Goal: Task Accomplishment & Management: Manage account settings

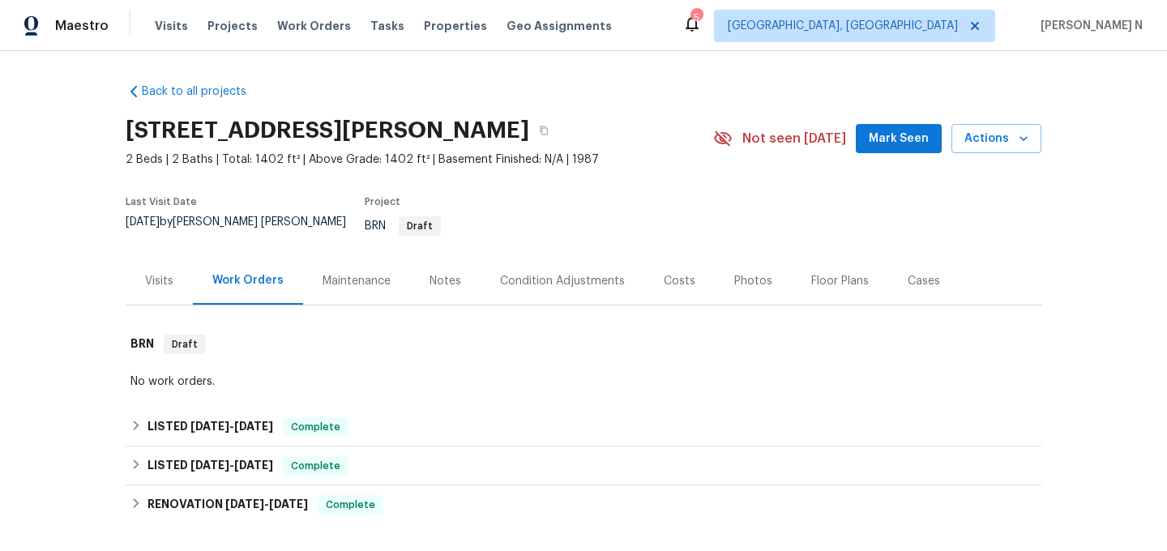
click at [344, 276] on div "Maintenance" at bounding box center [357, 281] width 68 height 16
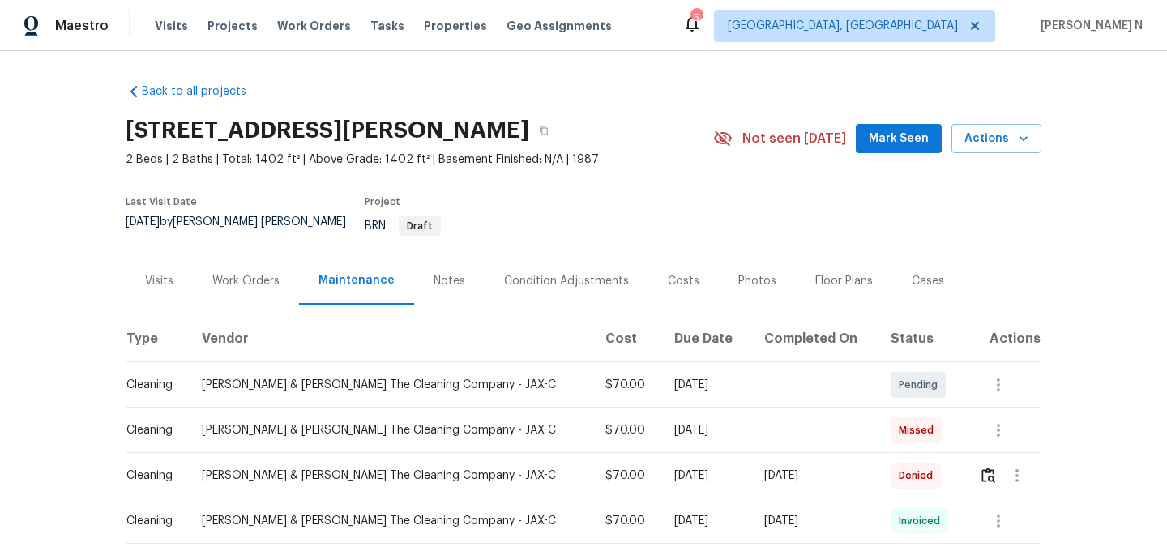
scroll to position [139, 0]
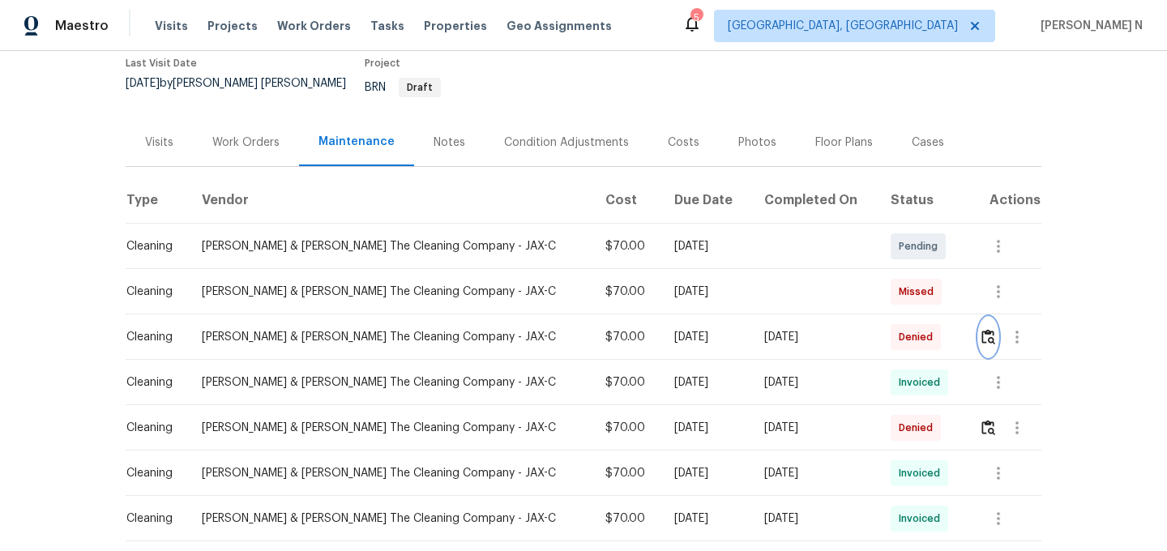
click at [986, 329] on img "button" at bounding box center [989, 336] width 14 height 15
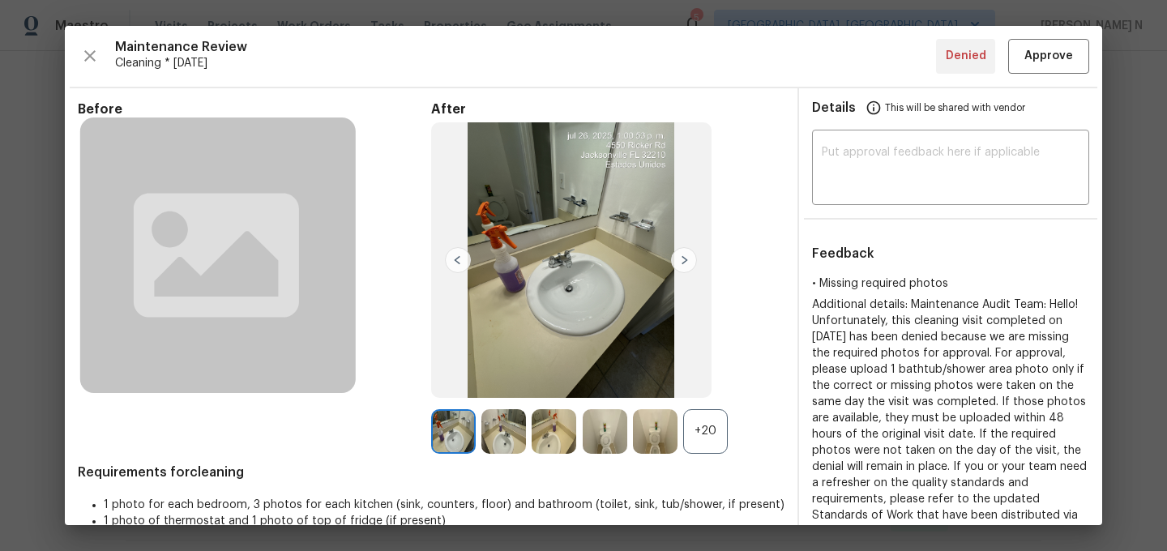
click at [709, 436] on div "+20" at bounding box center [705, 431] width 45 height 45
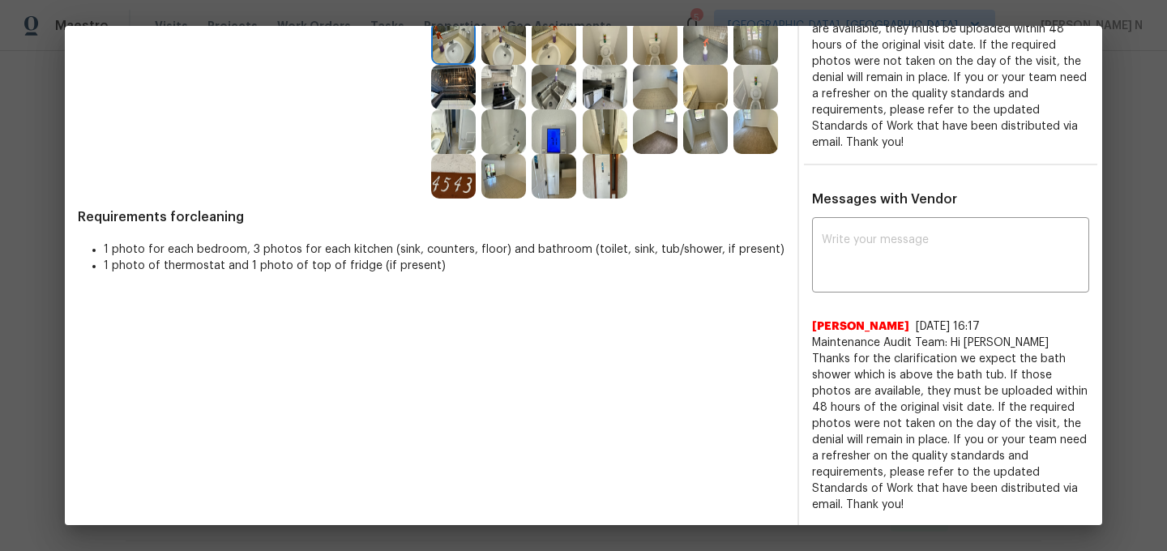
scroll to position [386, 0]
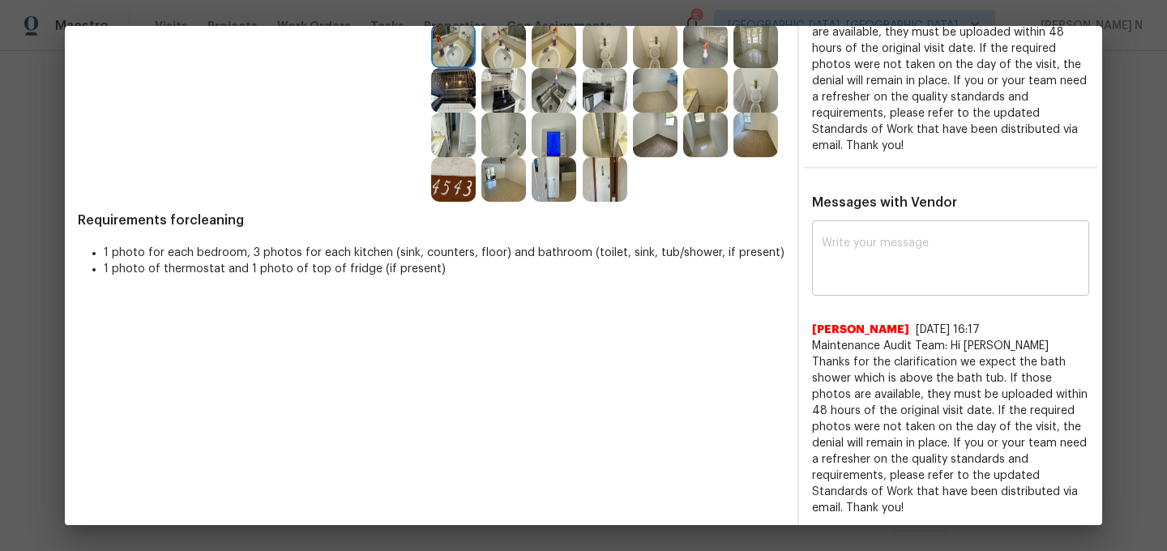
click at [916, 260] on textarea at bounding box center [951, 259] width 258 height 45
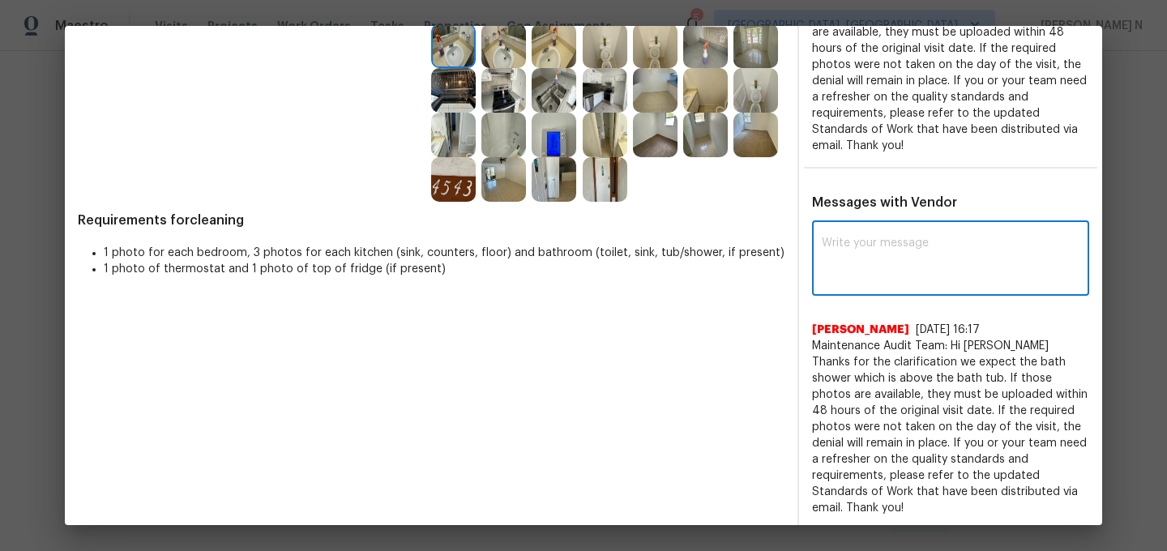
paste textarea "Maintenance Audit Team: Hello! Thank you for the feedback after further review …"
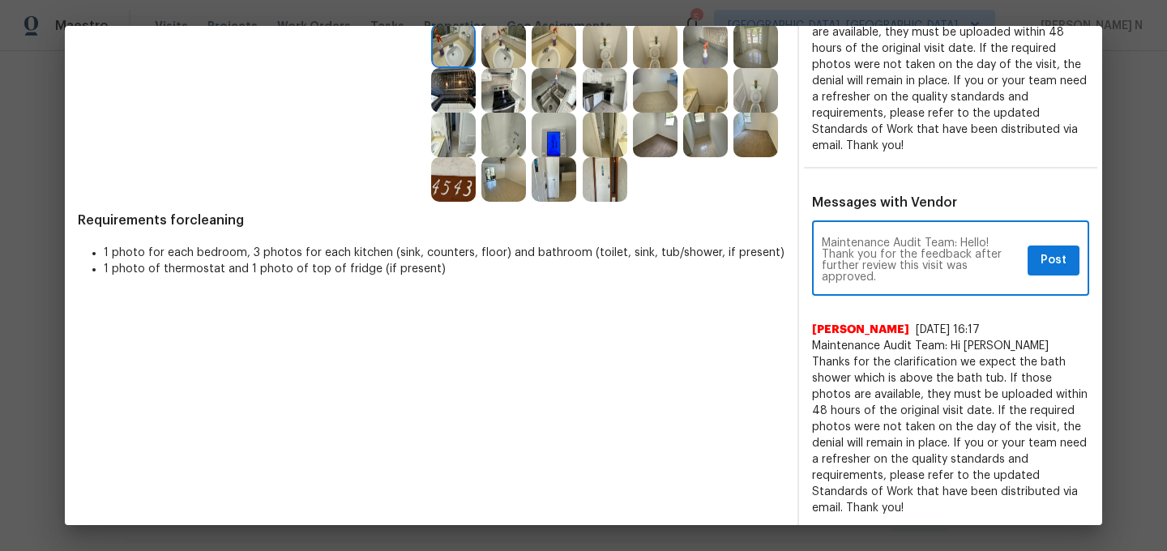
scroll to position [385, 0]
type textarea "Maintenance Audit Team: Hello! Thank you for the feedback after further review …"
click at [1057, 273] on button "Post" at bounding box center [1054, 261] width 52 height 30
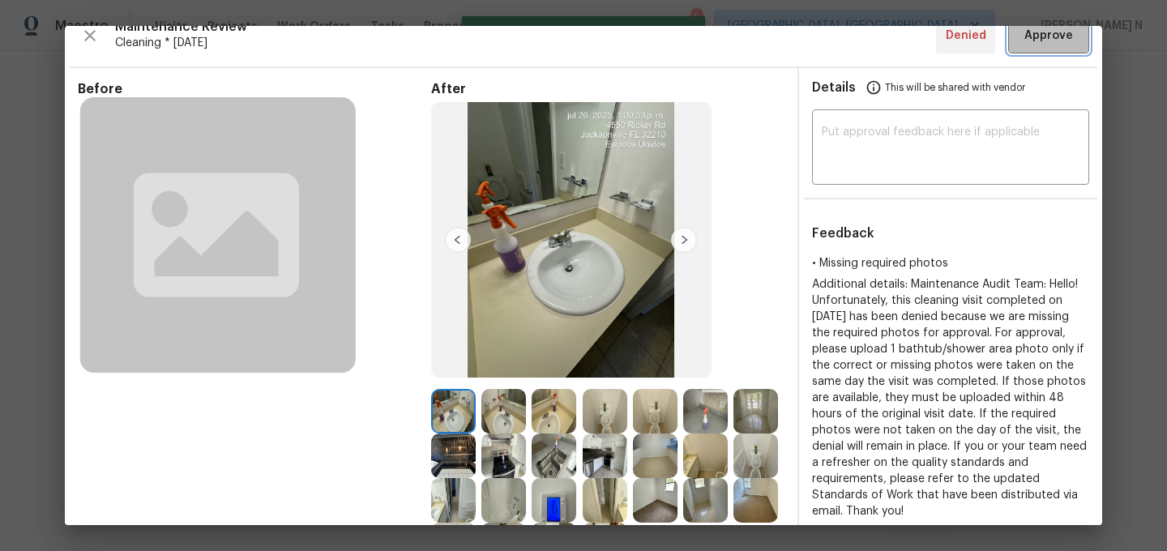
click at [1048, 37] on span "Approve" at bounding box center [1048, 36] width 49 height 20
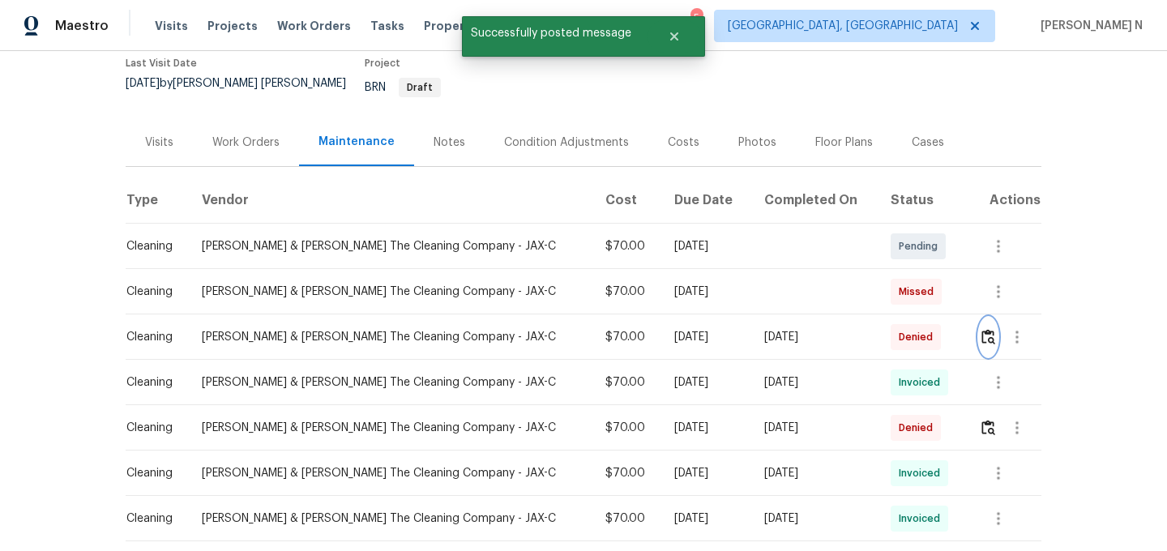
scroll to position [0, 0]
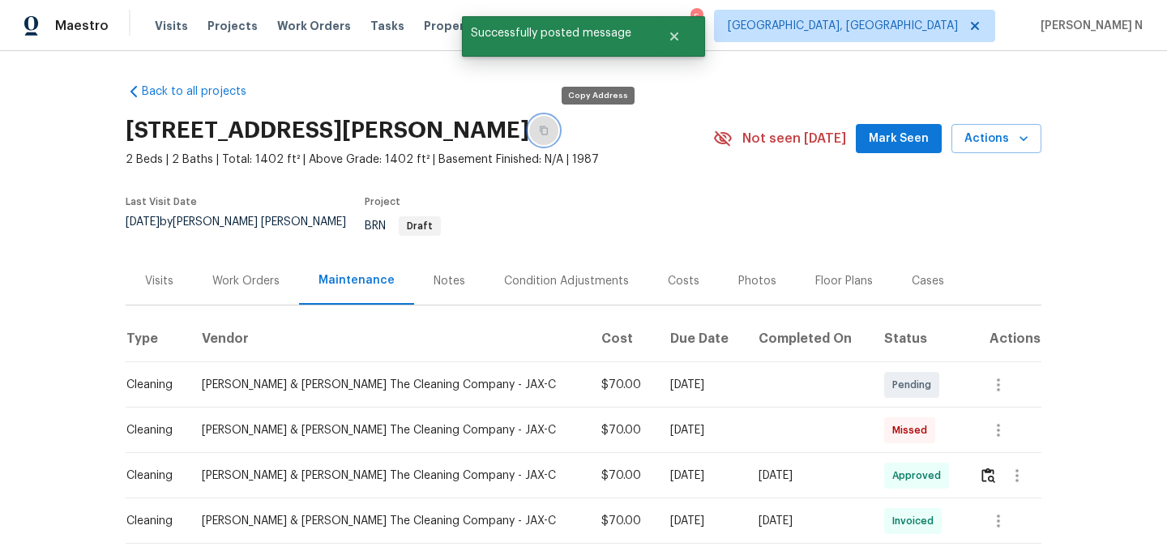
click at [558, 127] on button "button" at bounding box center [543, 130] width 29 height 29
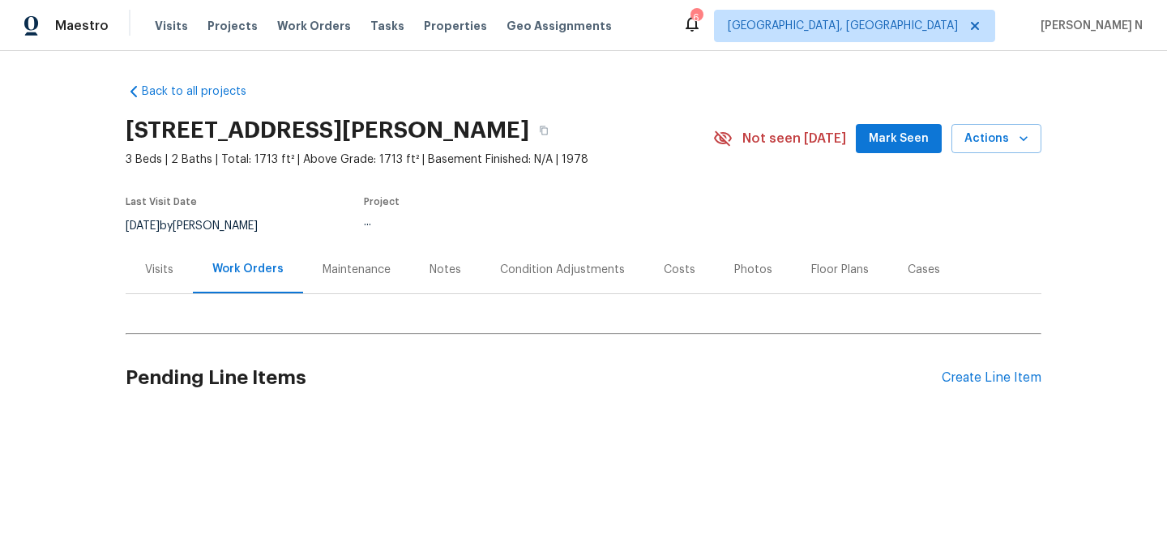
click at [359, 260] on div "Maintenance" at bounding box center [356, 270] width 107 height 48
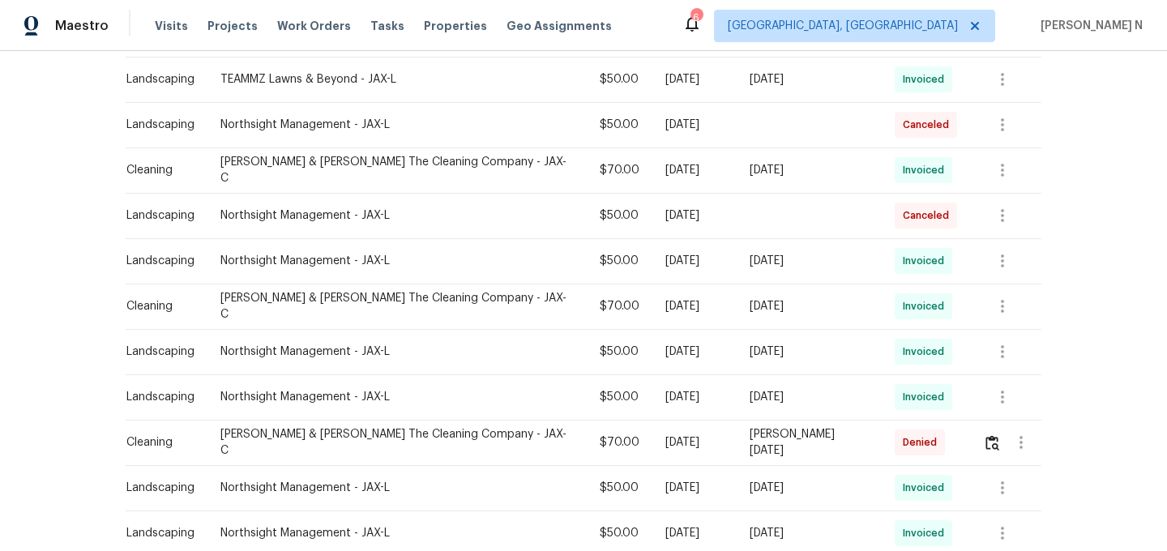
scroll to position [785, 0]
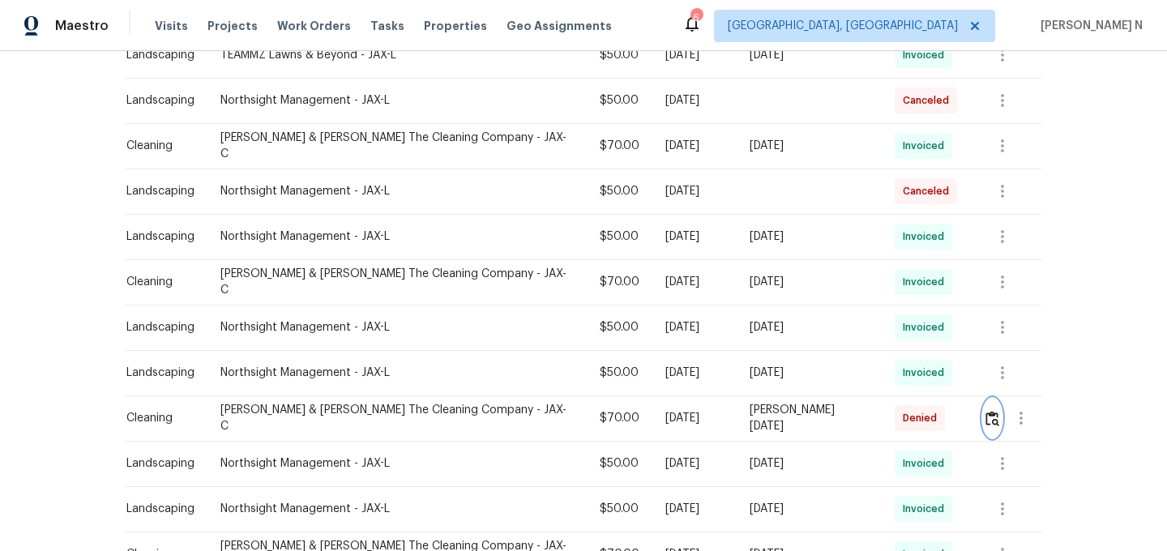
click at [988, 411] on img "button" at bounding box center [993, 418] width 14 height 15
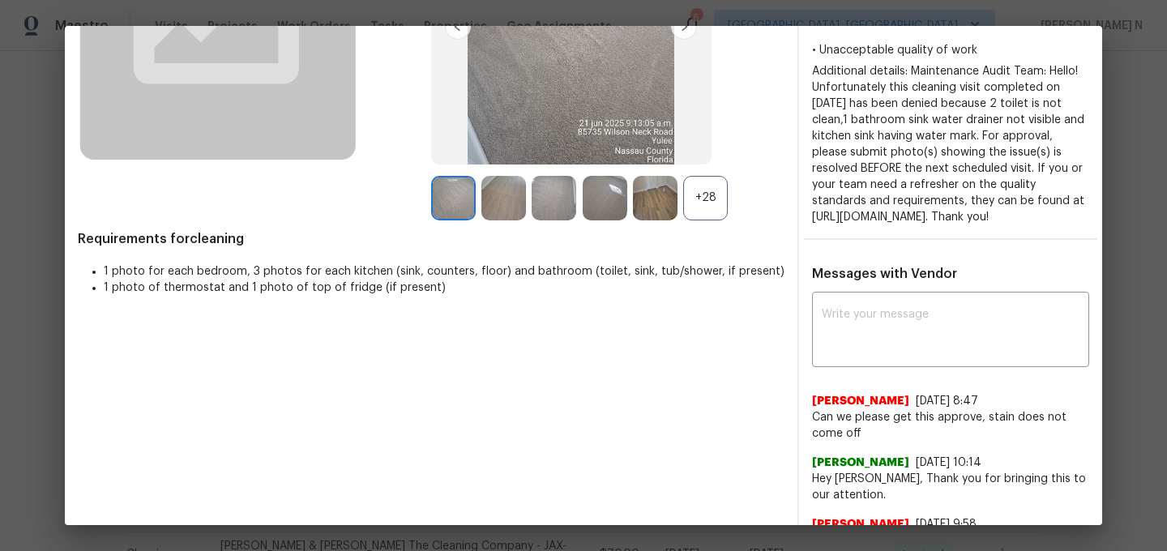
scroll to position [316, 0]
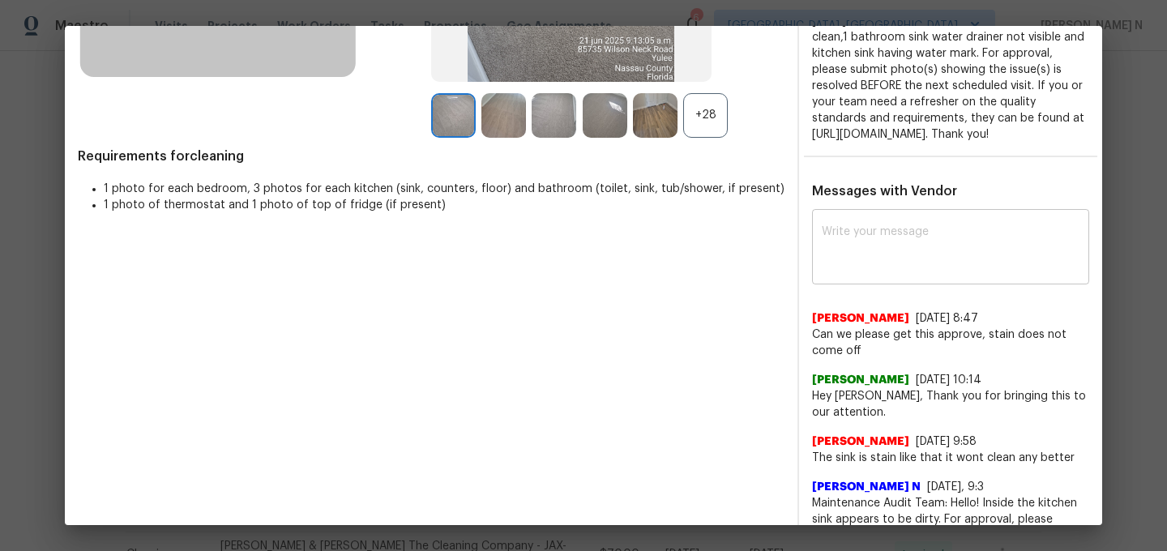
click at [893, 272] on textarea at bounding box center [951, 248] width 258 height 45
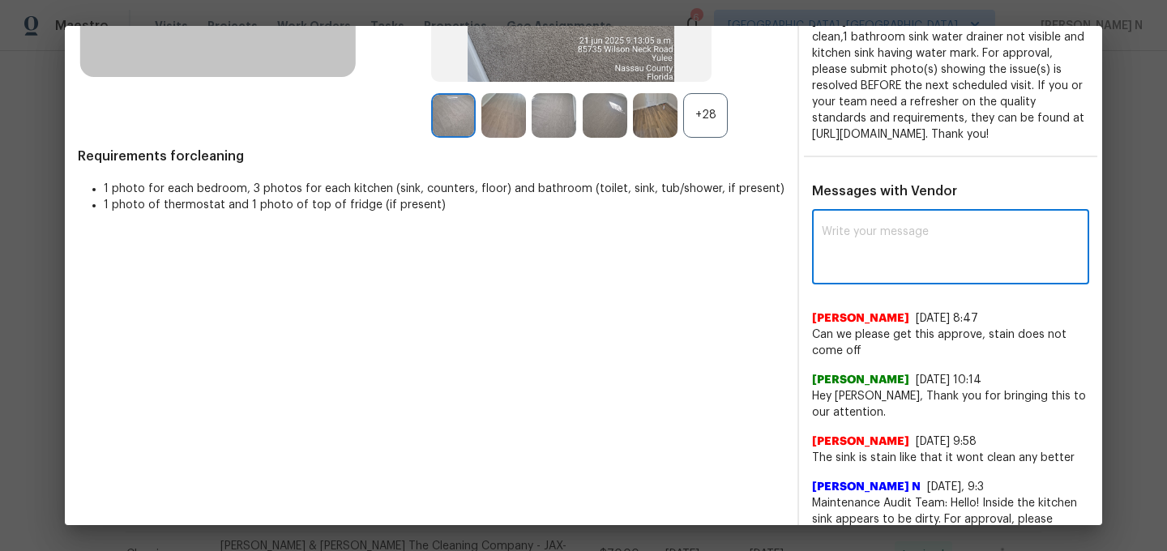
paste textarea "Maintenance Audit Team: Hello! Thank you for the feedback after further review …"
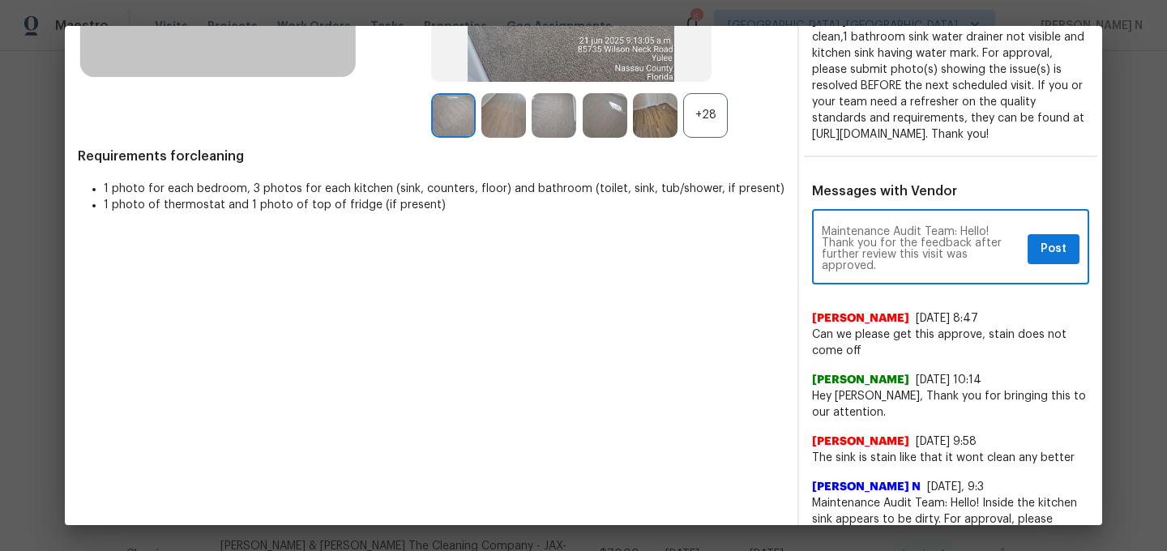
type textarea "Maintenance Audit Team: Hello! Thank you for the feedback after further review …"
click at [1051, 259] on span "Post" at bounding box center [1054, 249] width 26 height 20
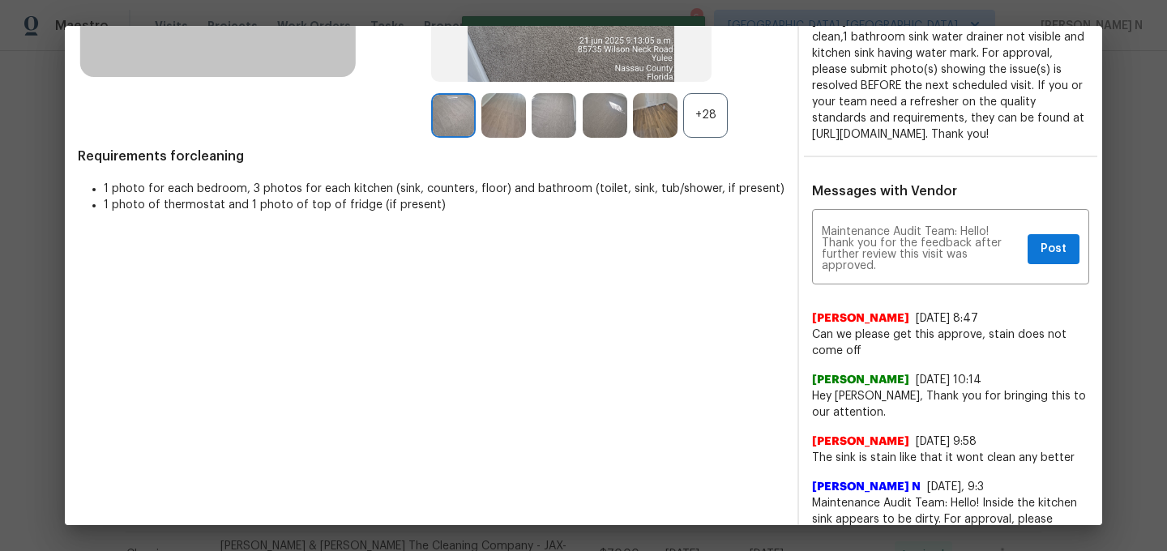
scroll to position [0, 0]
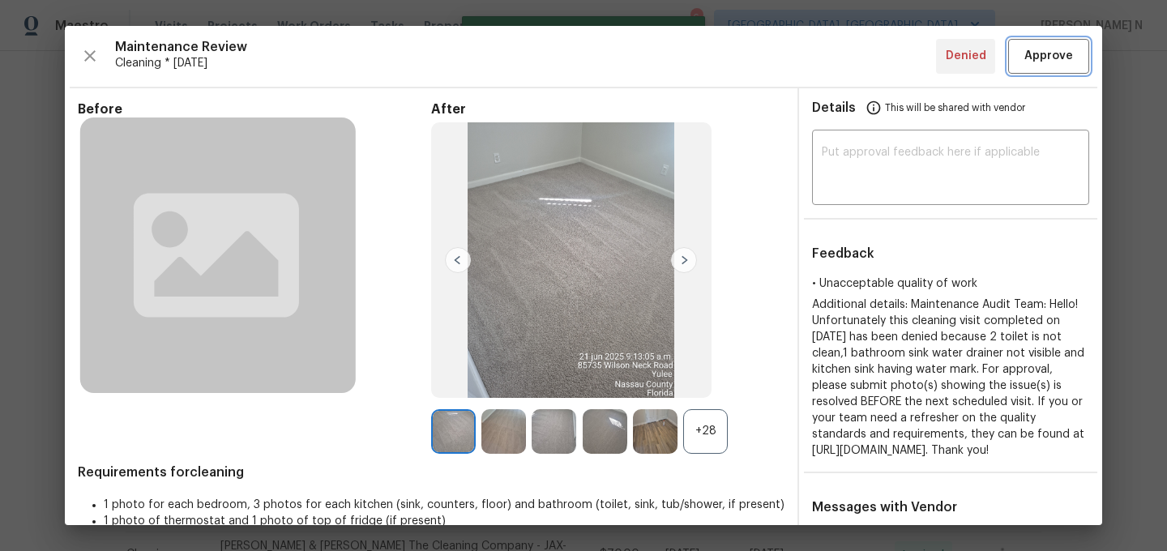
click at [1045, 68] on button "Approve" at bounding box center [1048, 56] width 81 height 35
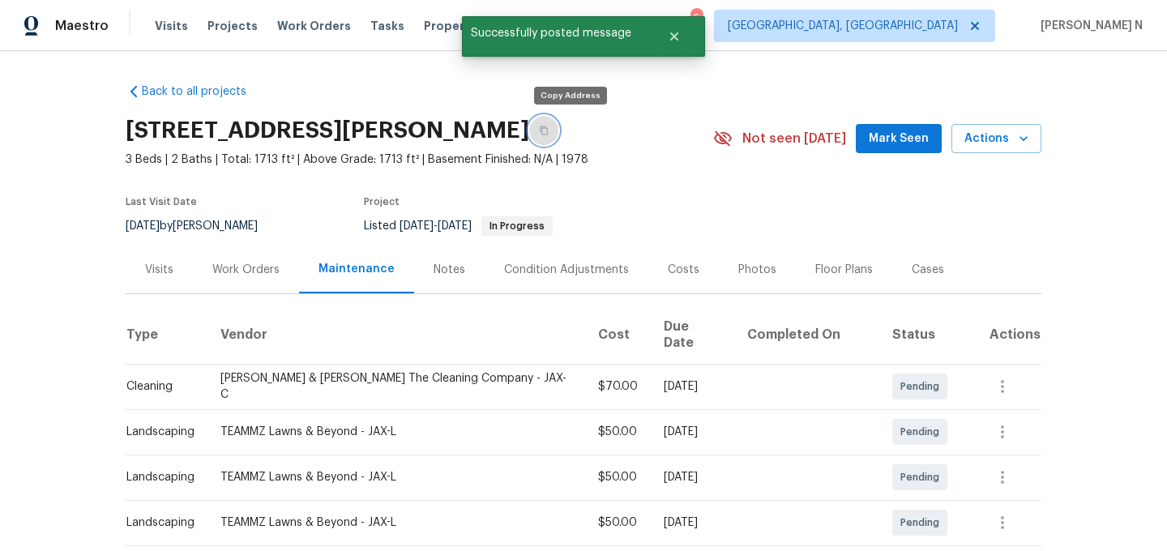
click at [548, 126] on icon "button" at bounding box center [544, 130] width 8 height 9
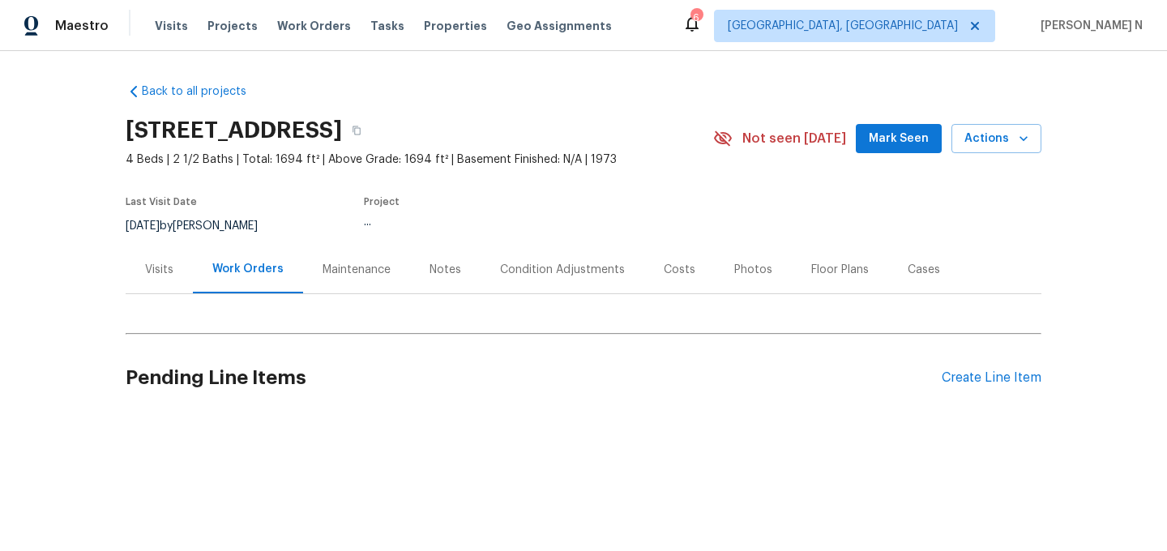
click at [360, 260] on div "Maintenance" at bounding box center [356, 270] width 107 height 48
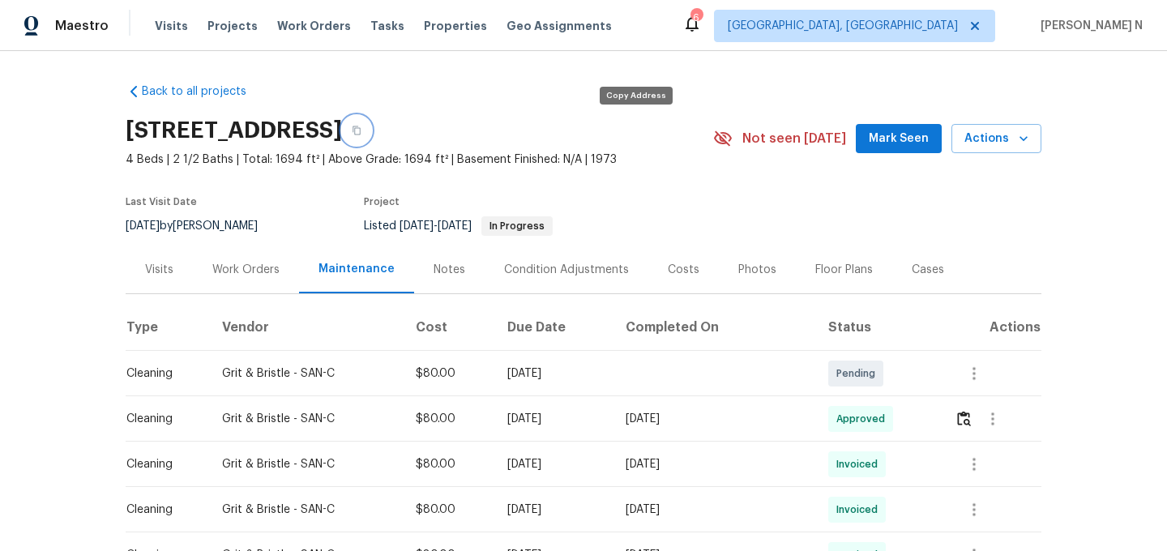
click at [371, 120] on button "button" at bounding box center [356, 130] width 29 height 29
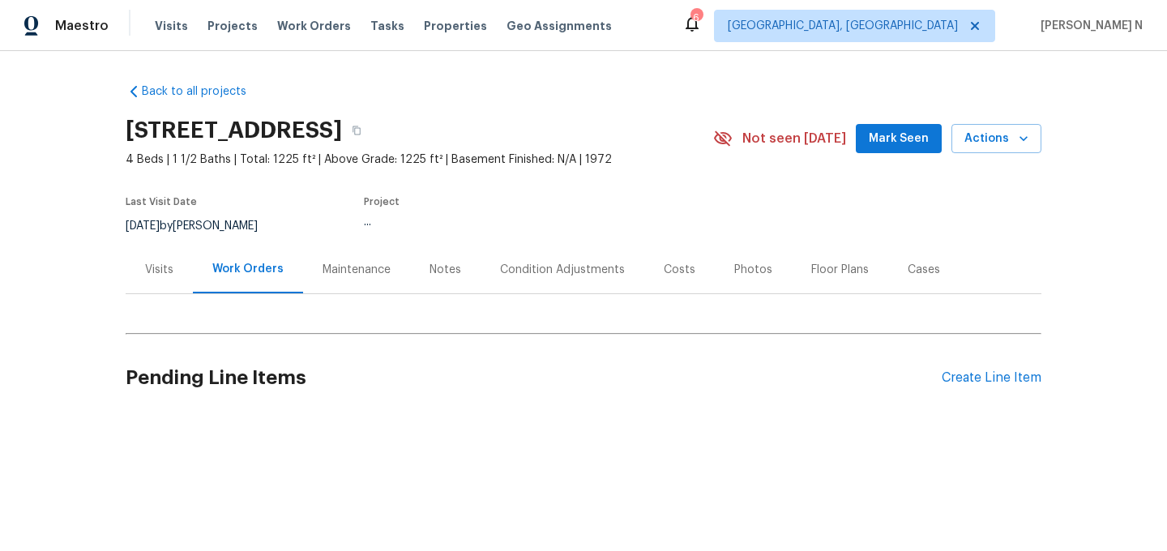
click at [383, 266] on div "Maintenance" at bounding box center [357, 270] width 68 height 16
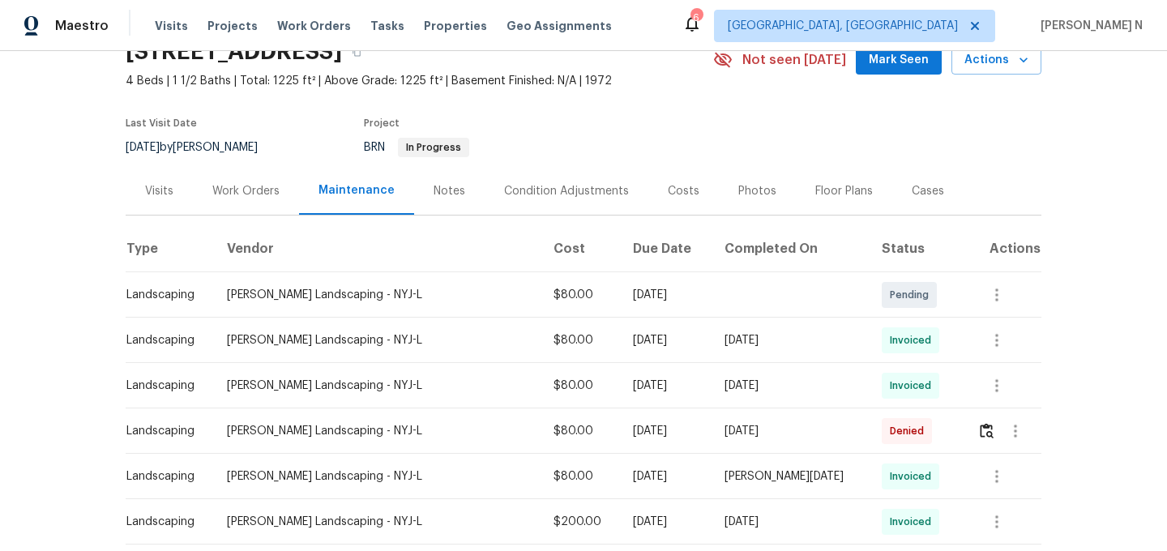
scroll to position [199, 0]
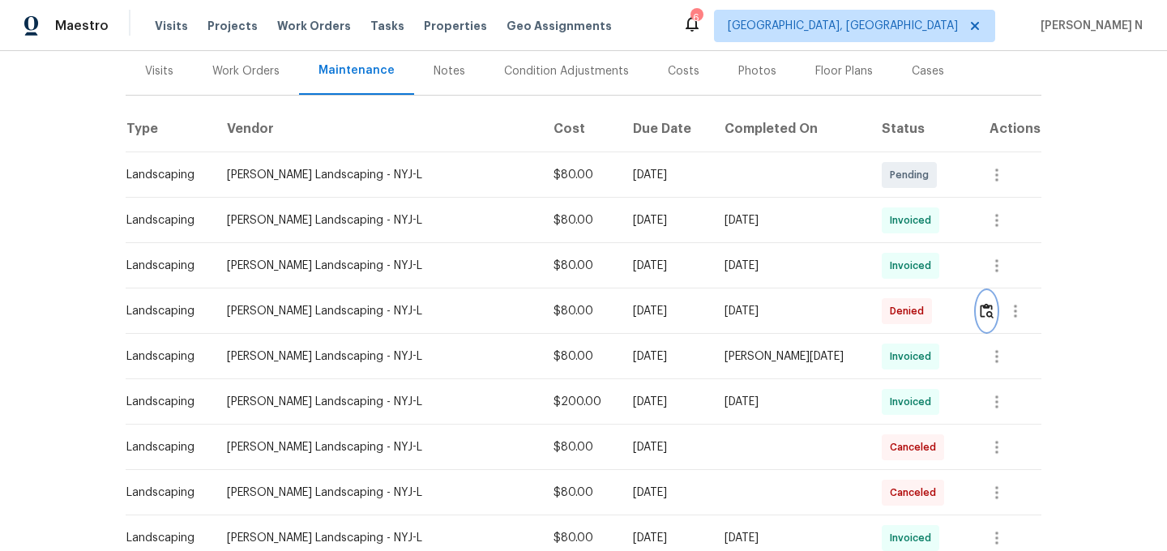
click at [980, 314] on img "button" at bounding box center [987, 310] width 14 height 15
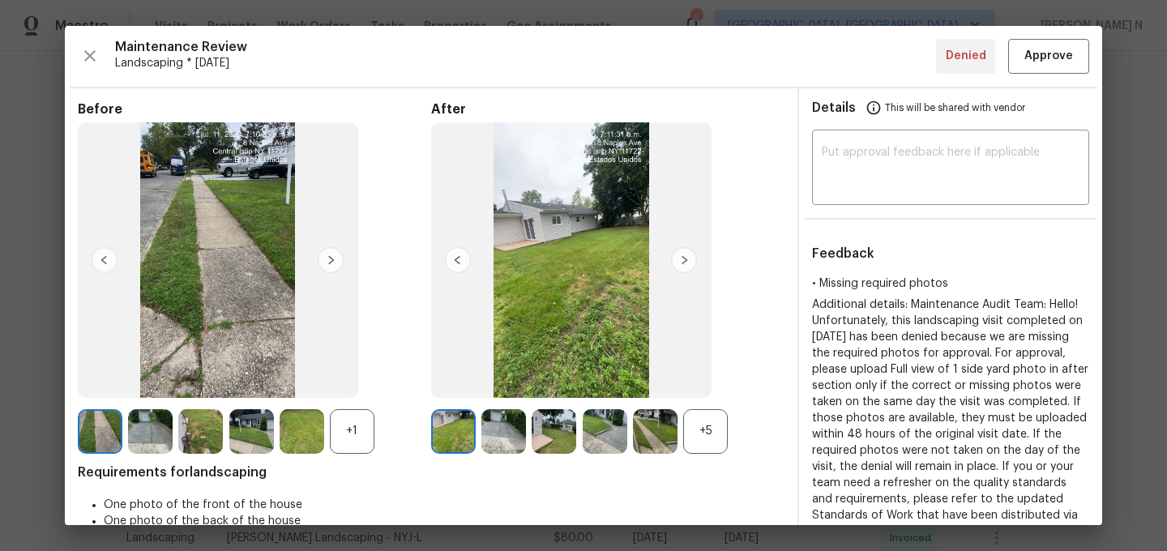
click at [712, 441] on div "+5" at bounding box center [705, 431] width 45 height 45
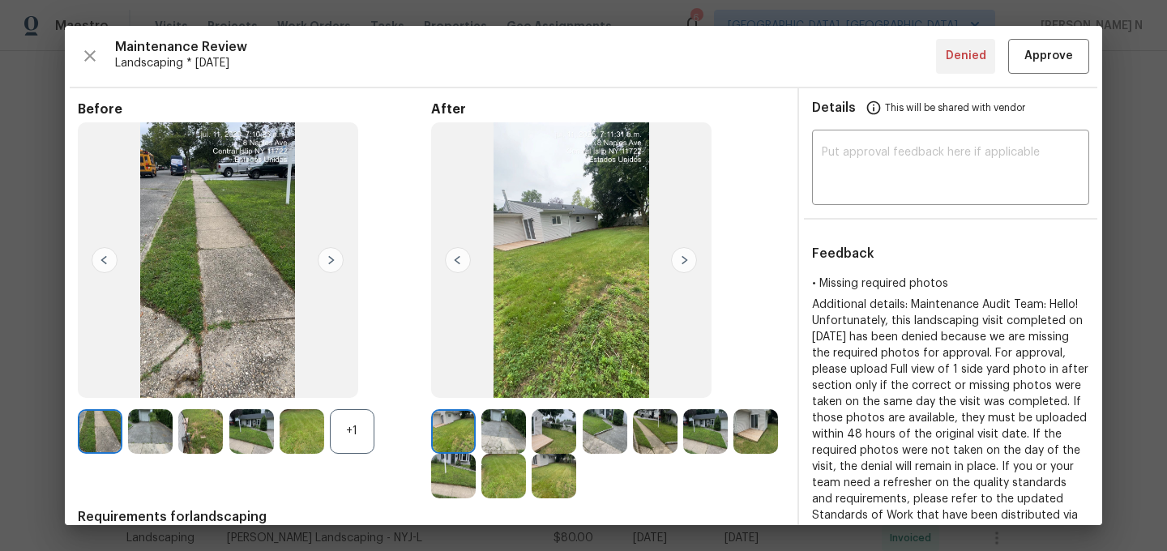
click at [361, 435] on div "+1" at bounding box center [352, 431] width 45 height 45
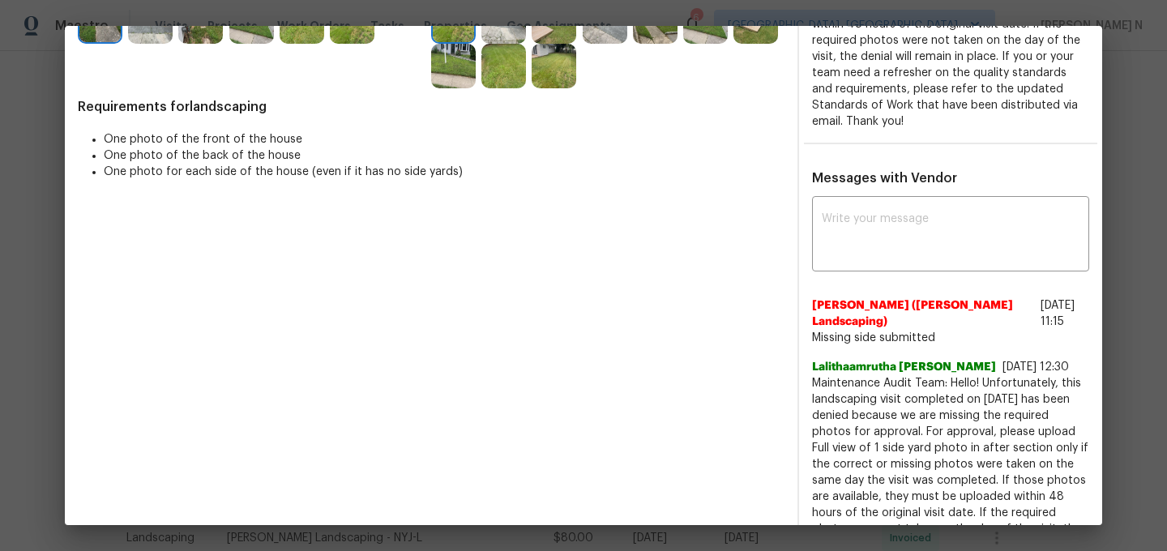
scroll to position [436, 0]
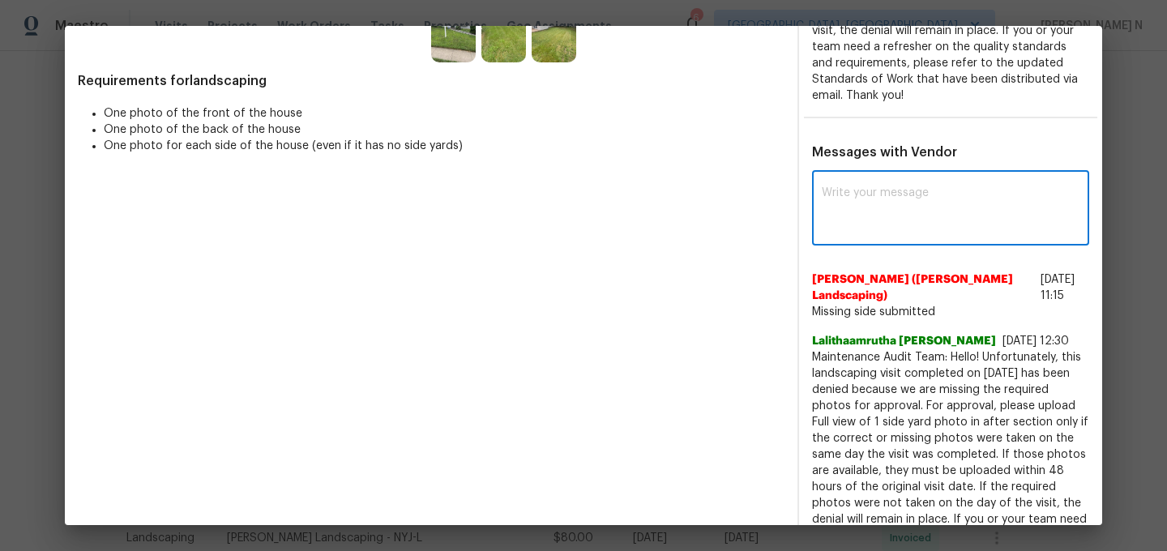
click at [889, 214] on textarea at bounding box center [951, 209] width 258 height 45
paste textarea "Maintenance Audit Team: Hello! Thank you for the feedback after further review …"
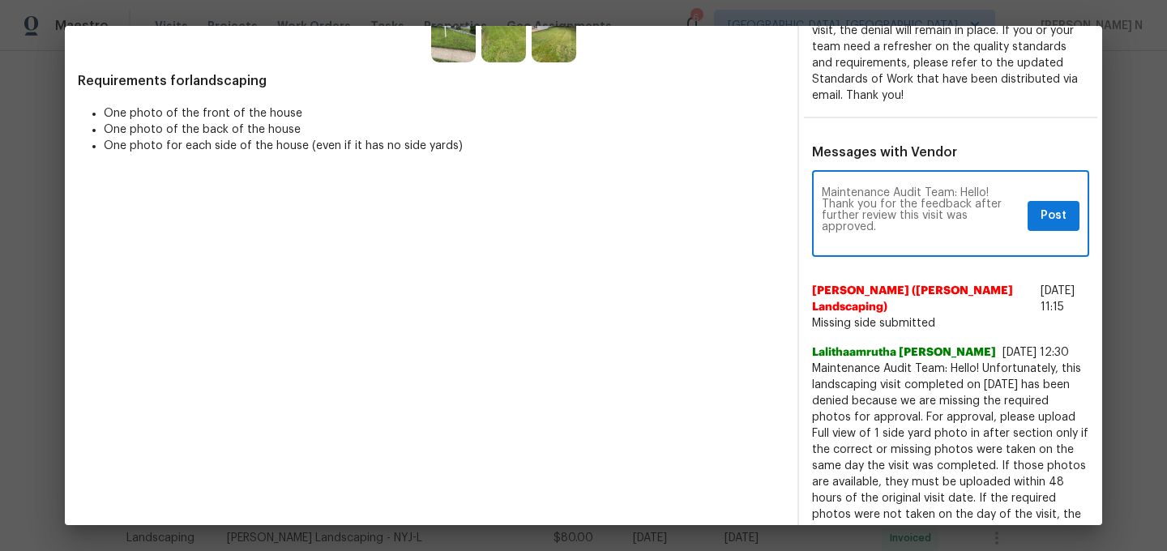
scroll to position [0, 0]
click at [857, 221] on textarea "Maintenance Audit Team: Hello! Thank you for the feedback after further review …" at bounding box center [921, 215] width 199 height 57
paste textarea "uploading the photo, after further review this visit was approved. (edited)"
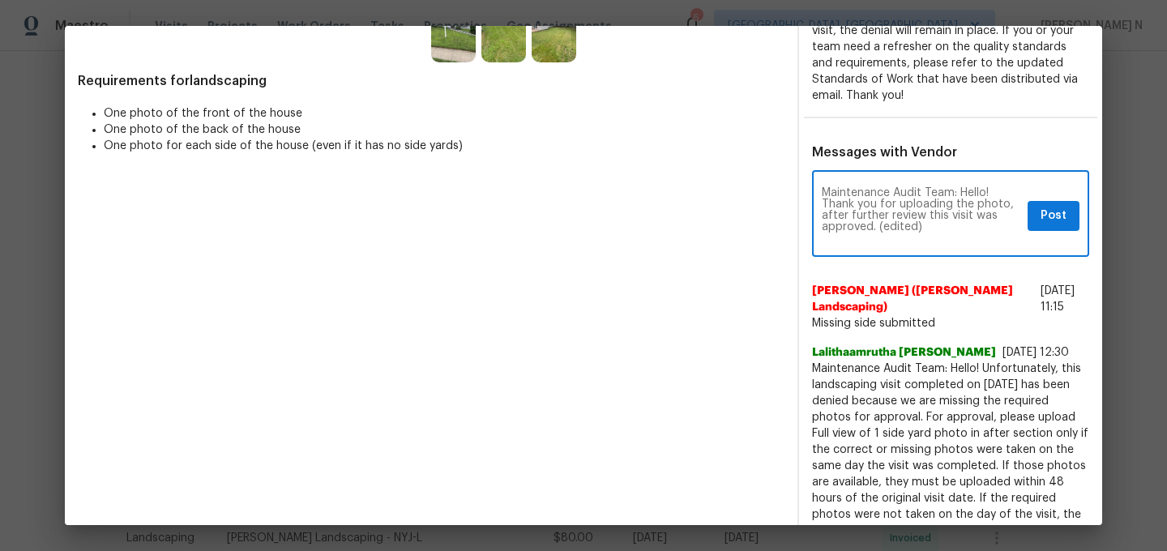
drag, startPoint x: 879, startPoint y: 226, endPoint x: 932, endPoint y: 224, distance: 52.7
click at [932, 225] on textarea "Maintenance Audit Team: Hello! Thank you for uploading the photo, after further…" at bounding box center [921, 215] width 199 height 57
type textarea "Maintenance Audit Team: Hello! Thank you for uploading the photo, after further…"
click at [1054, 217] on span "Post" at bounding box center [1054, 216] width 26 height 20
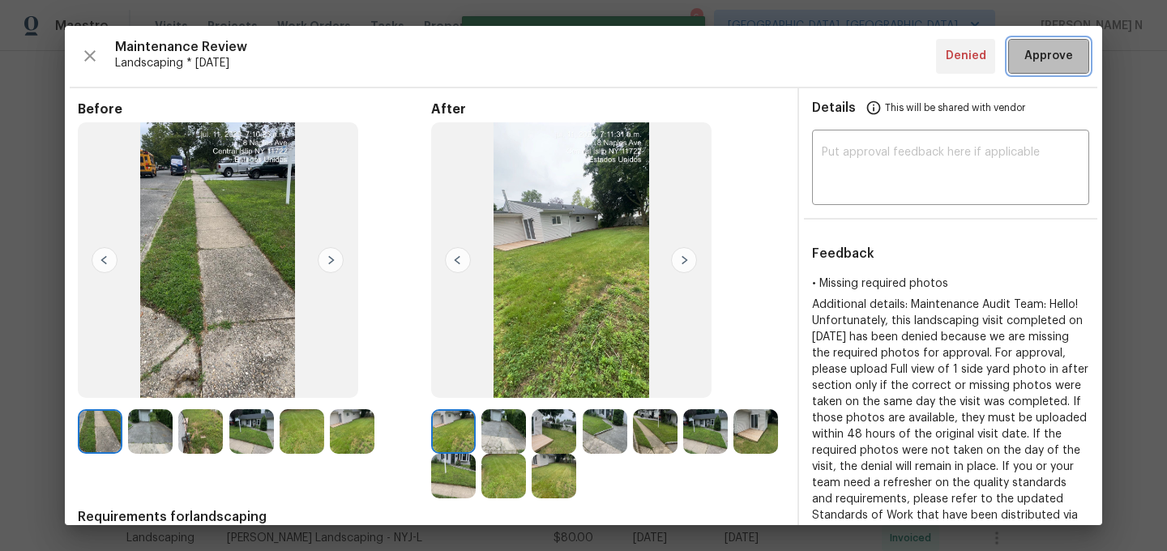
click at [1046, 71] on button "Approve" at bounding box center [1048, 56] width 81 height 35
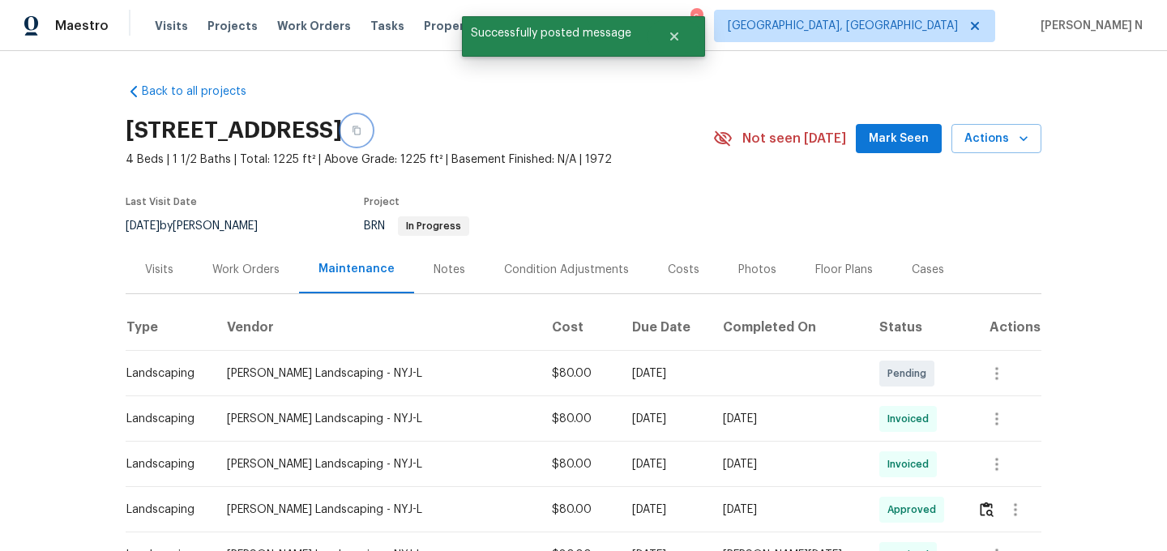
click at [361, 131] on icon "button" at bounding box center [357, 131] width 10 height 10
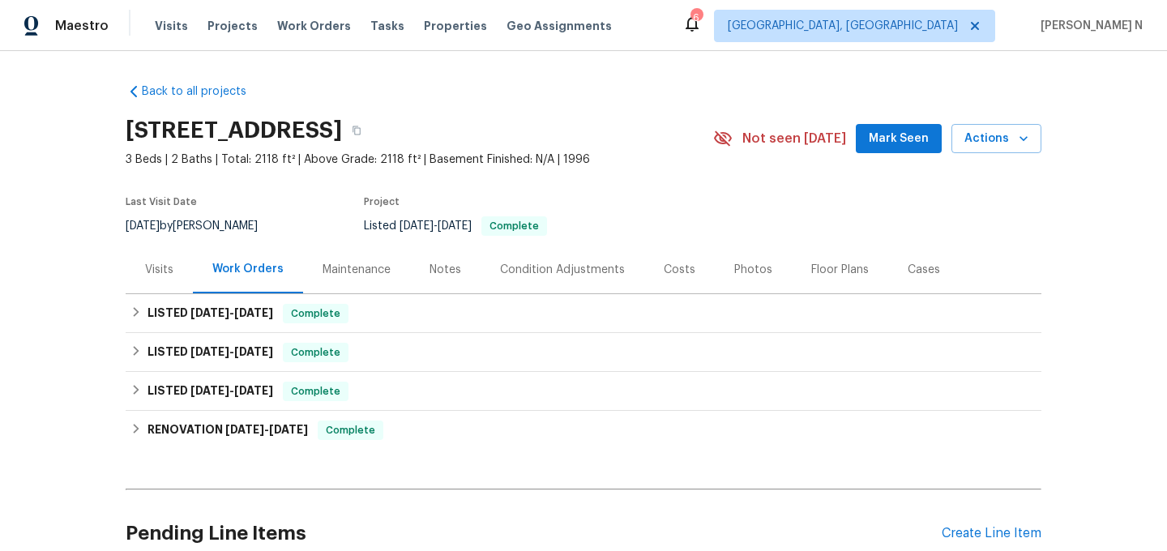
click at [353, 280] on div "Maintenance" at bounding box center [356, 270] width 107 height 48
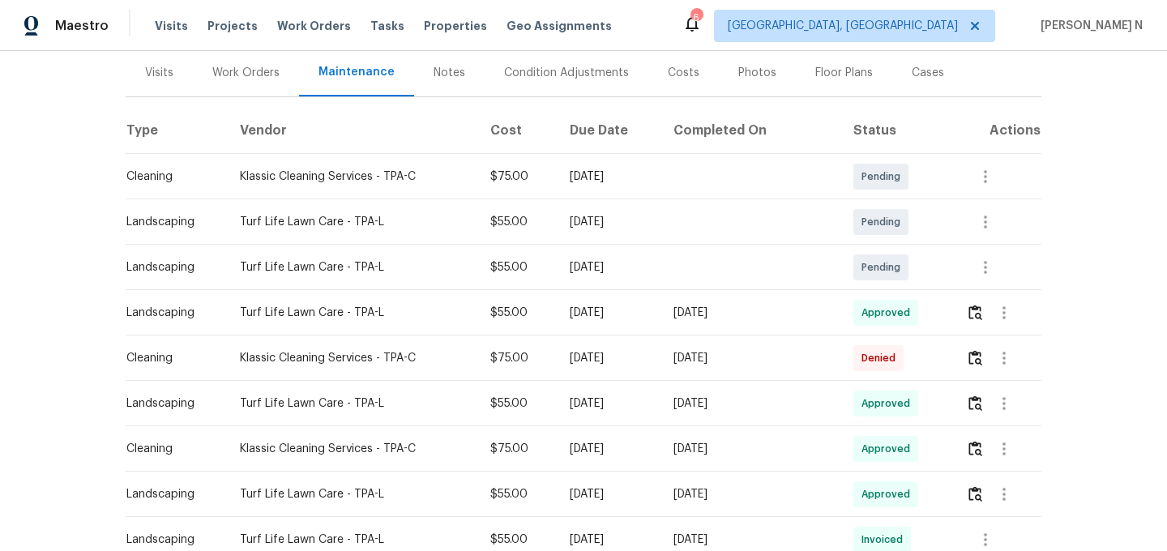
scroll to position [212, 0]
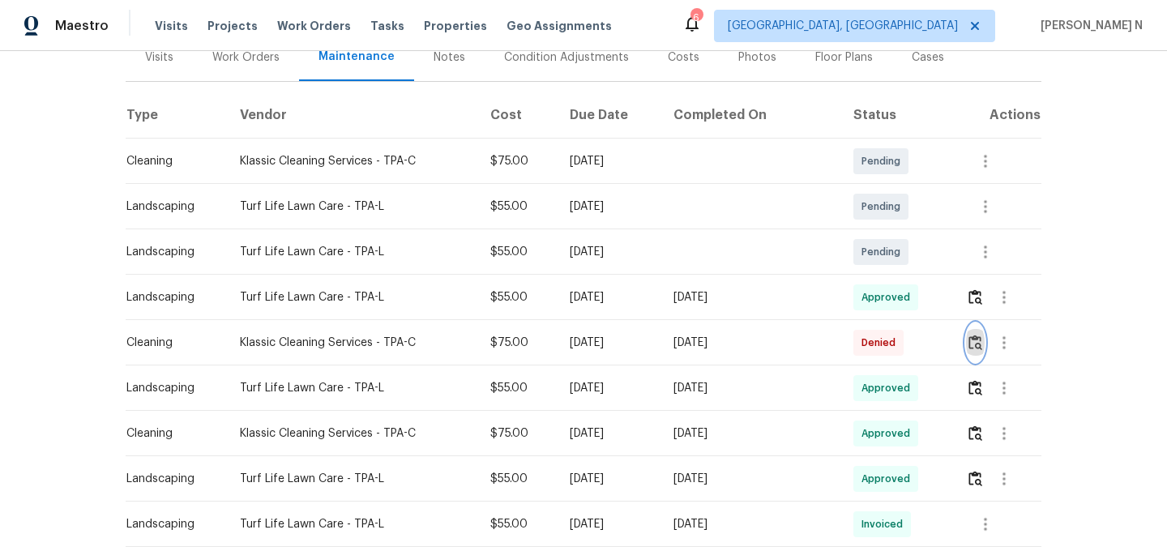
click at [975, 354] on button "button" at bounding box center [975, 342] width 19 height 39
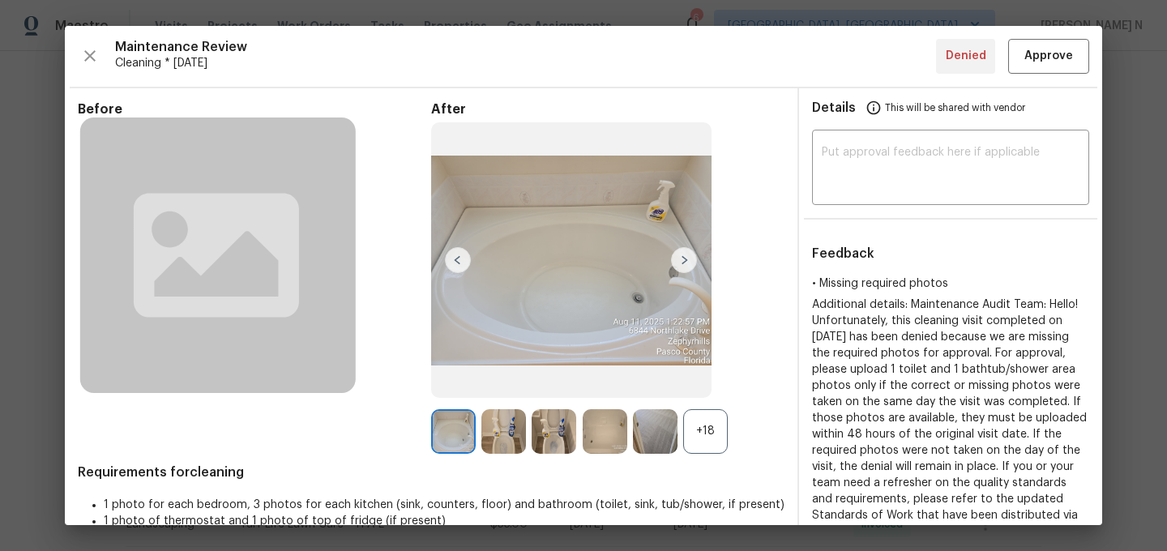
click at [726, 433] on div "+18" at bounding box center [705, 431] width 45 height 45
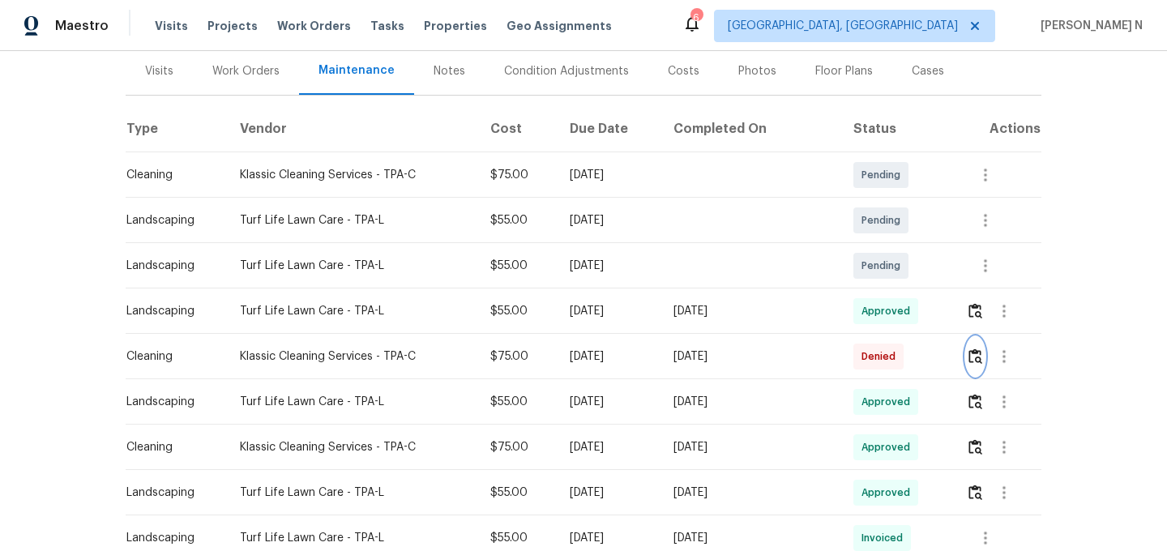
scroll to position [216, 0]
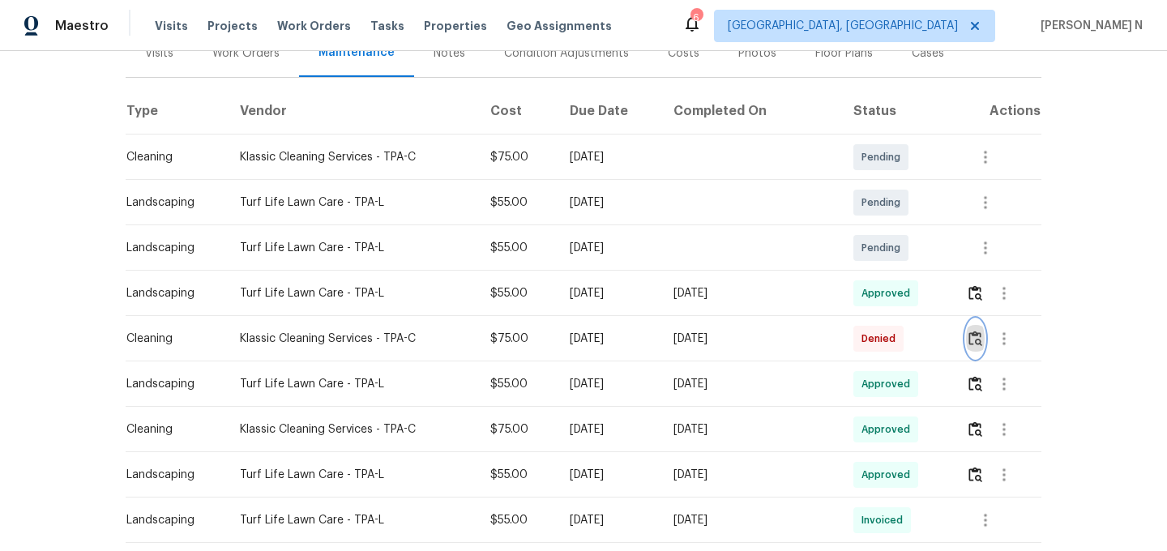
click at [980, 341] on img "button" at bounding box center [976, 338] width 14 height 15
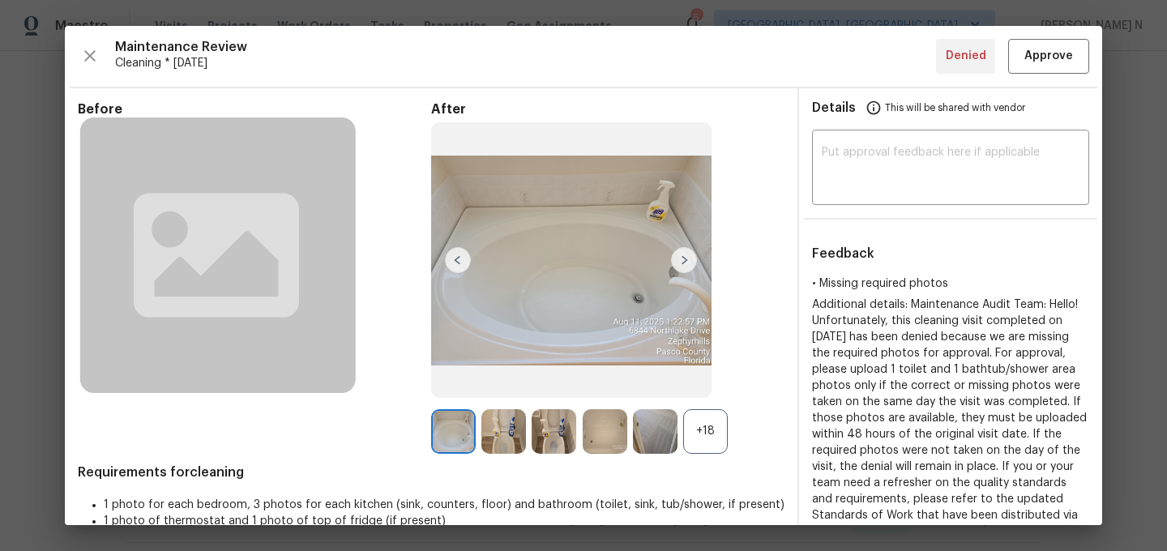
click at [698, 421] on div "+18" at bounding box center [705, 431] width 45 height 45
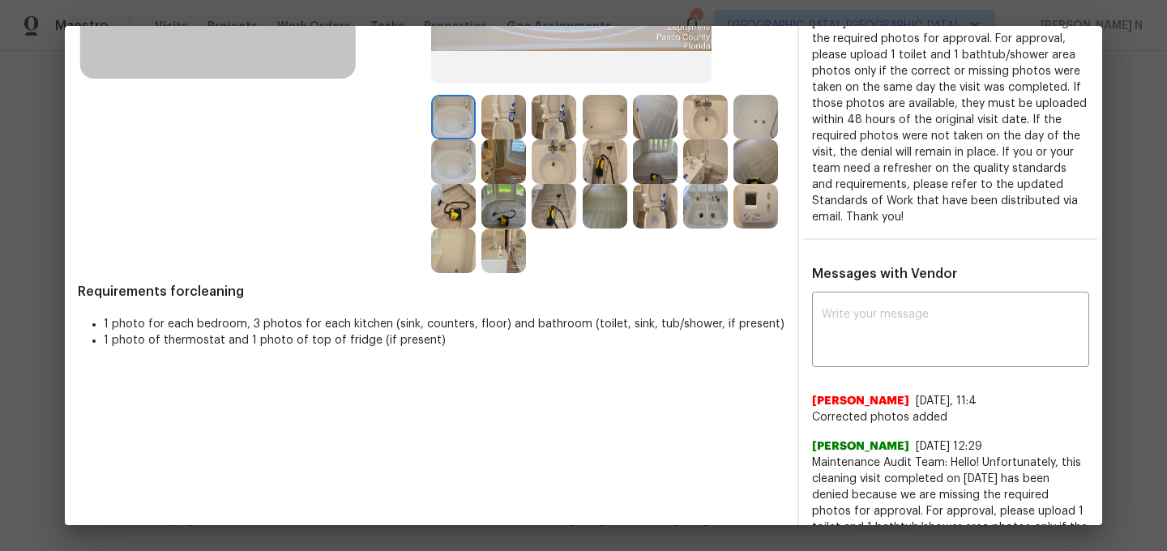
scroll to position [157, 0]
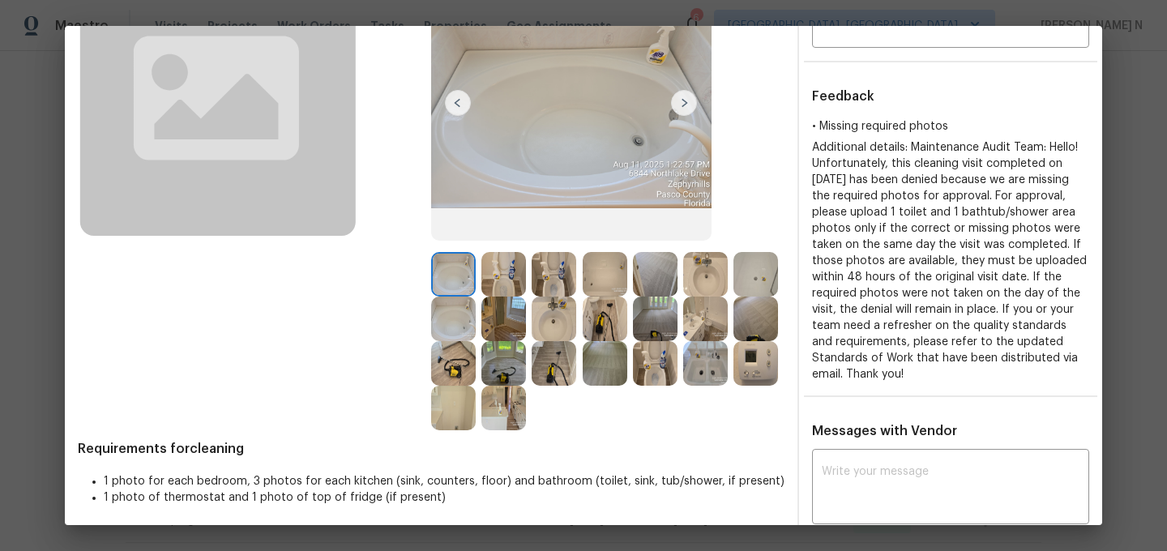
click at [595, 366] on img at bounding box center [605, 363] width 45 height 45
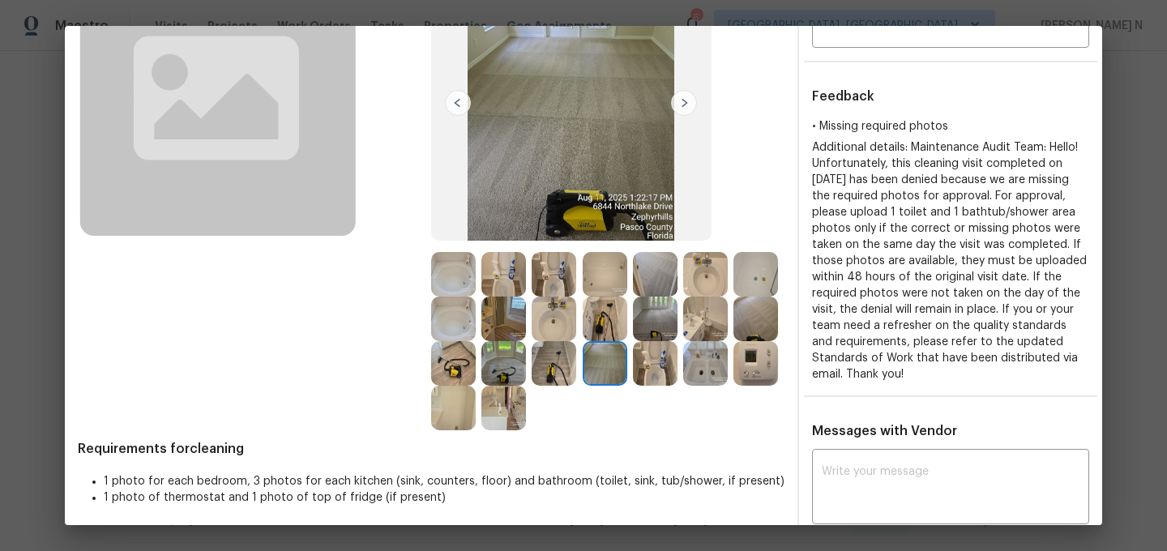
click at [652, 372] on img at bounding box center [655, 363] width 45 height 45
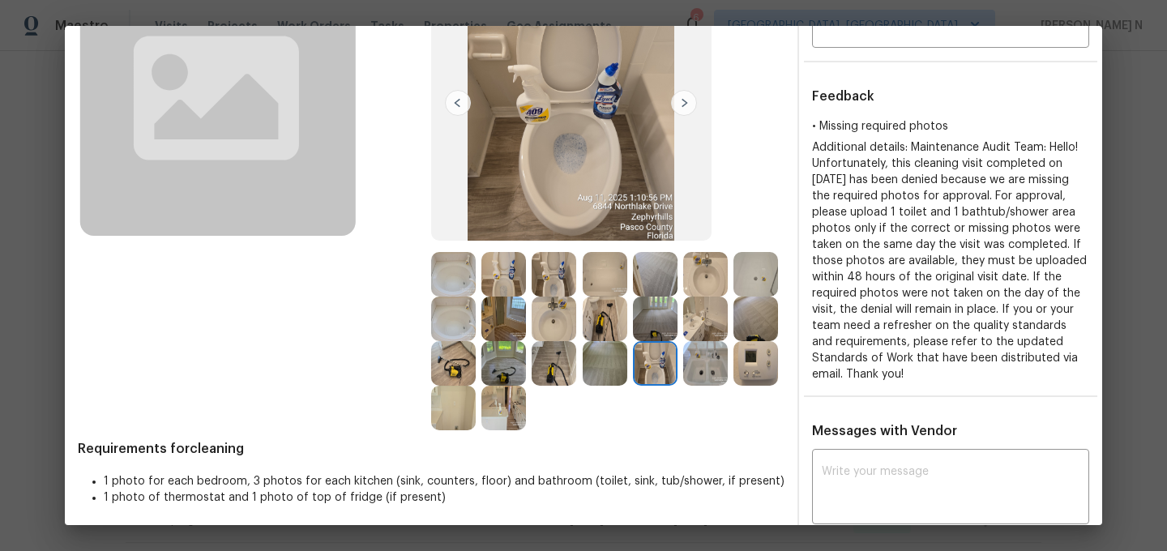
click at [463, 284] on img at bounding box center [453, 274] width 45 height 45
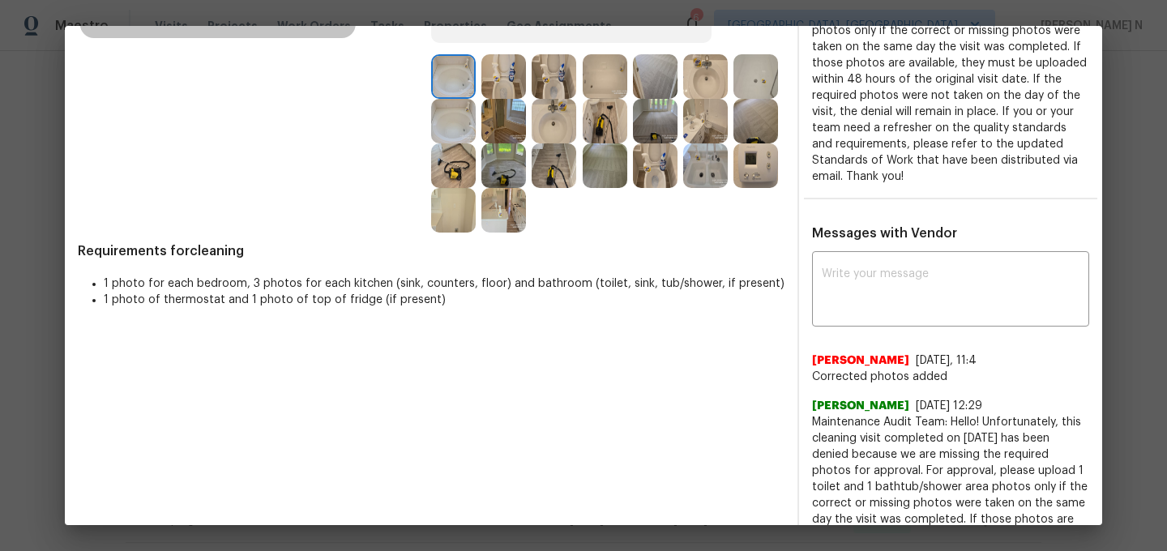
scroll to position [387, 0]
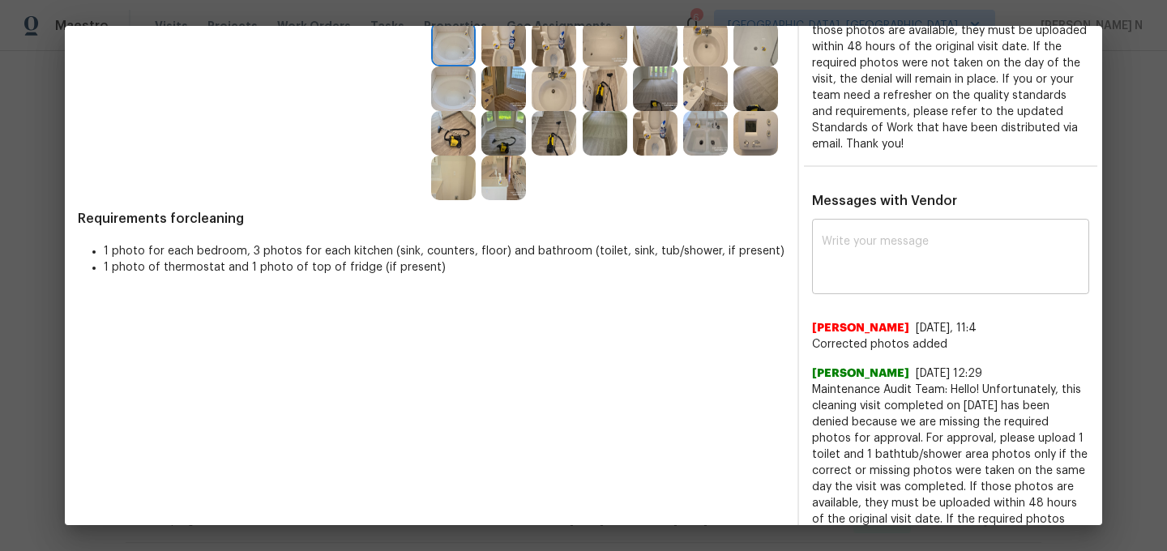
click at [876, 259] on textarea at bounding box center [951, 258] width 258 height 45
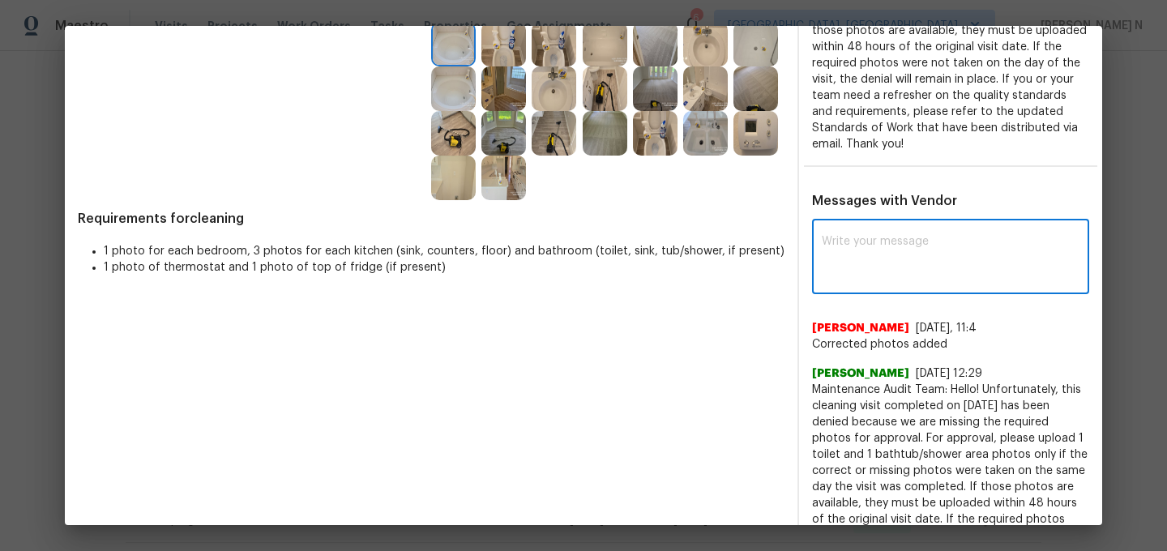
paste textarea "Maintenance Audit Team: Hello! Thank you for uploading the photo, after further…"
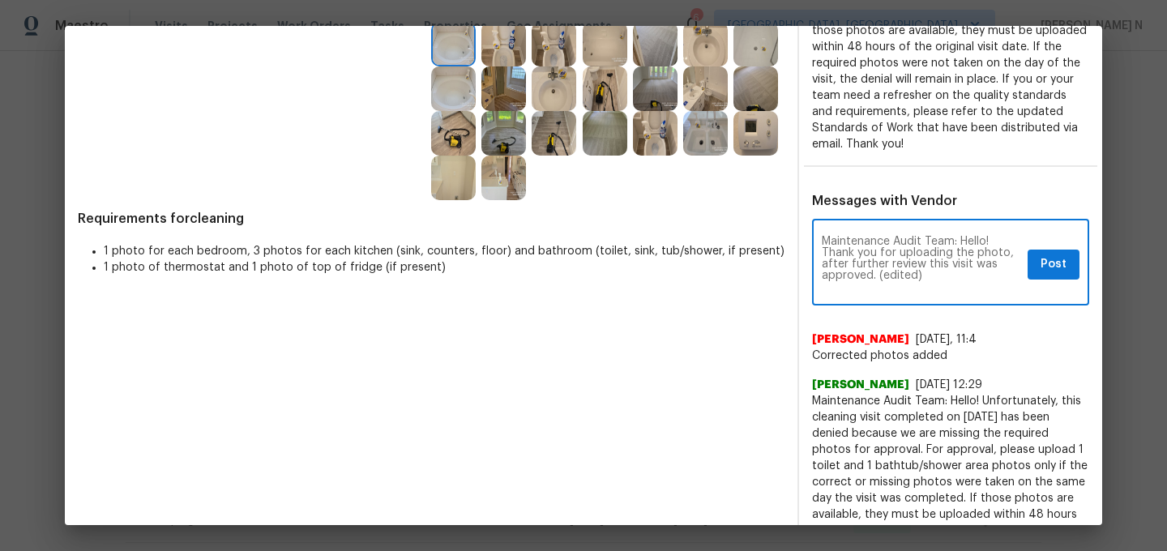
scroll to position [0, 0]
drag, startPoint x: 879, startPoint y: 275, endPoint x: 925, endPoint y: 273, distance: 45.4
click at [925, 274] on textarea "Maintenance Audit Team: Hello! Thank you for uploading the photo, after further…" at bounding box center [921, 264] width 199 height 57
type textarea "Maintenance Audit Team: Hello! Thank you for uploading the photo, after further…"
click at [1047, 264] on span "Post" at bounding box center [1054, 264] width 26 height 20
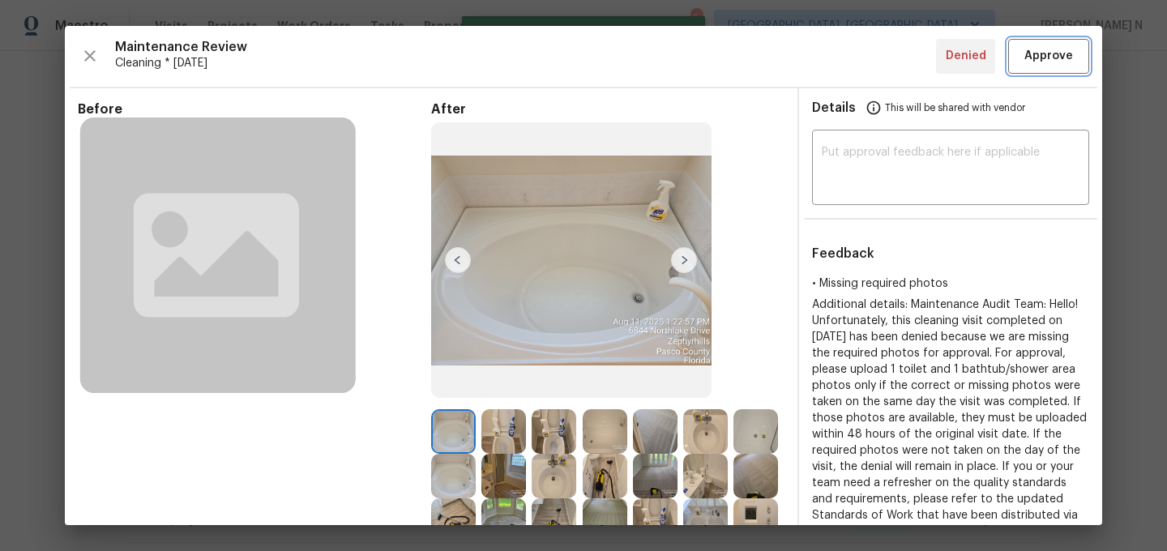
click at [1042, 64] on span "Approve" at bounding box center [1048, 56] width 49 height 20
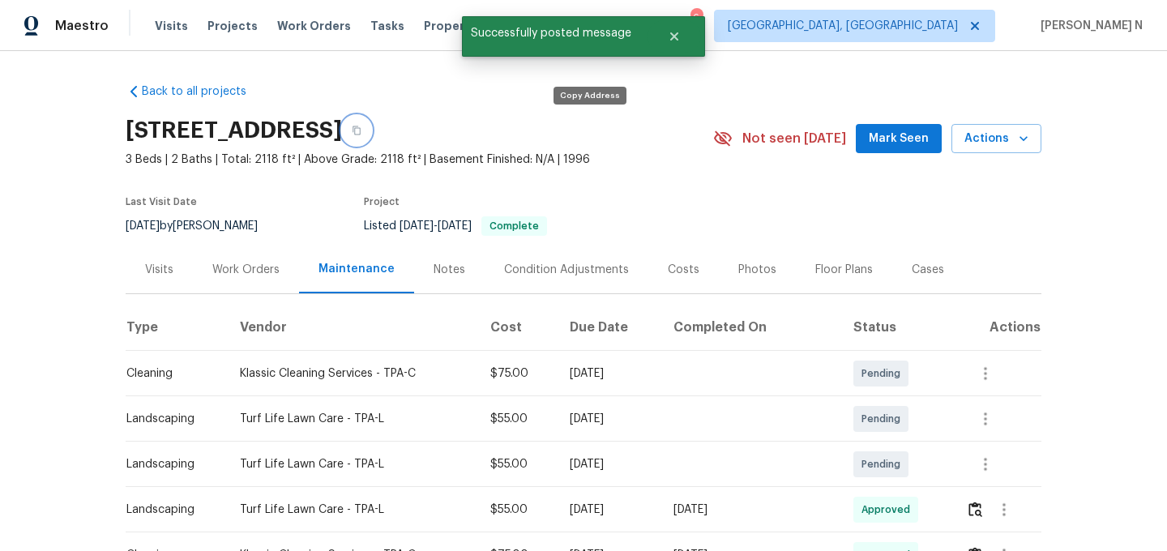
click at [361, 134] on icon "button" at bounding box center [357, 131] width 10 height 10
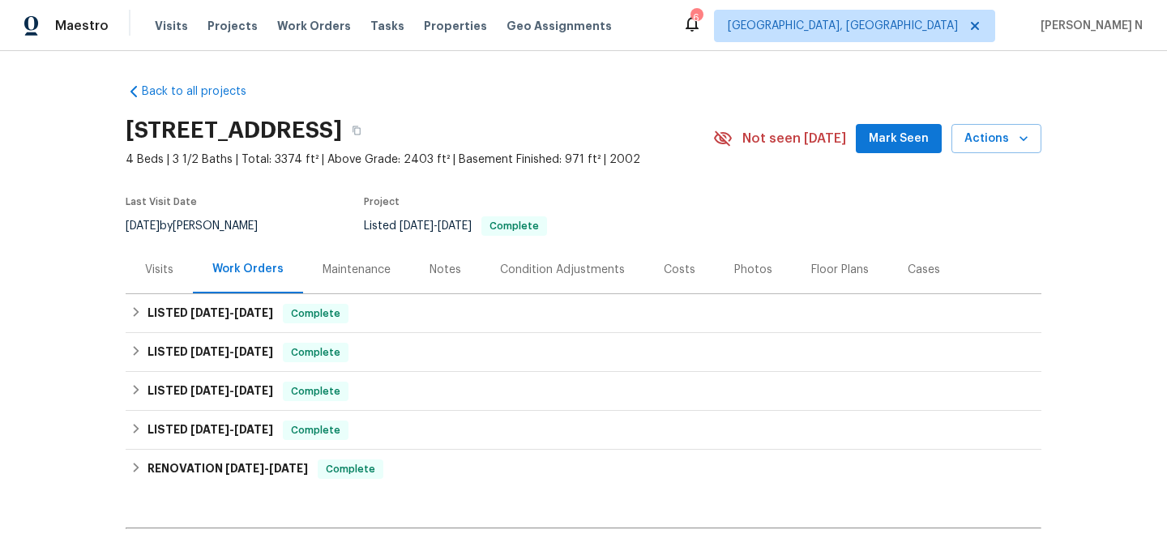
click at [370, 264] on div "Maintenance" at bounding box center [357, 270] width 68 height 16
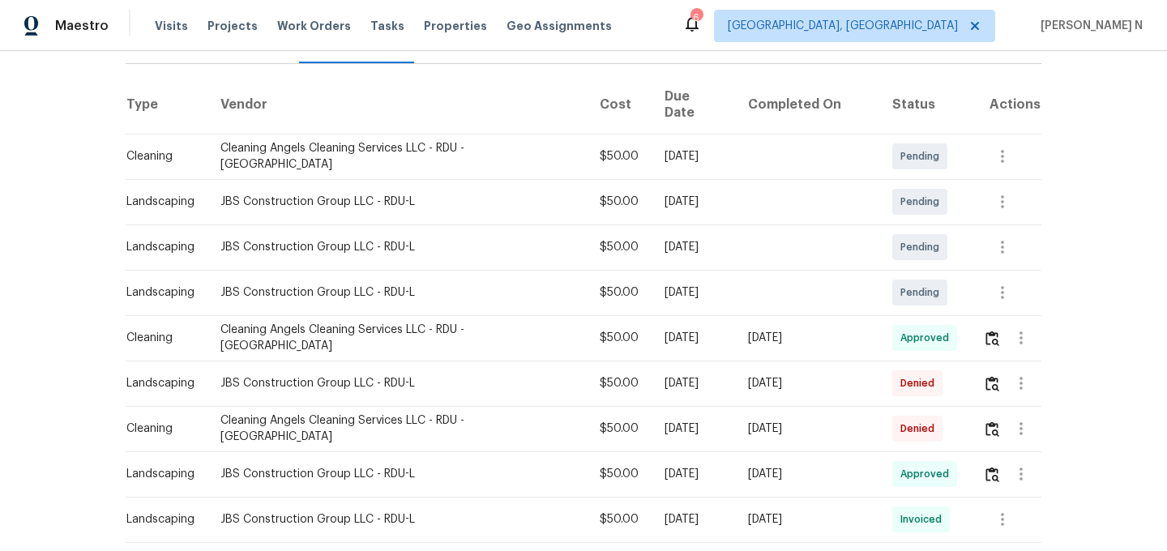
scroll to position [238, 0]
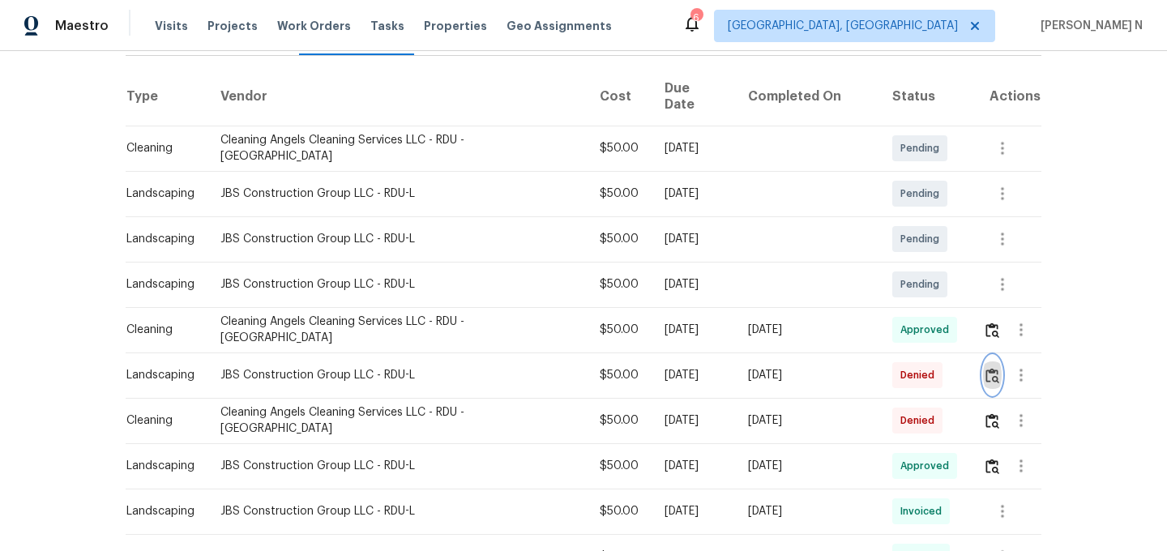
click at [987, 368] on img "button" at bounding box center [993, 375] width 14 height 15
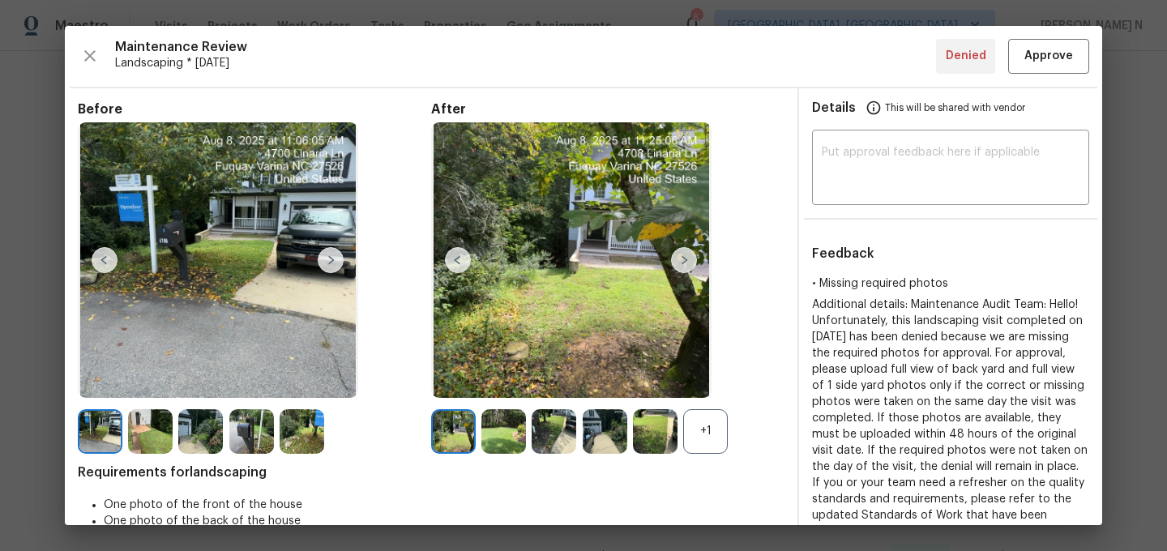
click at [722, 432] on div "+1" at bounding box center [705, 431] width 45 height 45
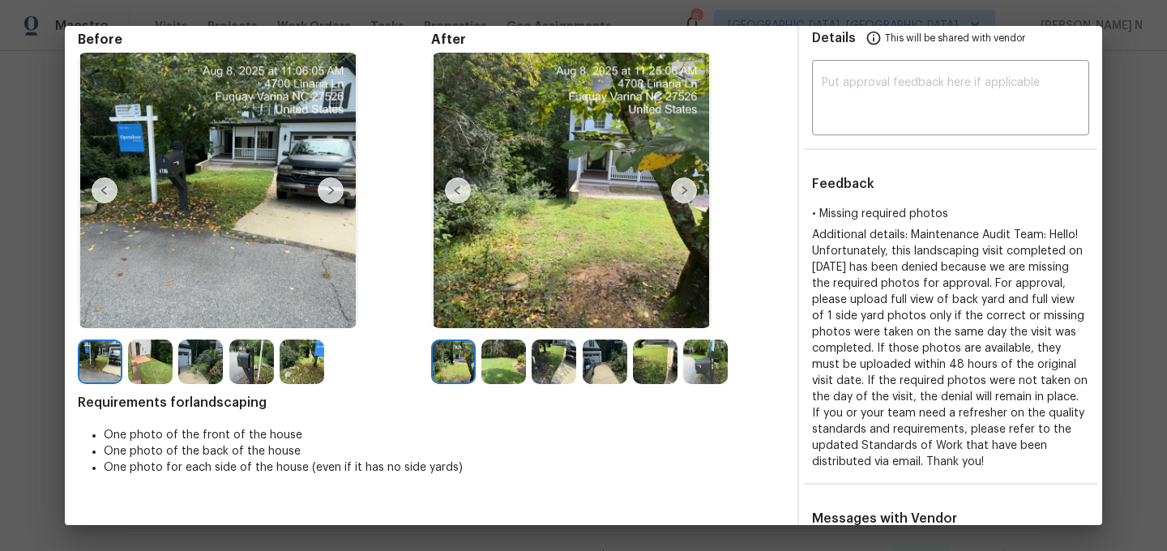
scroll to position [75, 0]
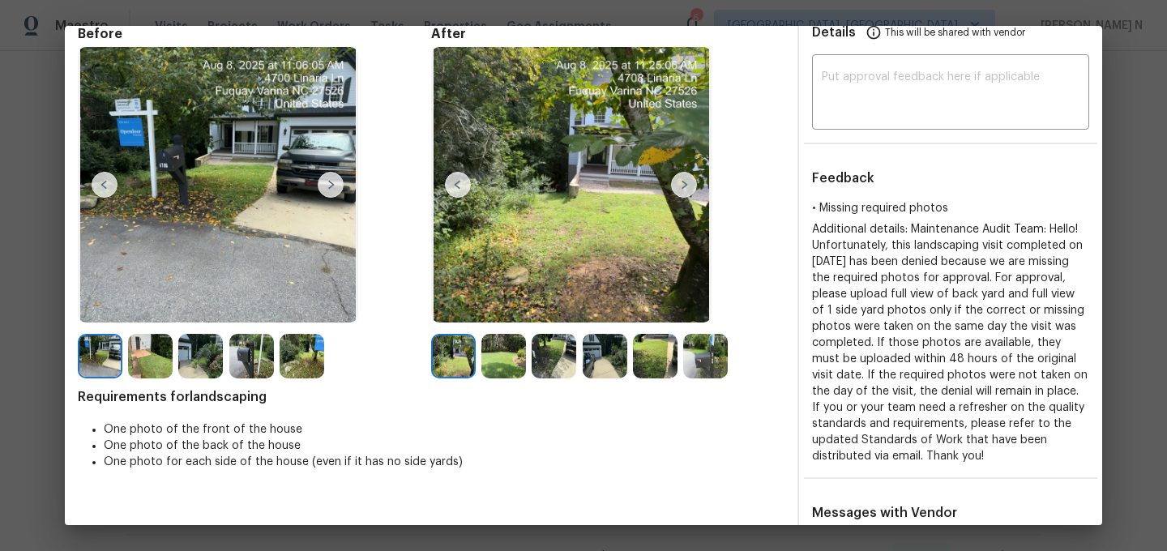
click at [615, 360] on img at bounding box center [605, 356] width 45 height 45
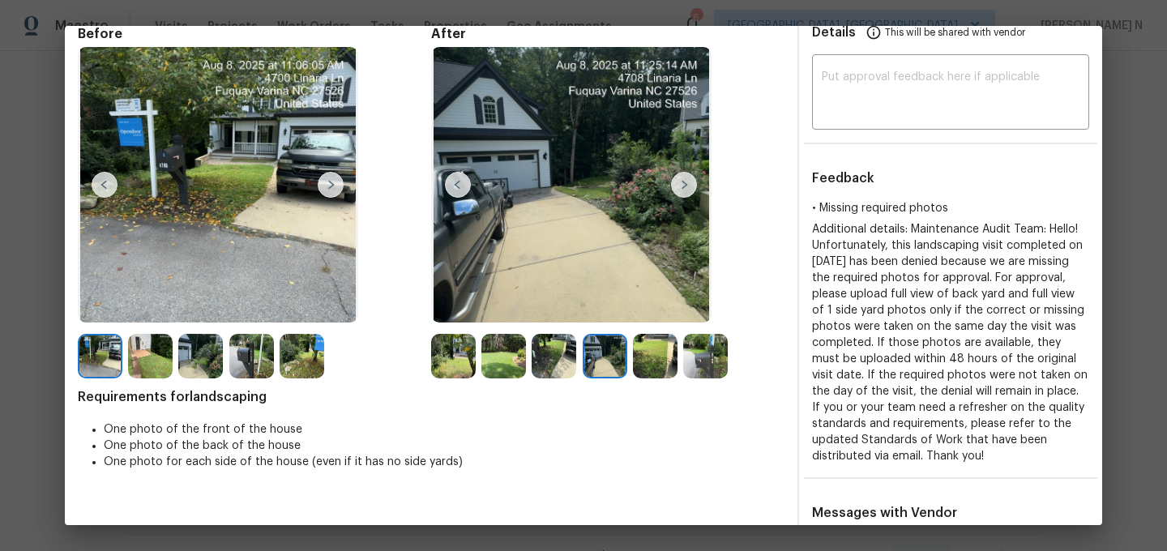
click at [550, 361] on img at bounding box center [554, 356] width 45 height 45
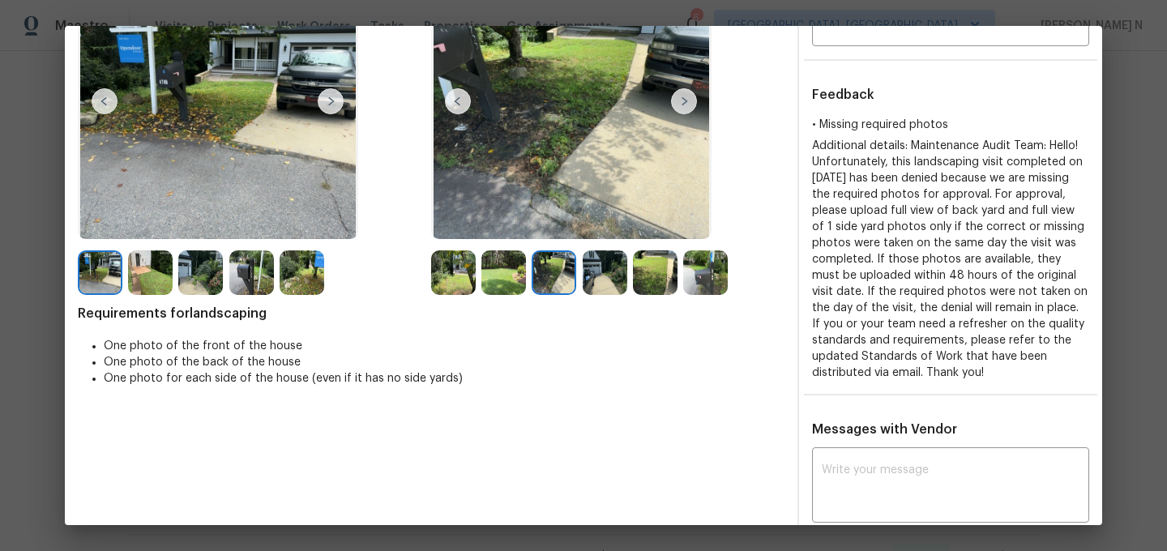
scroll to position [74, 0]
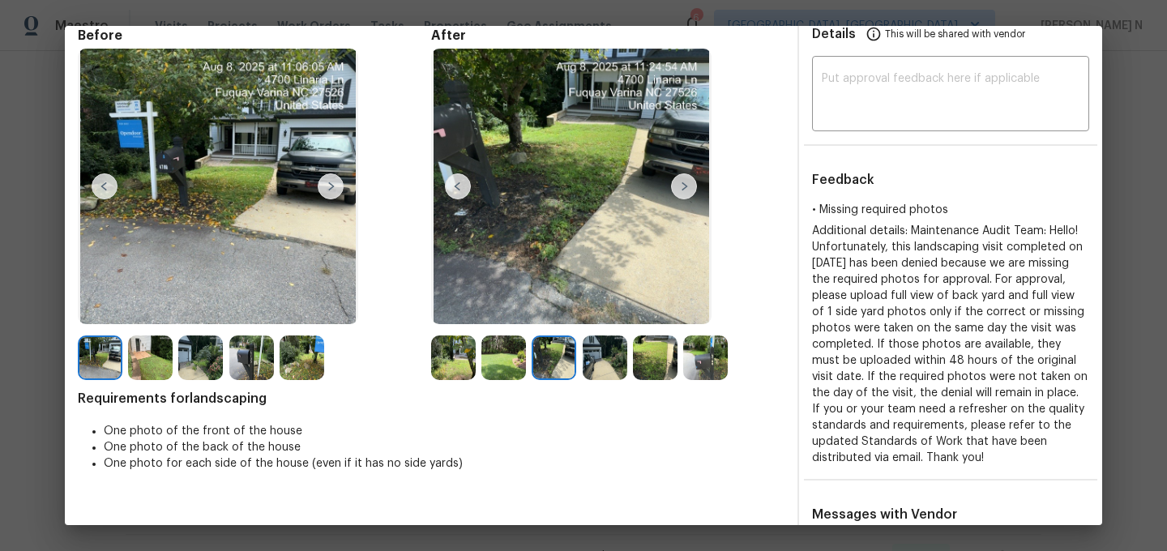
click at [506, 360] on img at bounding box center [503, 358] width 45 height 45
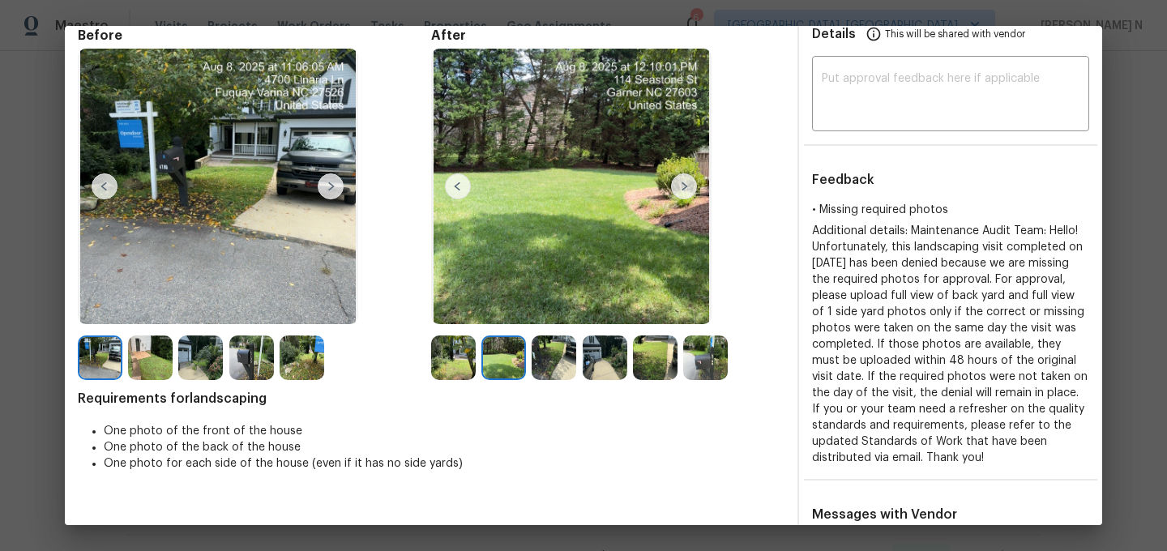
click at [661, 359] on img at bounding box center [655, 358] width 45 height 45
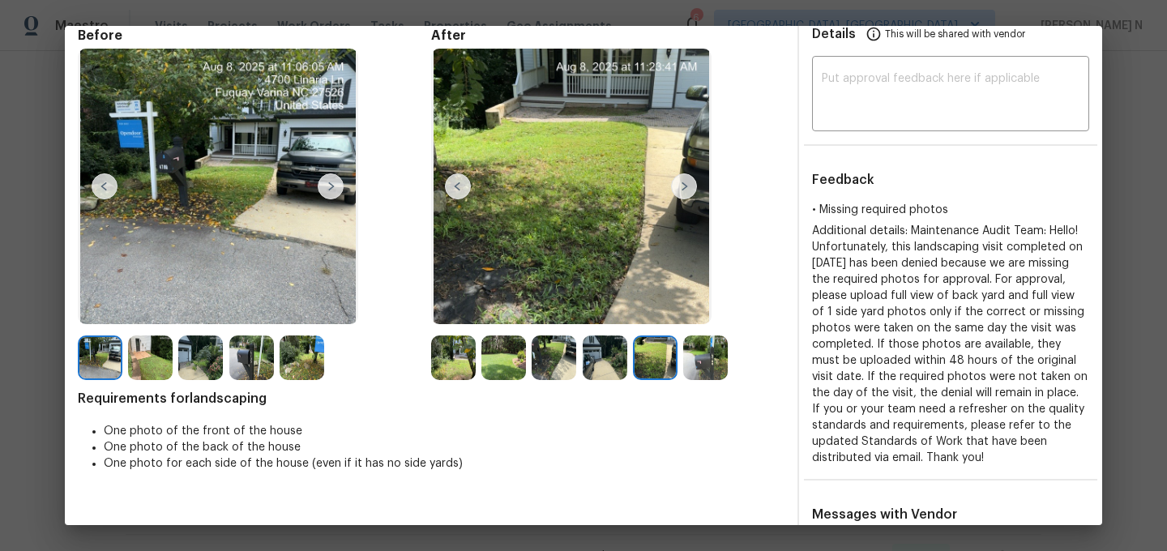
click at [461, 364] on img at bounding box center [453, 358] width 45 height 45
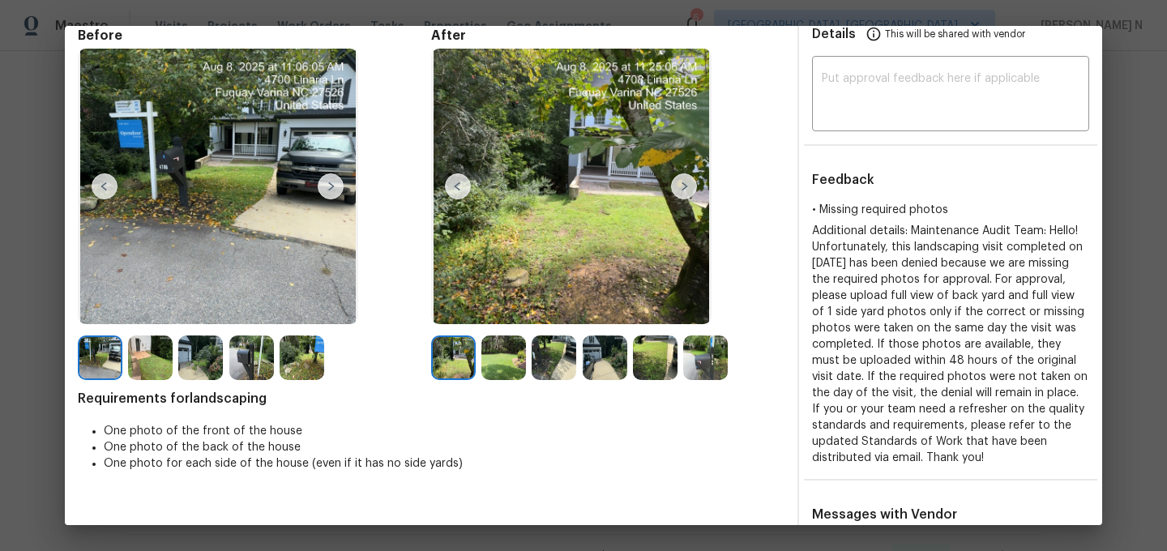
click at [510, 365] on img at bounding box center [503, 358] width 45 height 45
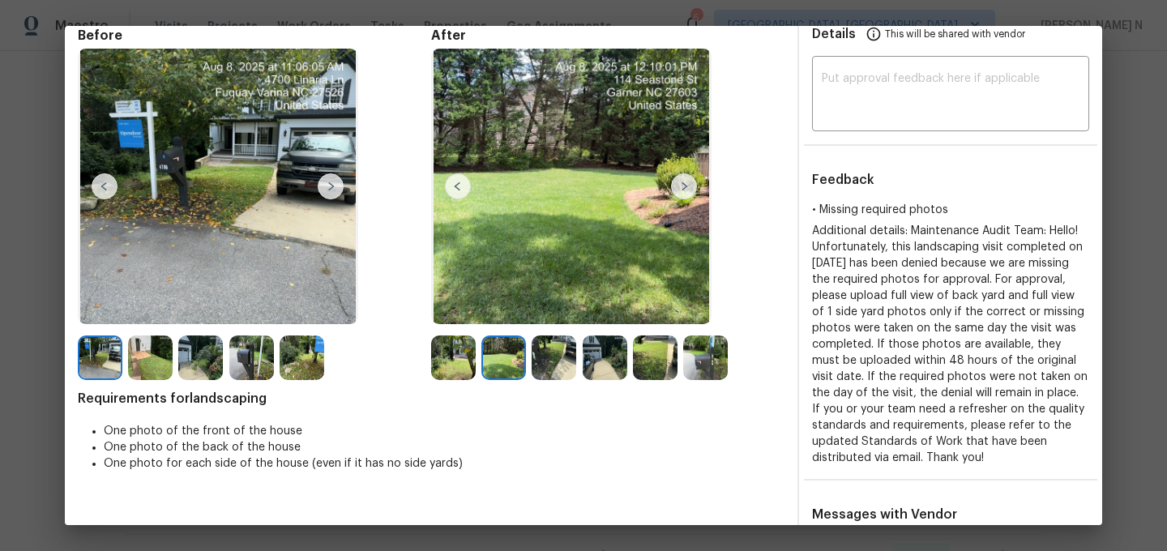
click at [562, 366] on img at bounding box center [554, 358] width 45 height 45
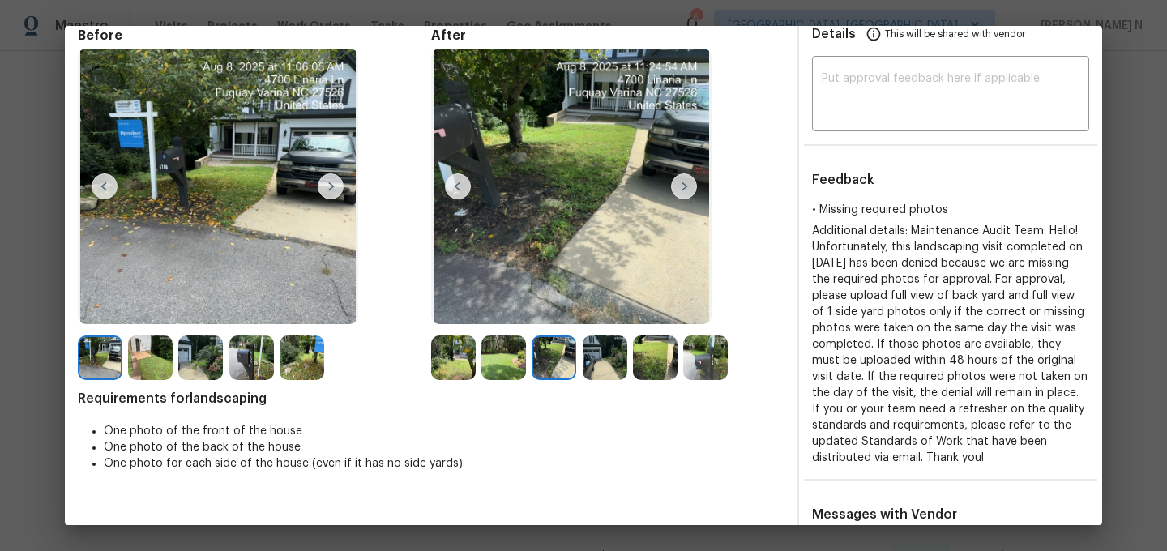
click at [708, 363] on img at bounding box center [705, 358] width 45 height 45
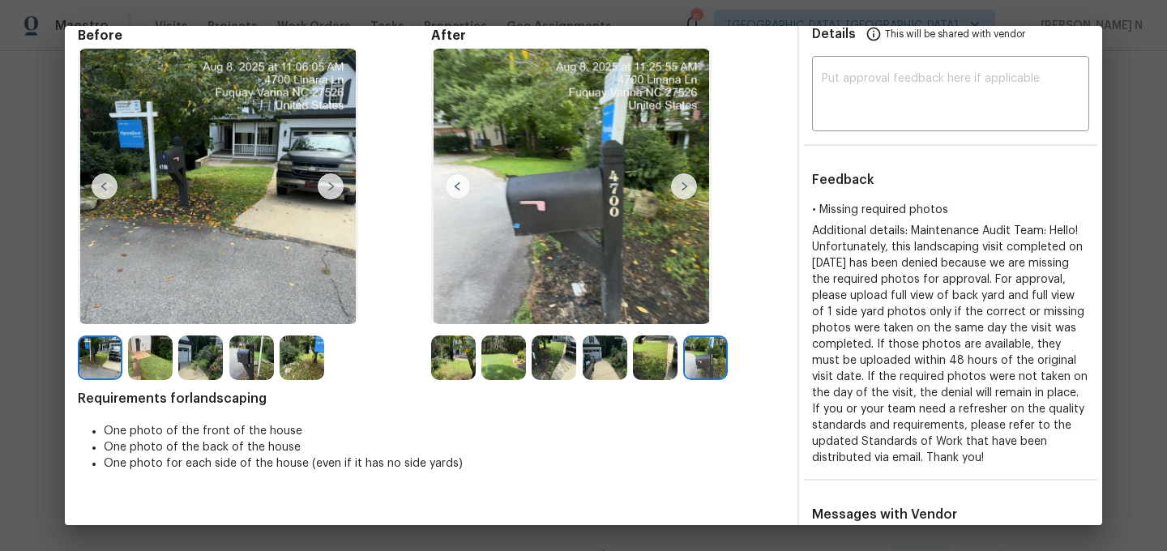
click at [657, 358] on img at bounding box center [655, 358] width 45 height 45
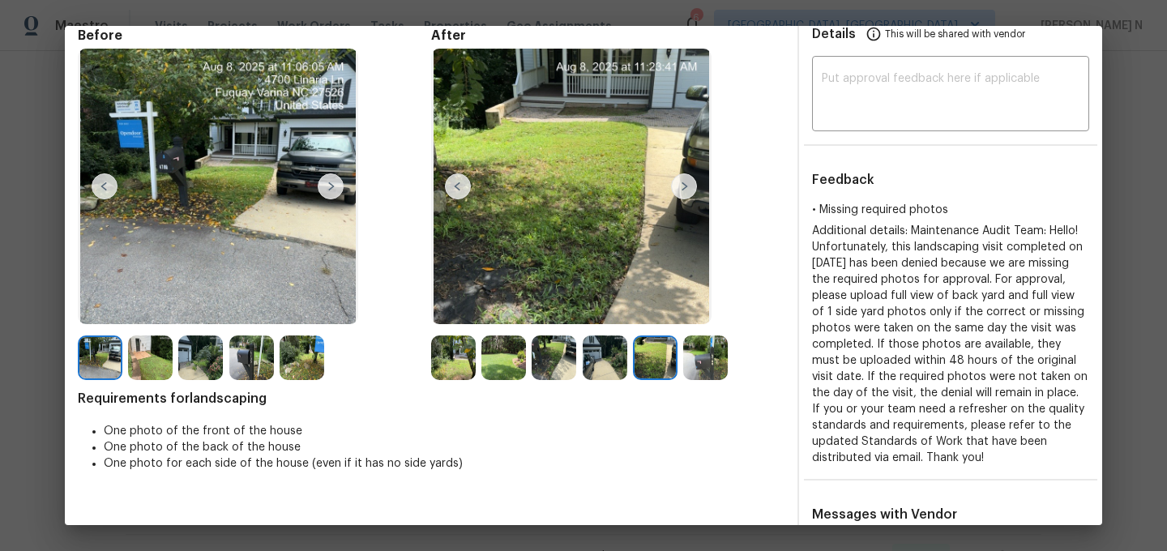
click at [597, 360] on img at bounding box center [605, 358] width 45 height 45
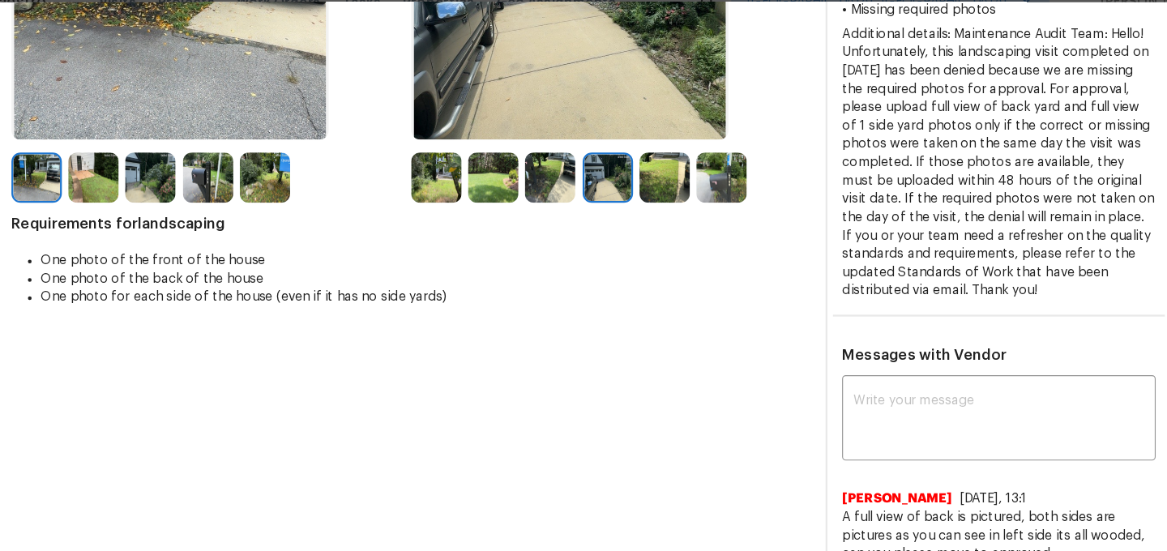
scroll to position [263, 0]
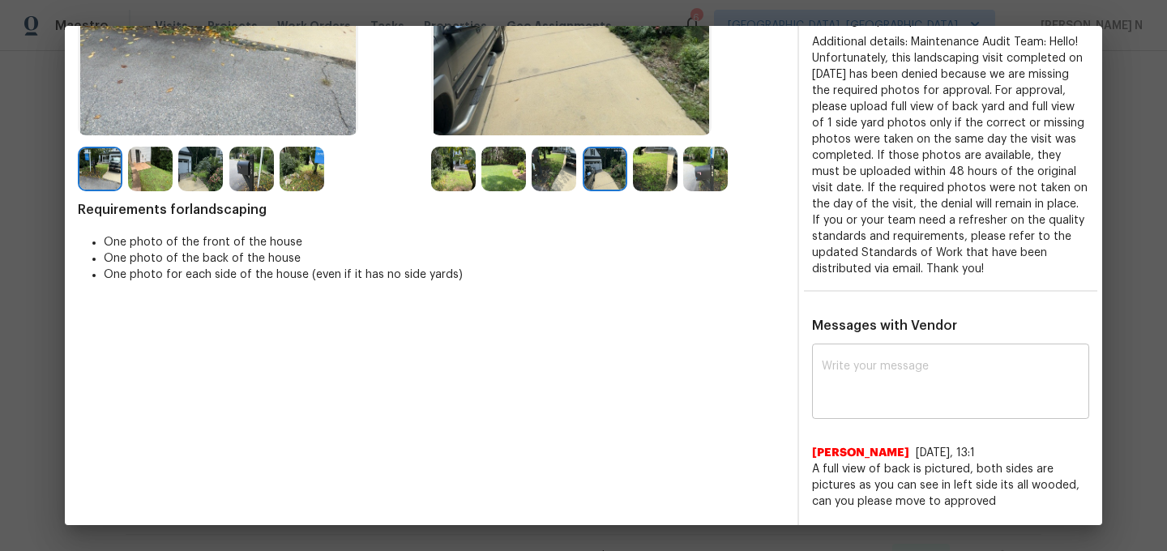
click at [870, 387] on textarea at bounding box center [951, 383] width 258 height 45
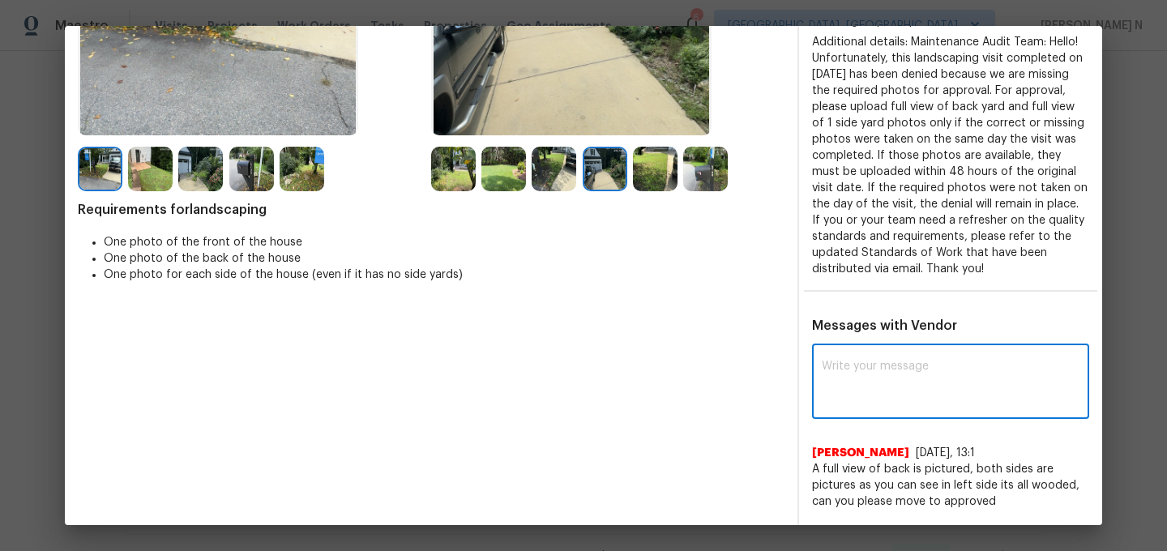
paste textarea "Maintenance Audit Team: Hello! Thank you for the feedback after further review …"
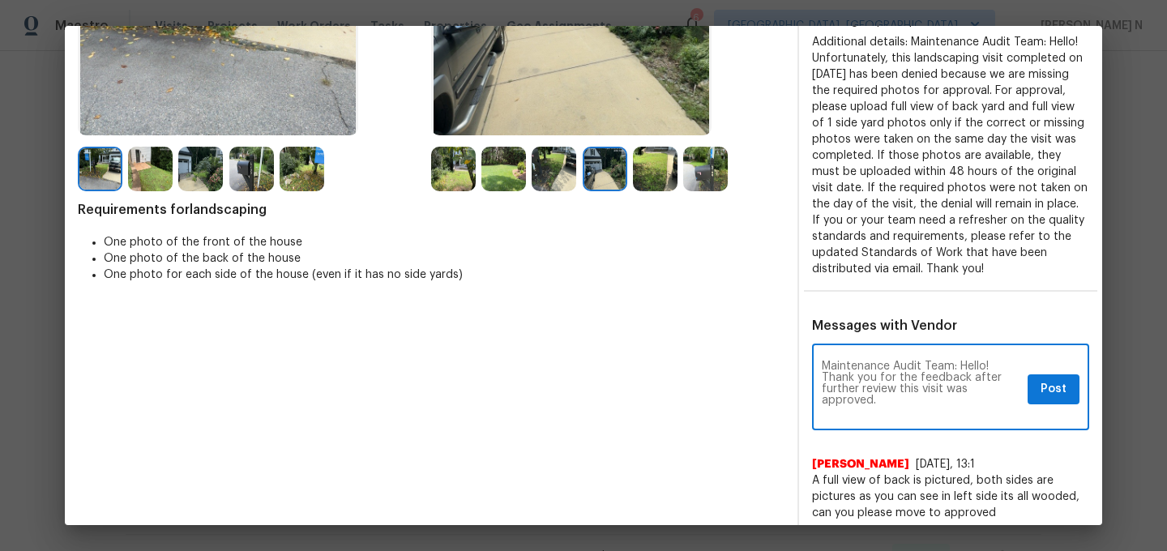
scroll to position [0, 0]
type textarea "Maintenance Audit Team: Hello! Thank you for the feedback after further review …"
click at [1056, 393] on span "Post" at bounding box center [1054, 389] width 26 height 20
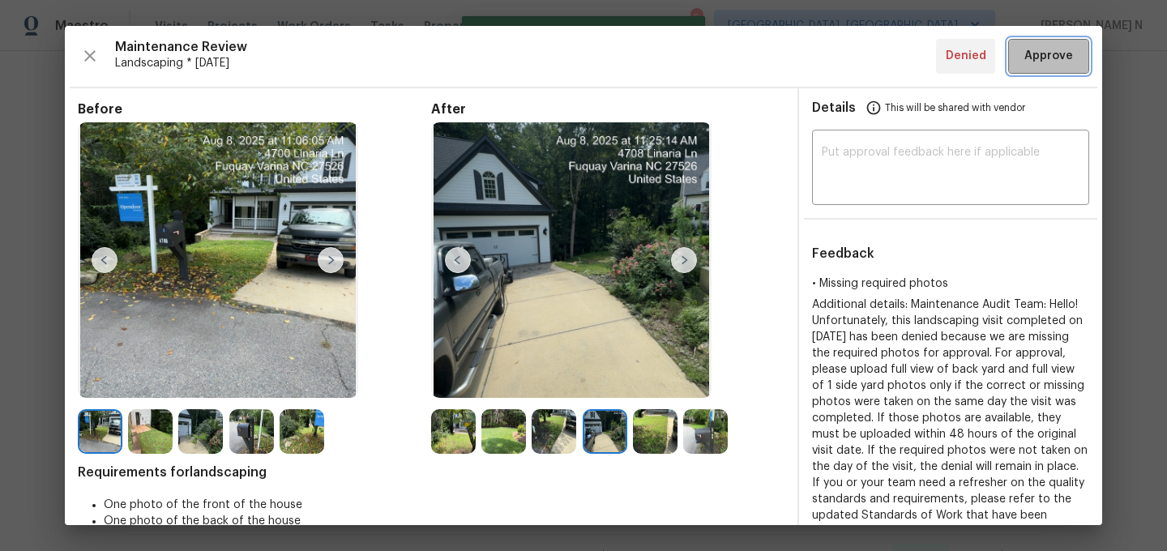
click at [1045, 69] on button "Approve" at bounding box center [1048, 56] width 81 height 35
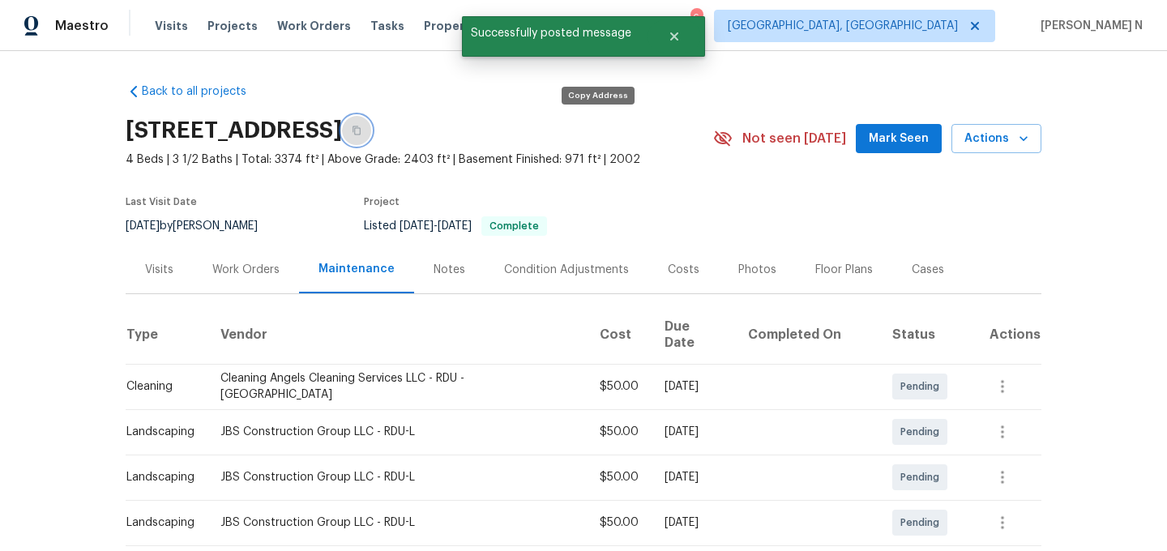
click at [361, 133] on icon "button" at bounding box center [357, 131] width 10 height 10
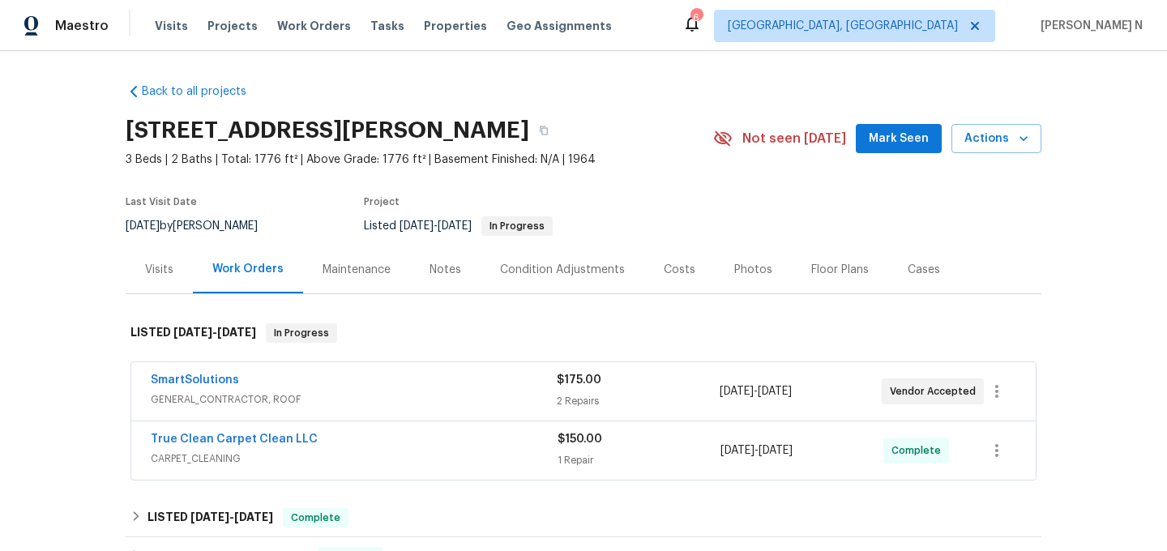
click at [364, 267] on div "Maintenance" at bounding box center [357, 270] width 68 height 16
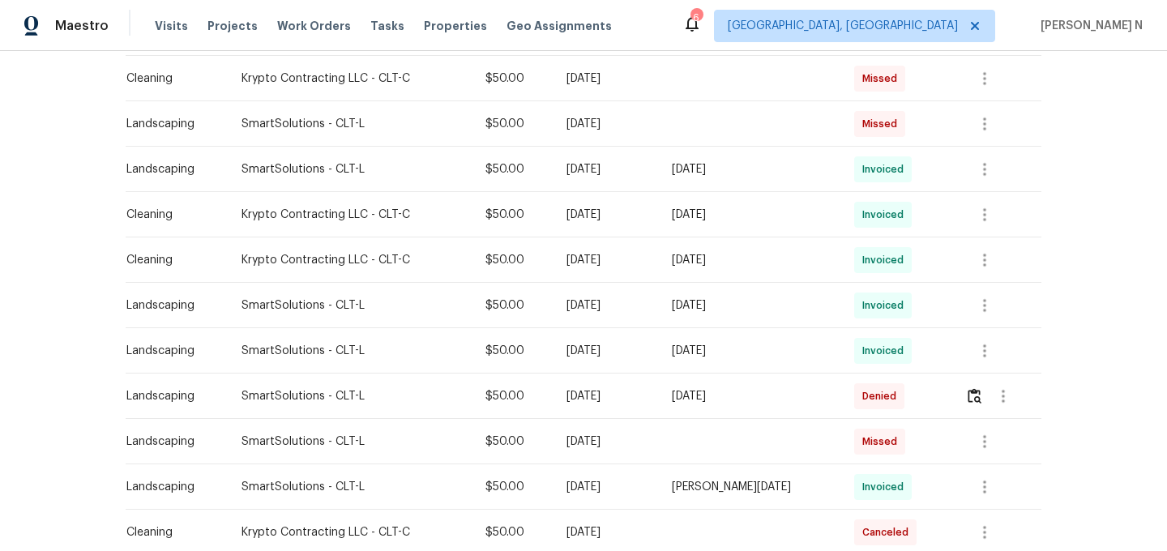
scroll to position [531, 0]
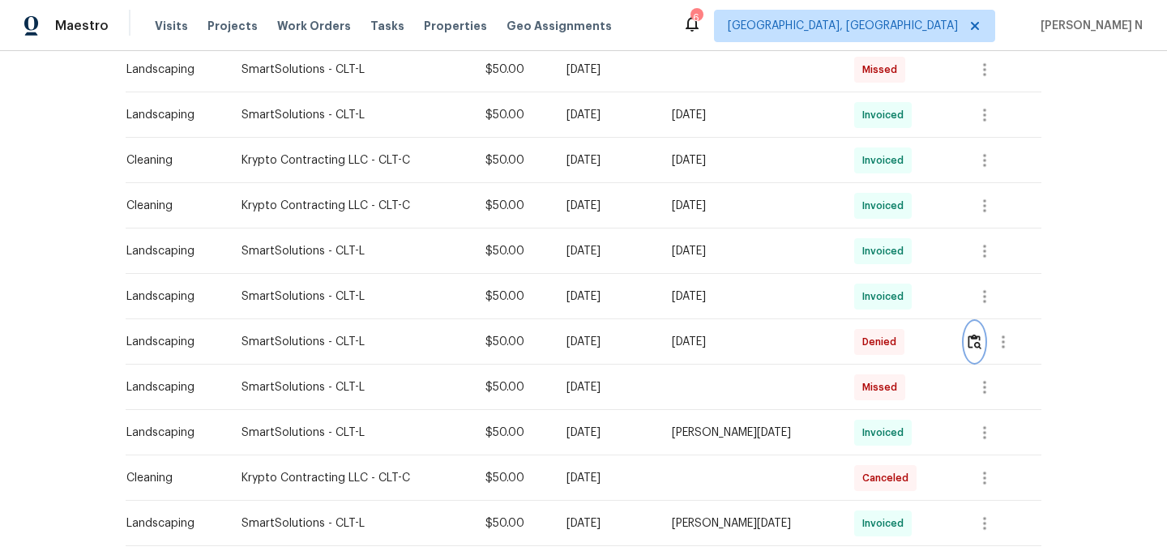
click at [984, 343] on button "button" at bounding box center [974, 342] width 19 height 39
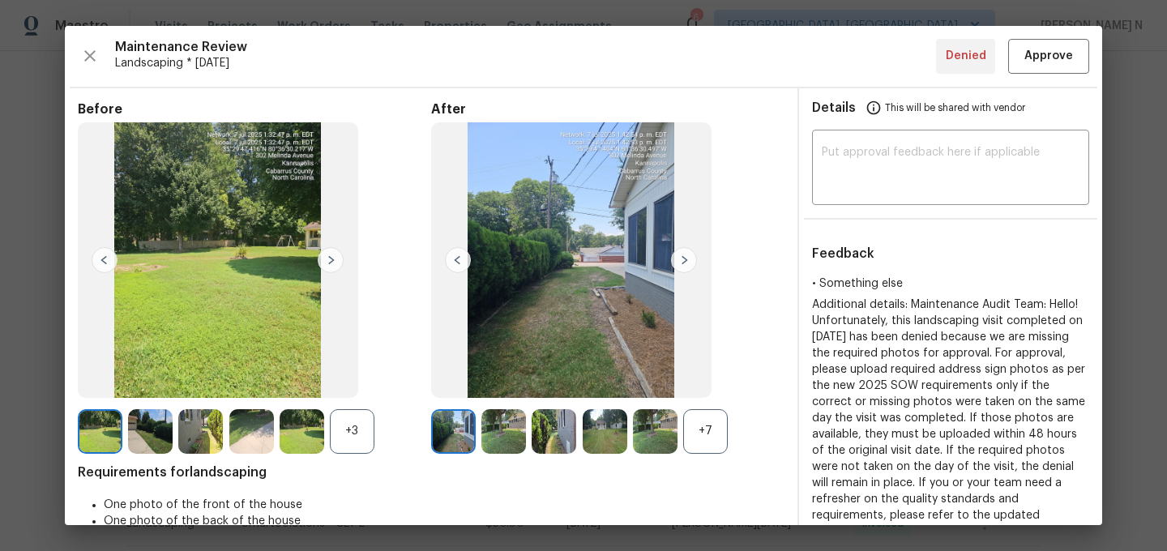
click at [729, 448] on div "+7" at bounding box center [607, 431] width 353 height 45
click at [720, 447] on div "+7" at bounding box center [705, 431] width 45 height 45
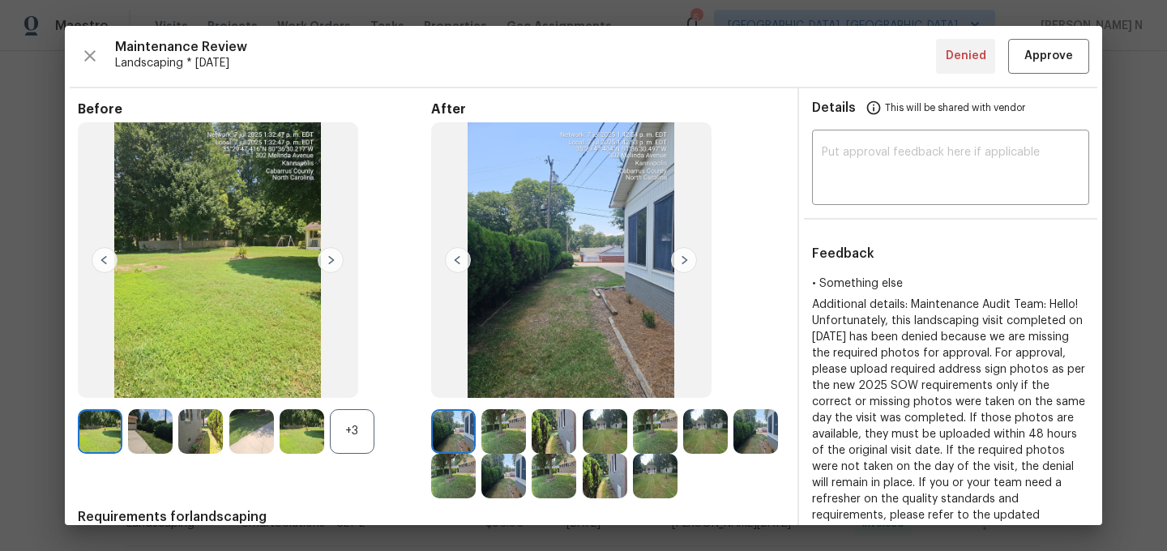
click at [339, 443] on div "+3" at bounding box center [352, 431] width 45 height 45
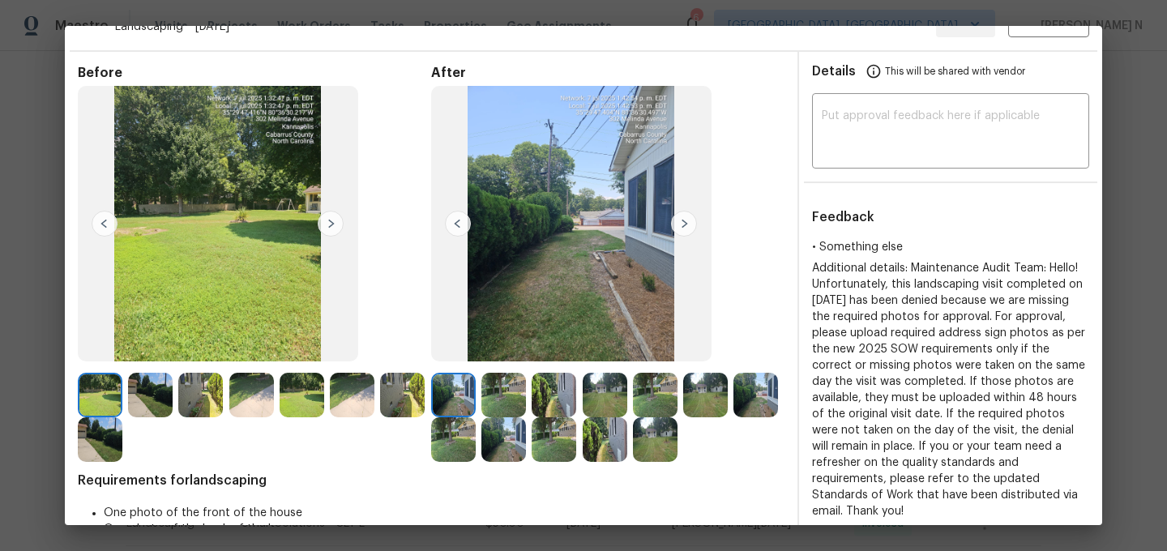
scroll to position [34, 0]
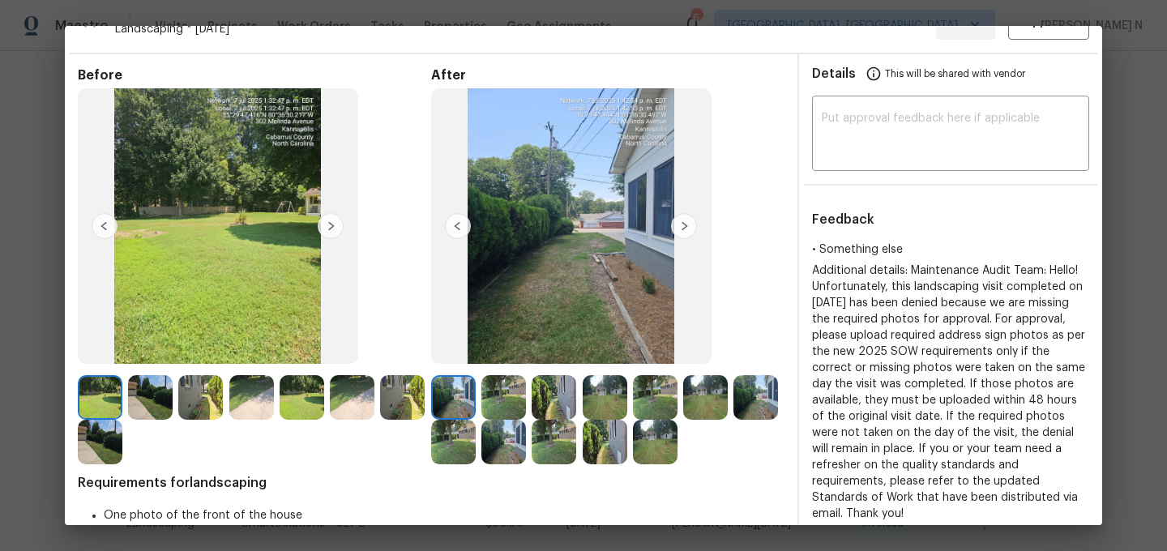
click at [712, 402] on img at bounding box center [705, 397] width 45 height 45
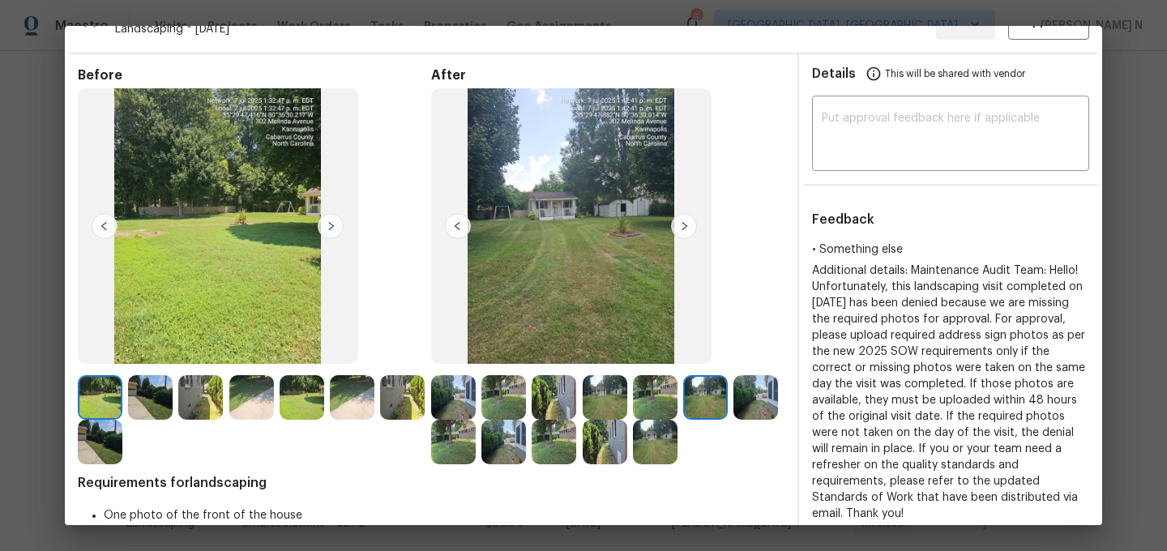
click at [152, 390] on img at bounding box center [150, 397] width 45 height 45
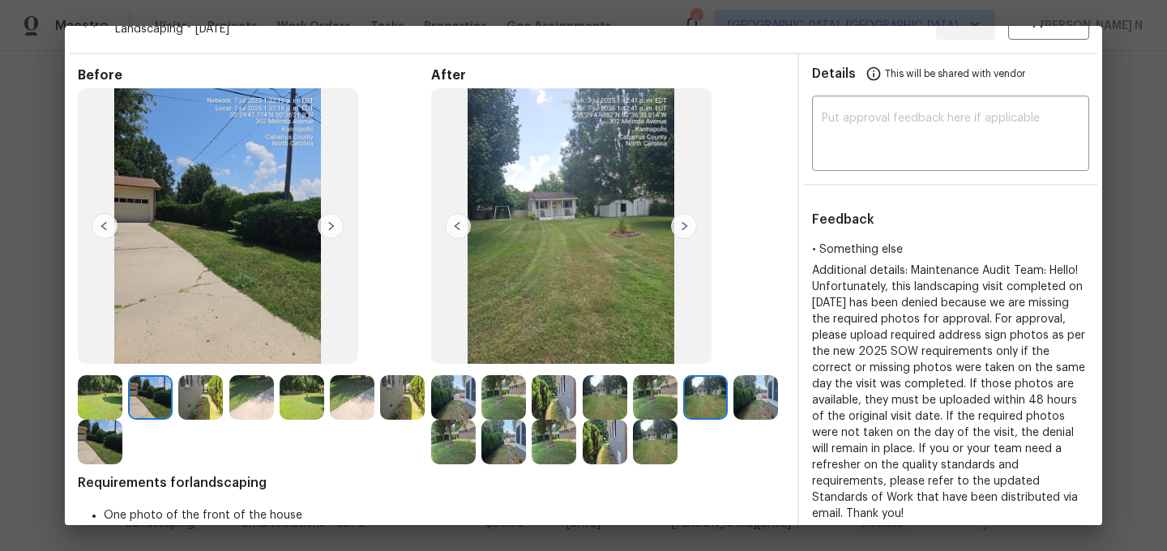
click at [558, 448] on img at bounding box center [554, 442] width 45 height 45
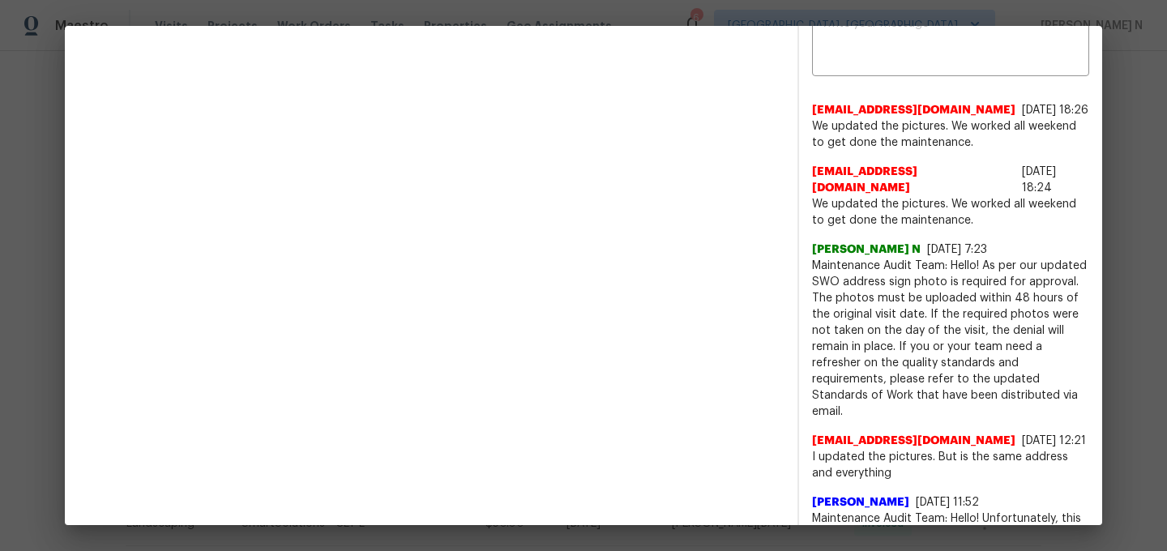
scroll to position [618, 0]
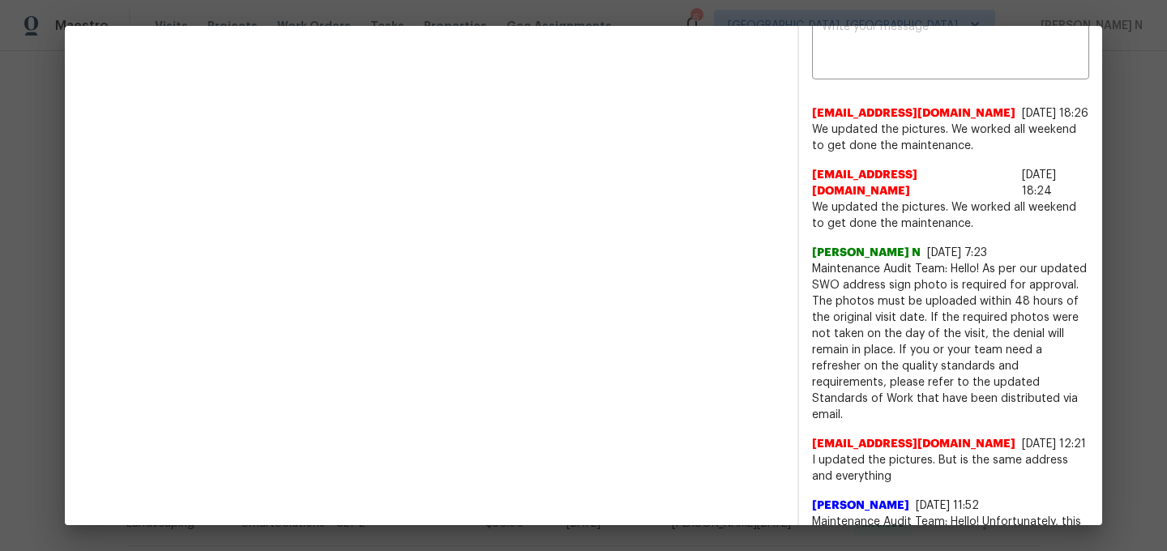
click at [846, 261] on span "Maintenance Audit Team: Hello! As per our updated SWO address sign photo is req…" at bounding box center [950, 342] width 277 height 162
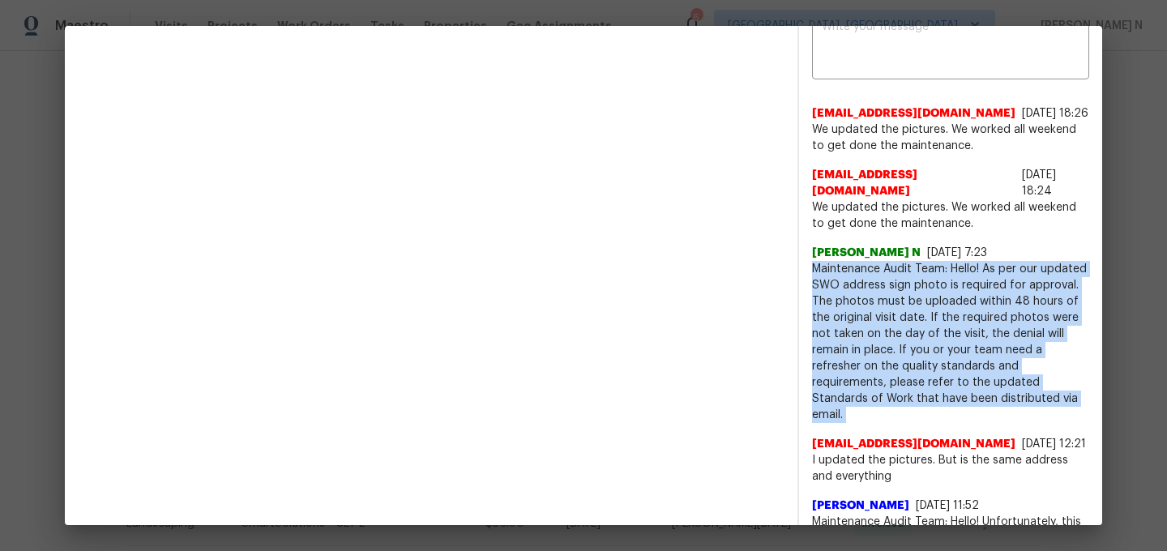
click at [846, 261] on span "Maintenance Audit Team: Hello! As per our updated SWO address sign photo is req…" at bounding box center [950, 342] width 277 height 162
copy span "Maintenance Audit Team: Hello! As per our updated SWO address sign photo is req…"
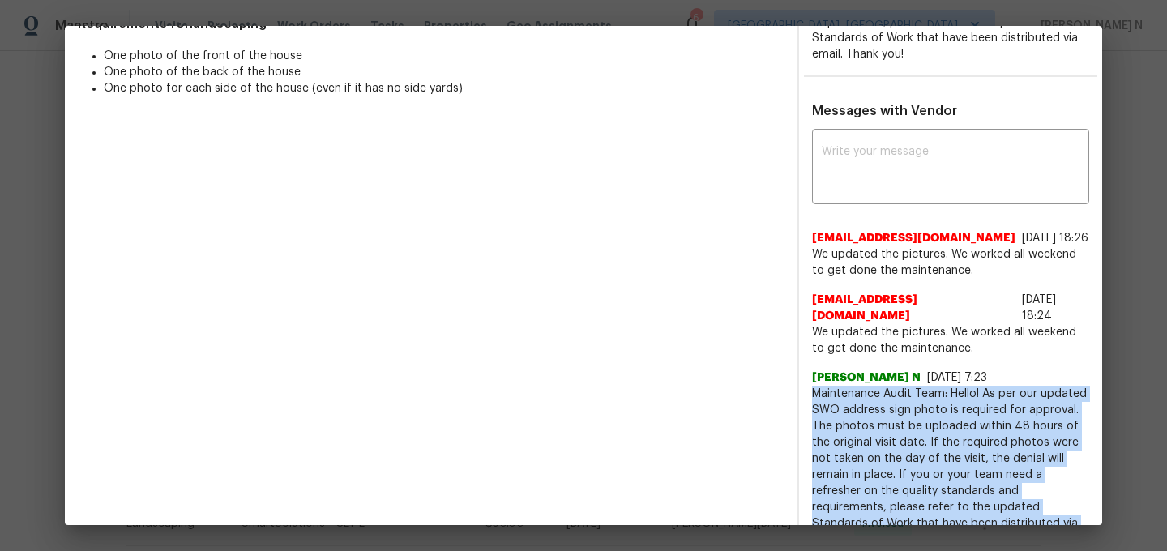
scroll to position [458, 0]
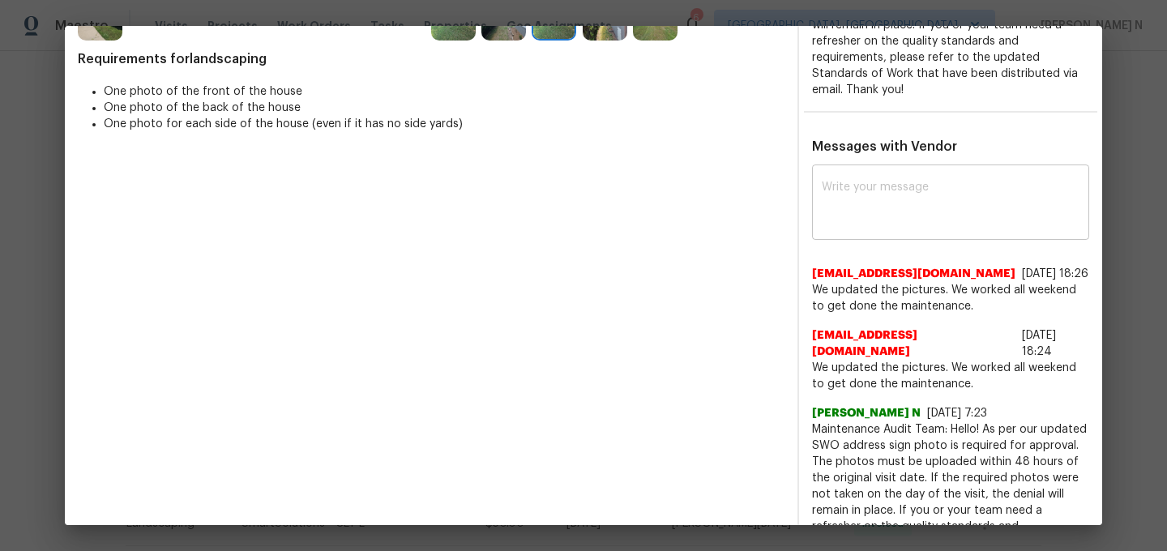
click at [932, 209] on textarea at bounding box center [951, 204] width 258 height 45
paste textarea "Maintenance Audit Team: Hello! As per our updated SWO address sign photo is req…"
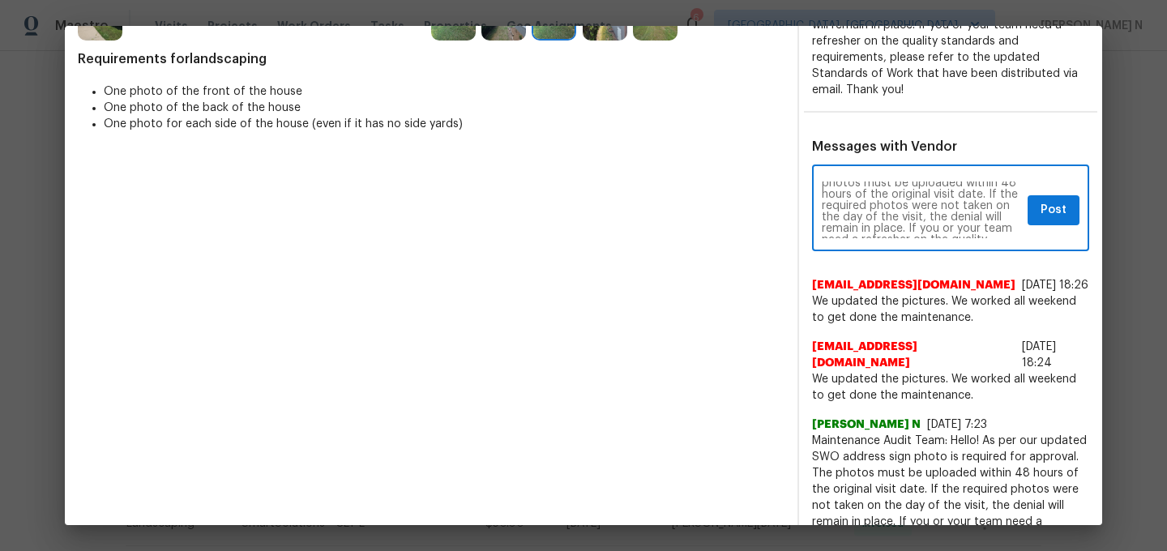
scroll to position [21, 0]
type textarea "Maintenance Audit Team: Hello! As per our updated SWO address sign photo is req…"
click at [1067, 213] on button "Post" at bounding box center [1054, 210] width 52 height 30
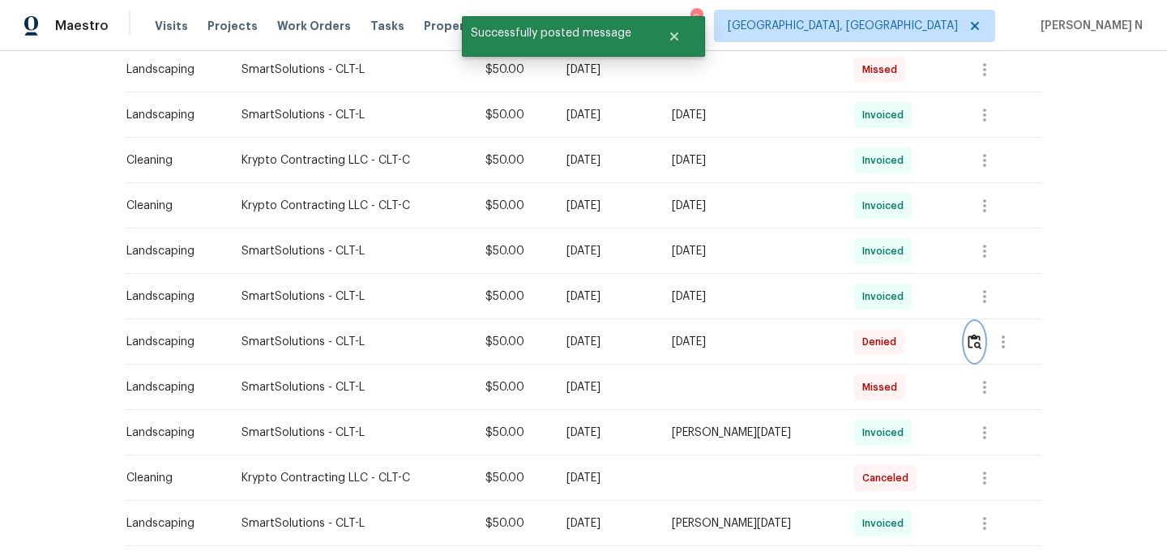
scroll to position [0, 0]
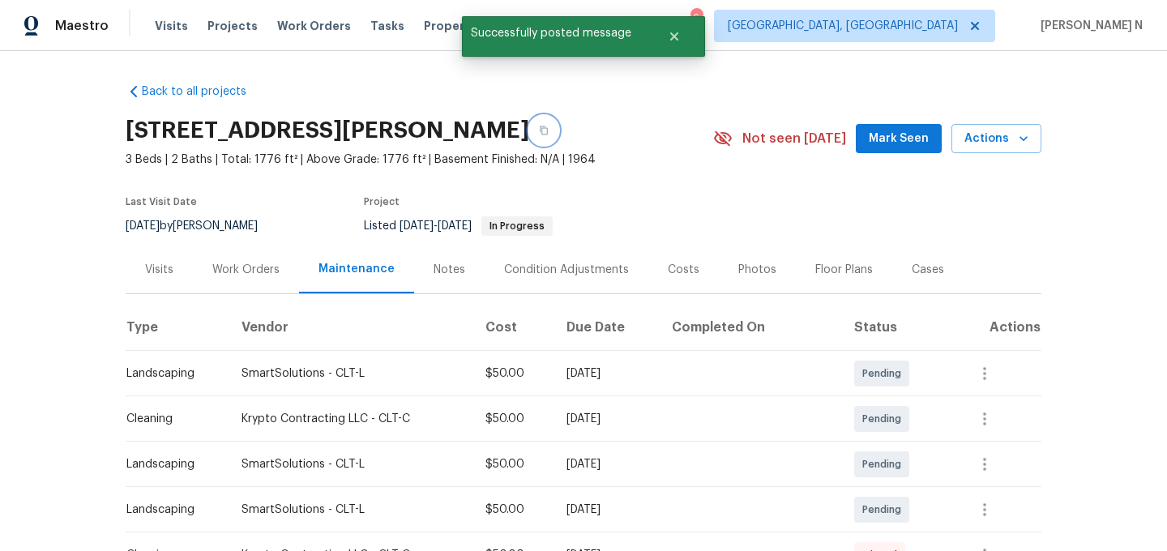
click at [558, 139] on button "button" at bounding box center [543, 130] width 29 height 29
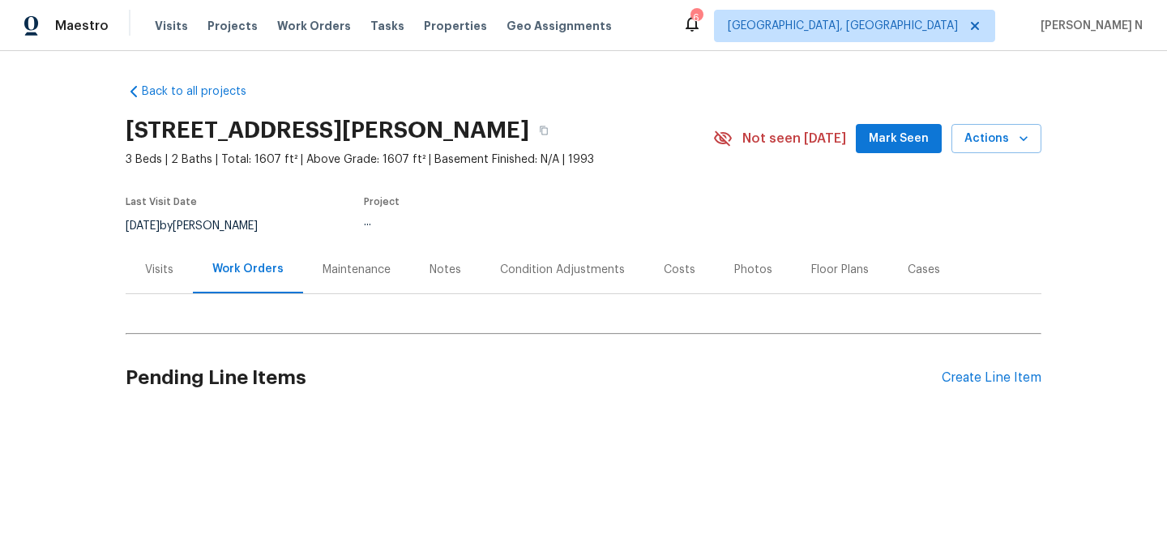
click at [339, 267] on div "Maintenance" at bounding box center [357, 270] width 68 height 16
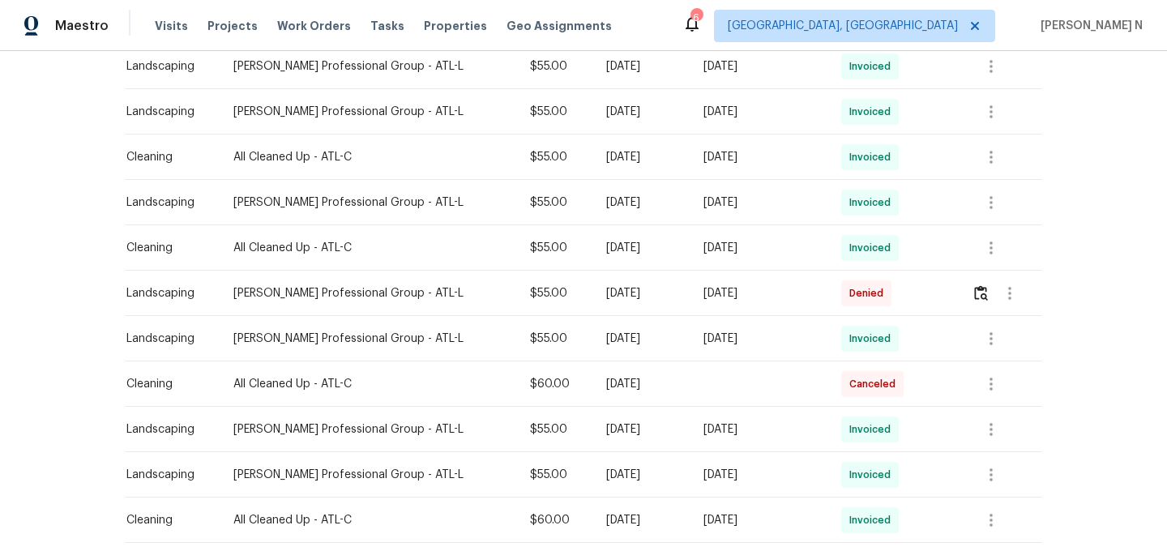
scroll to position [642, 0]
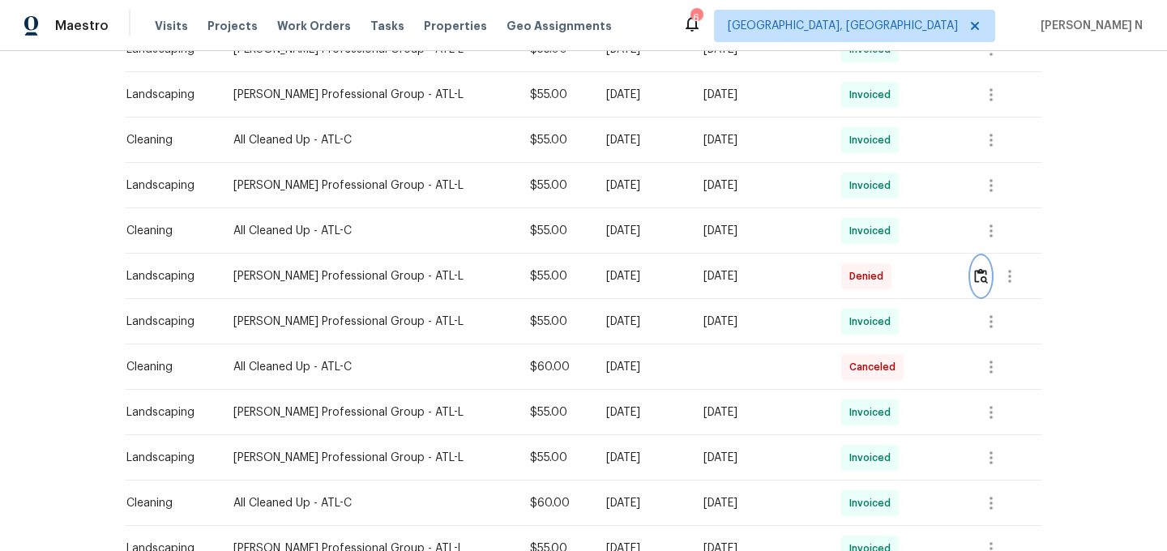
click at [978, 274] on img "button" at bounding box center [981, 275] width 14 height 15
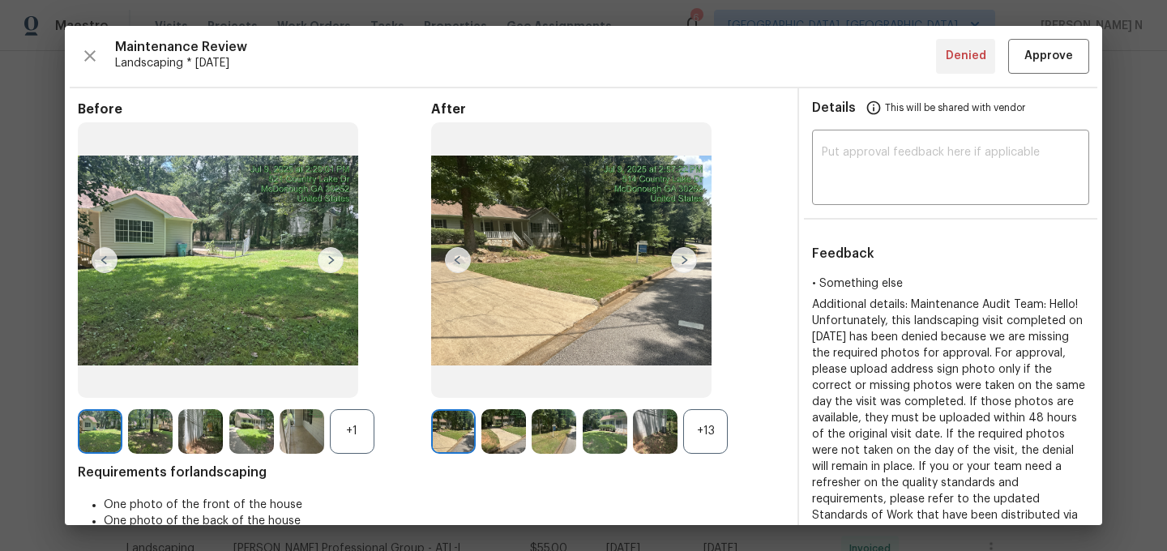
click at [704, 451] on div "+13" at bounding box center [705, 431] width 45 height 45
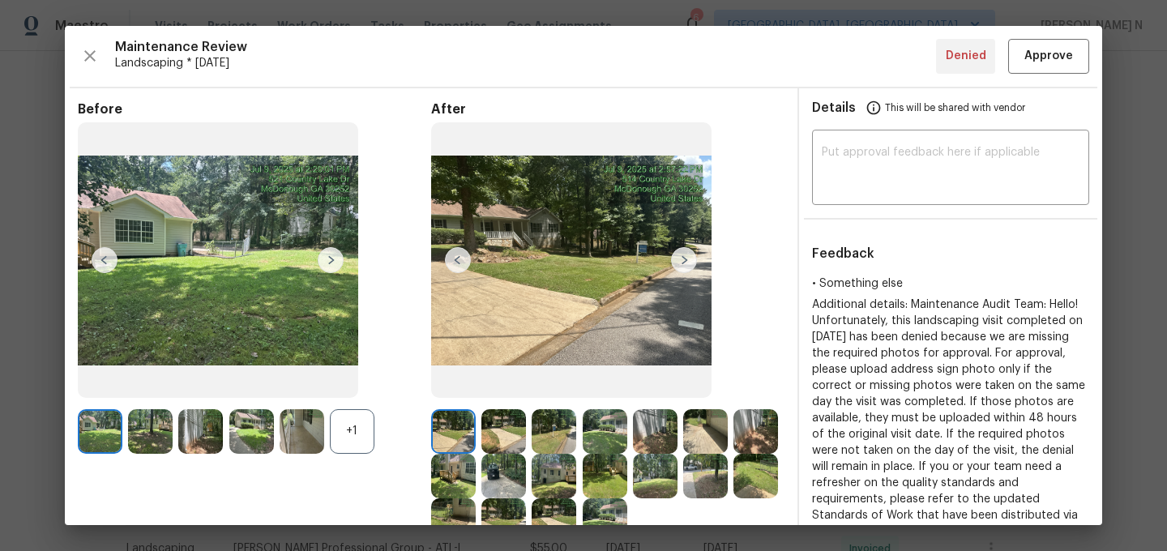
click at [341, 441] on div "+1" at bounding box center [352, 431] width 45 height 45
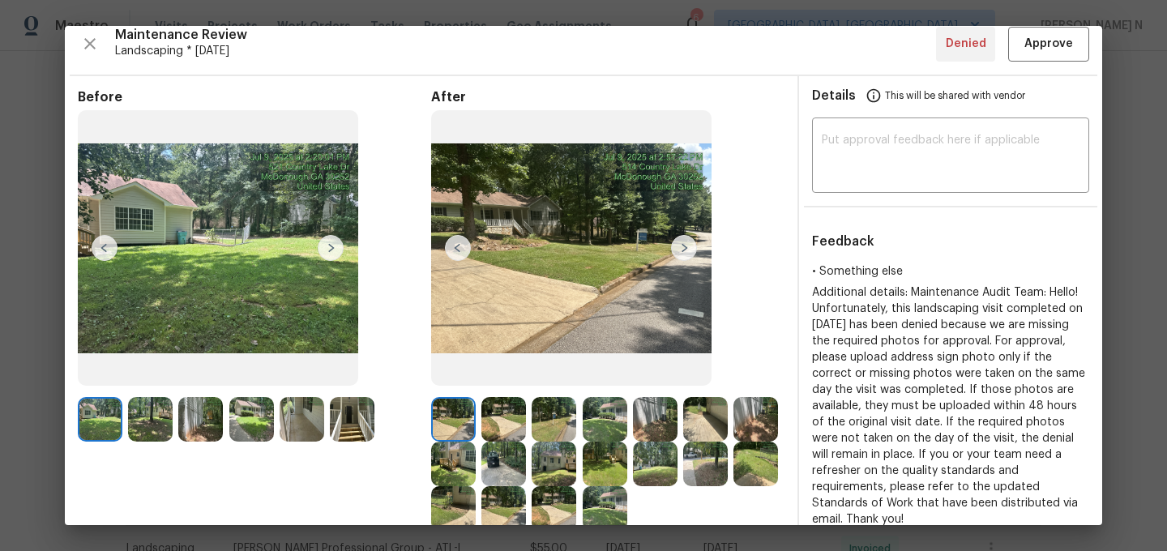
scroll to position [0, 0]
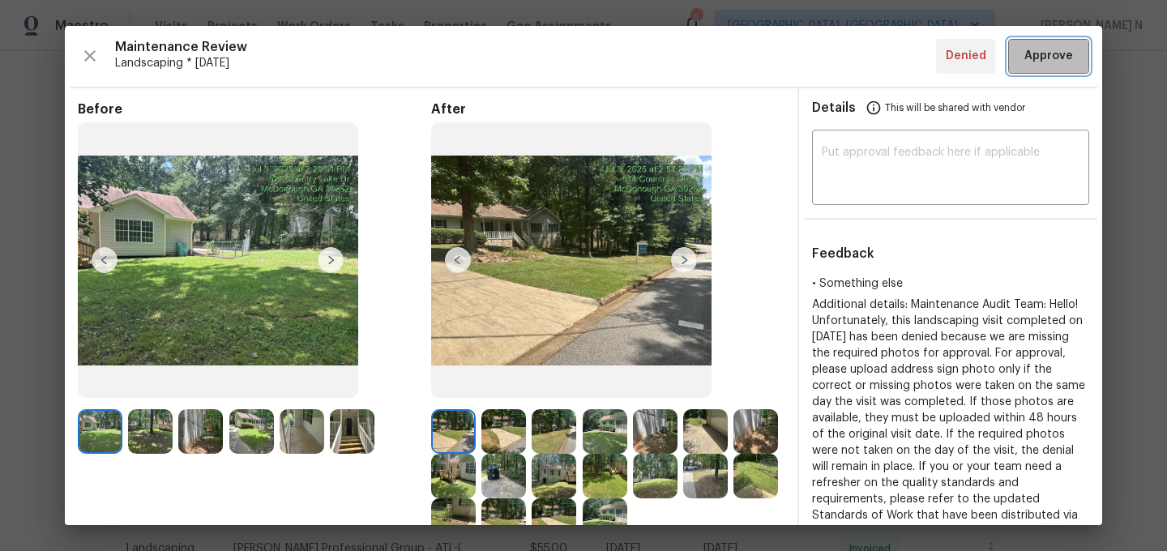
click at [1039, 58] on span "Approve" at bounding box center [1048, 56] width 49 height 20
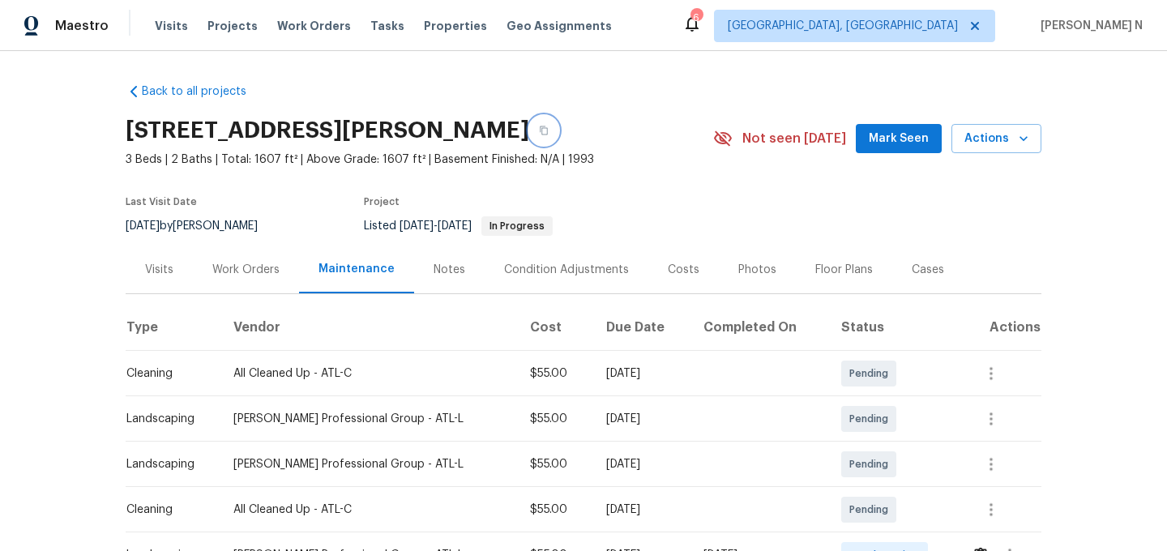
click at [548, 126] on icon "button" at bounding box center [544, 130] width 8 height 9
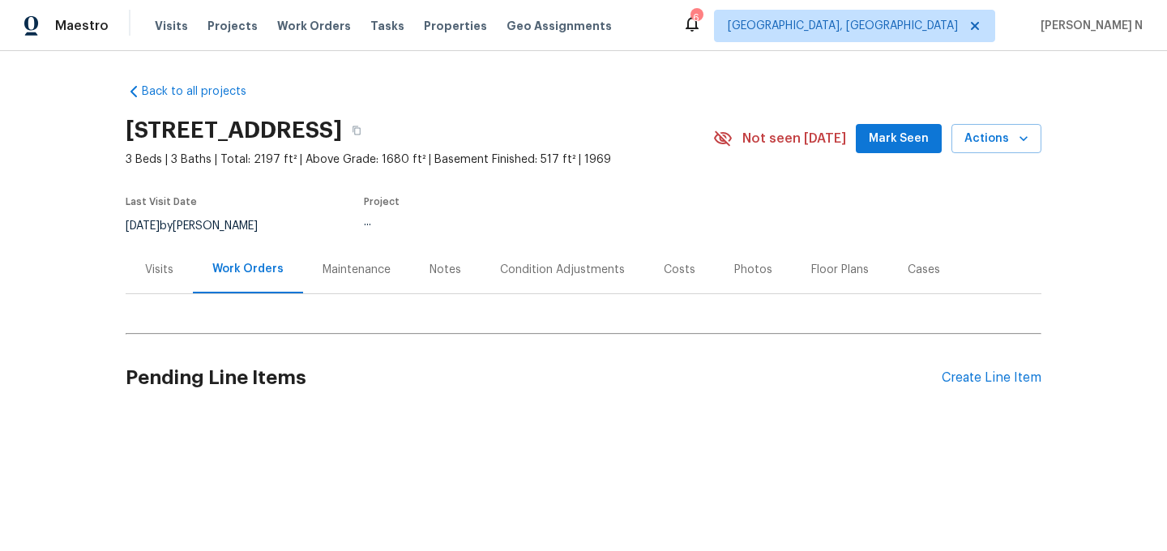
click at [373, 267] on div "Maintenance" at bounding box center [357, 270] width 68 height 16
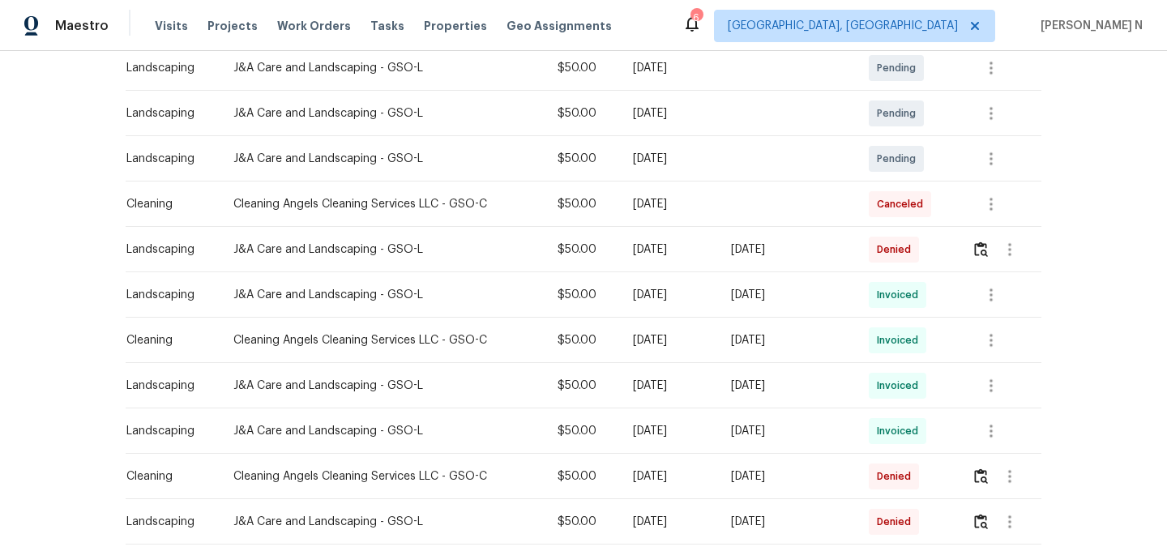
scroll to position [316, 0]
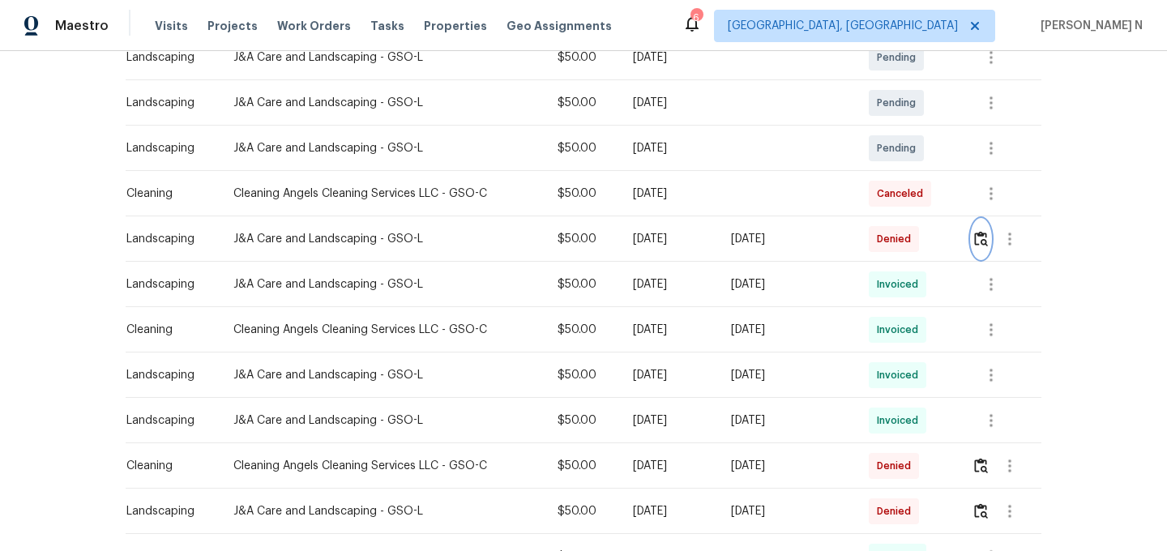
click at [984, 244] on img "button" at bounding box center [981, 238] width 14 height 15
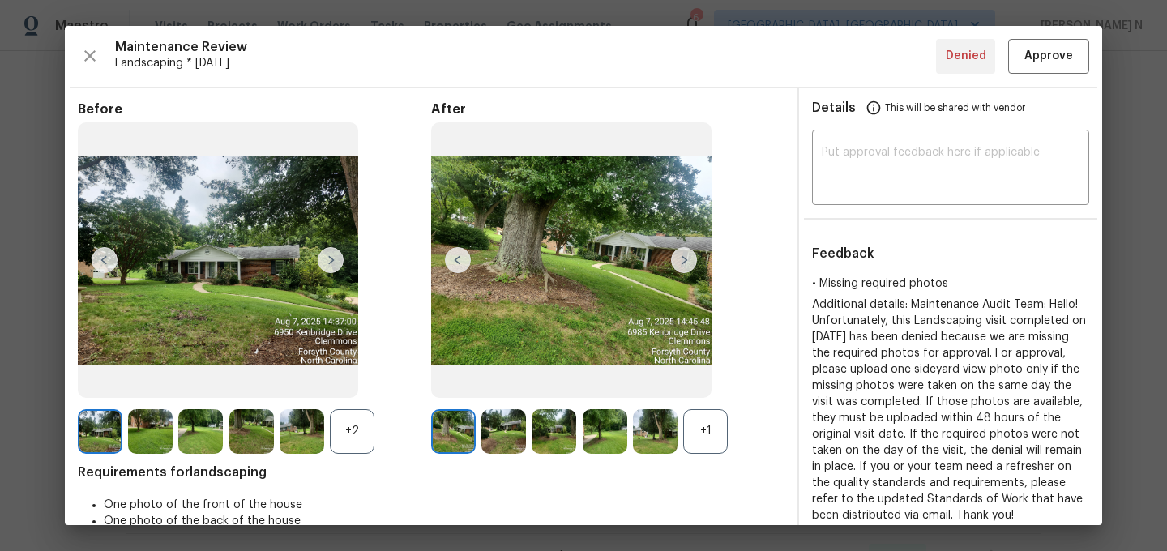
click at [716, 437] on div "+1" at bounding box center [705, 431] width 45 height 45
click at [352, 441] on div "+2" at bounding box center [352, 431] width 45 height 45
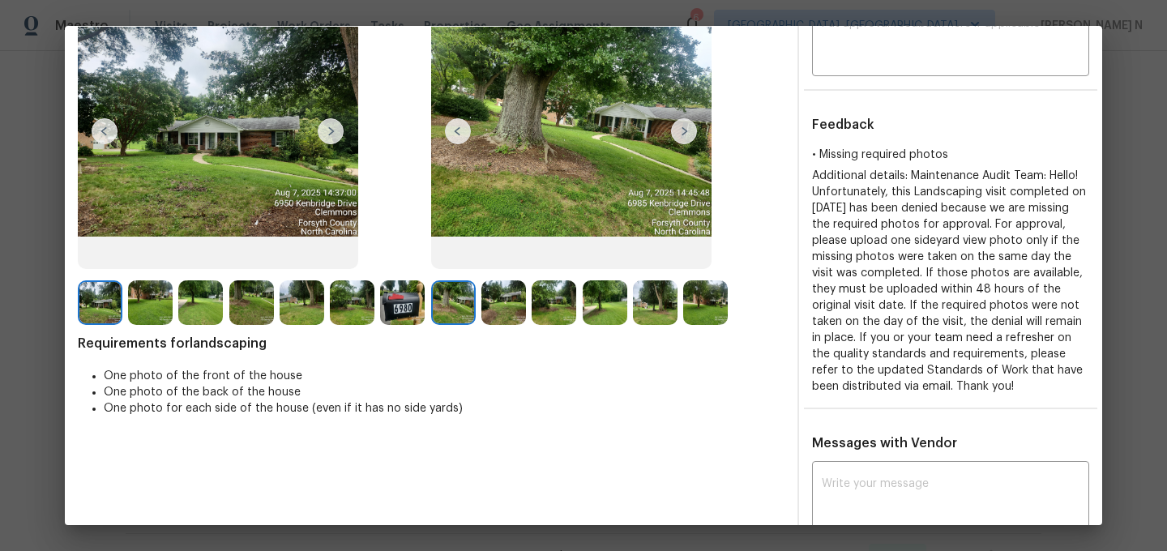
scroll to position [315, 0]
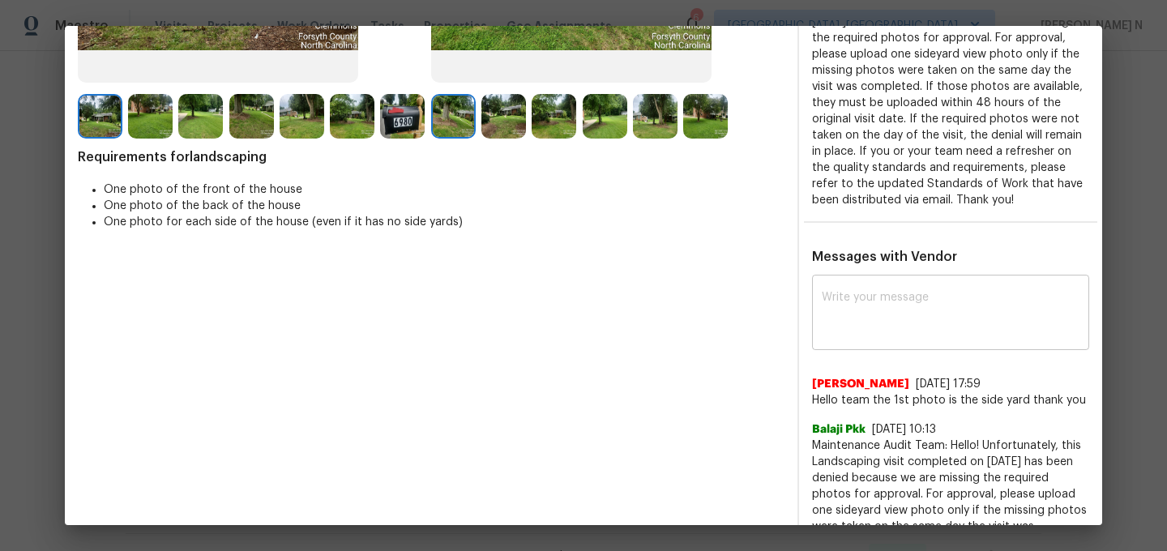
click at [883, 350] on div "x ​" at bounding box center [950, 314] width 277 height 71
paste textarea "Maintenance Audit Team: Hello! Thank you for the feedback after further review …"
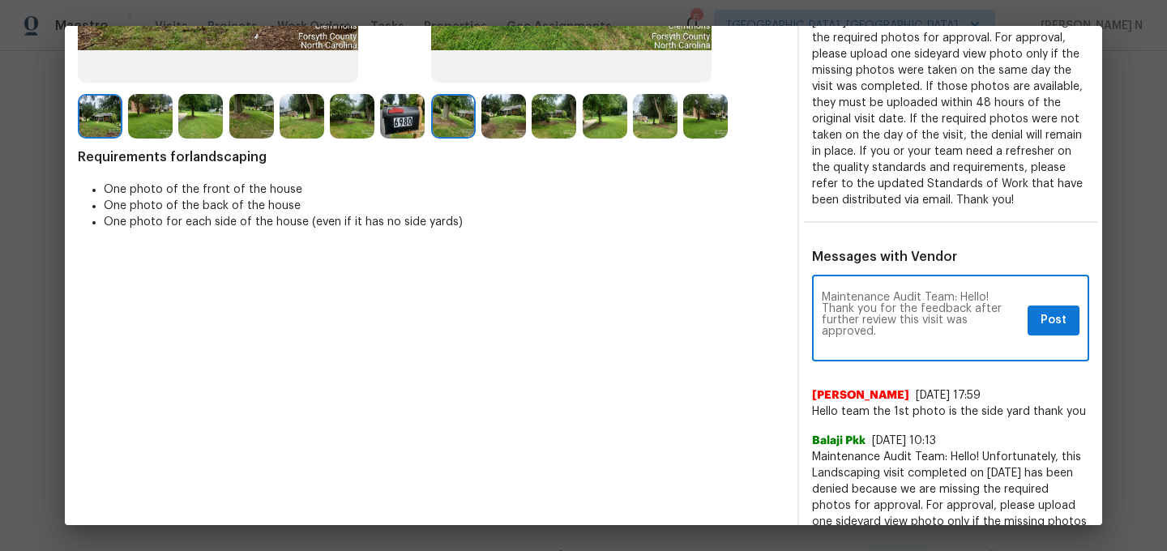
scroll to position [0, 0]
type textarea "Maintenance Audit Team: Hello! Thank you for the feedback after further review …"
click at [1070, 336] on button "Post" at bounding box center [1054, 321] width 52 height 30
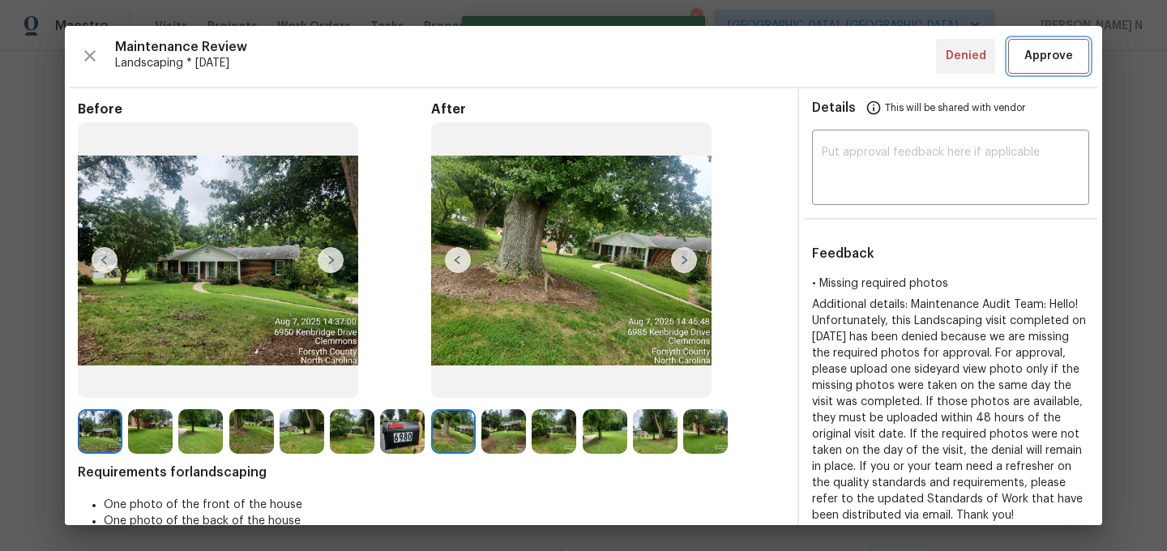
click at [1034, 72] on button "Approve" at bounding box center [1048, 56] width 81 height 35
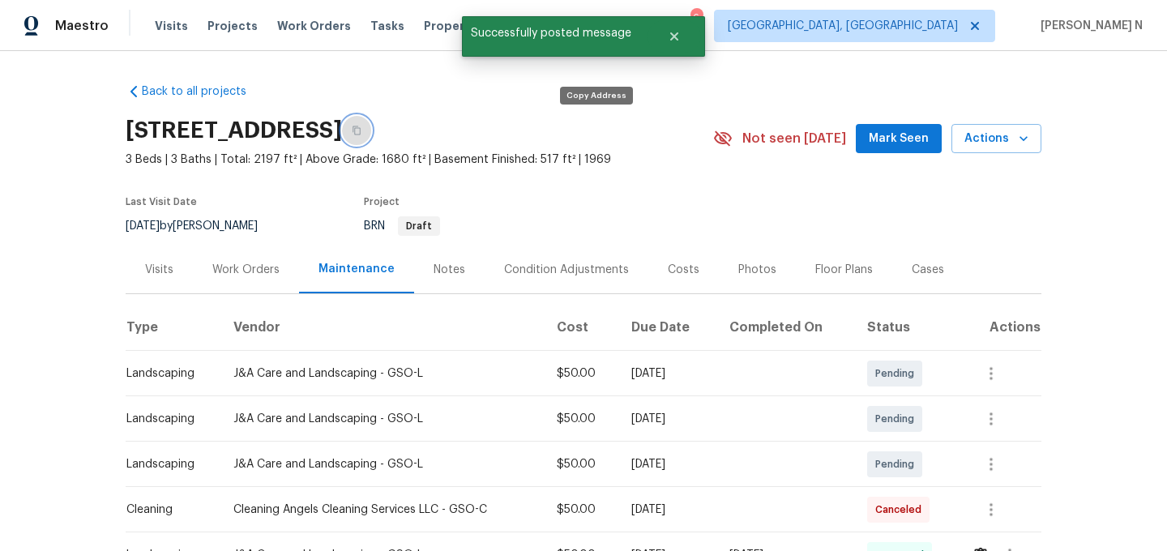
click at [371, 128] on button "button" at bounding box center [356, 130] width 29 height 29
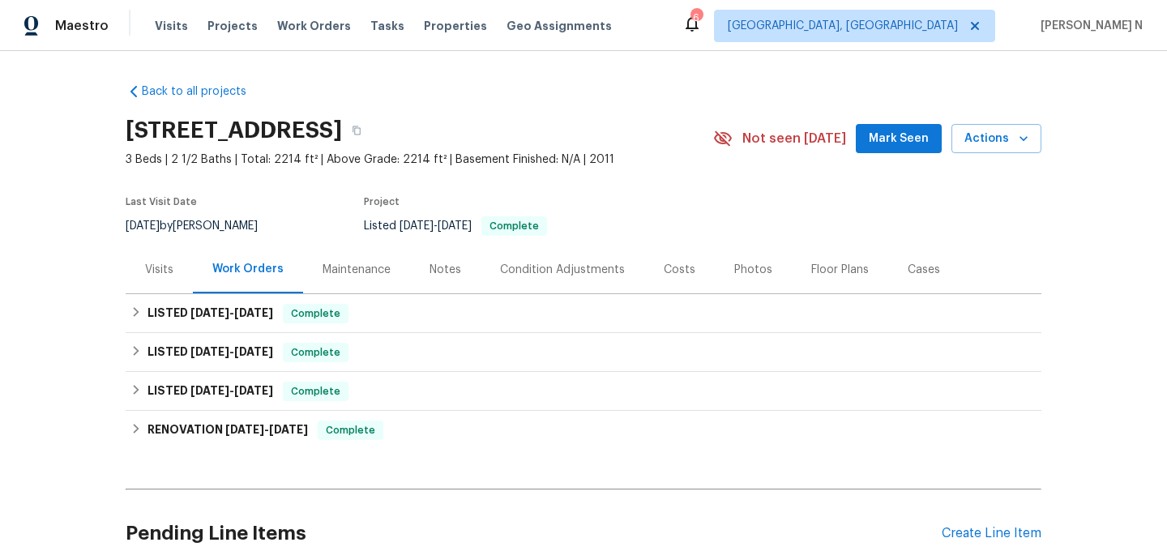
click at [378, 272] on div "Maintenance" at bounding box center [357, 270] width 68 height 16
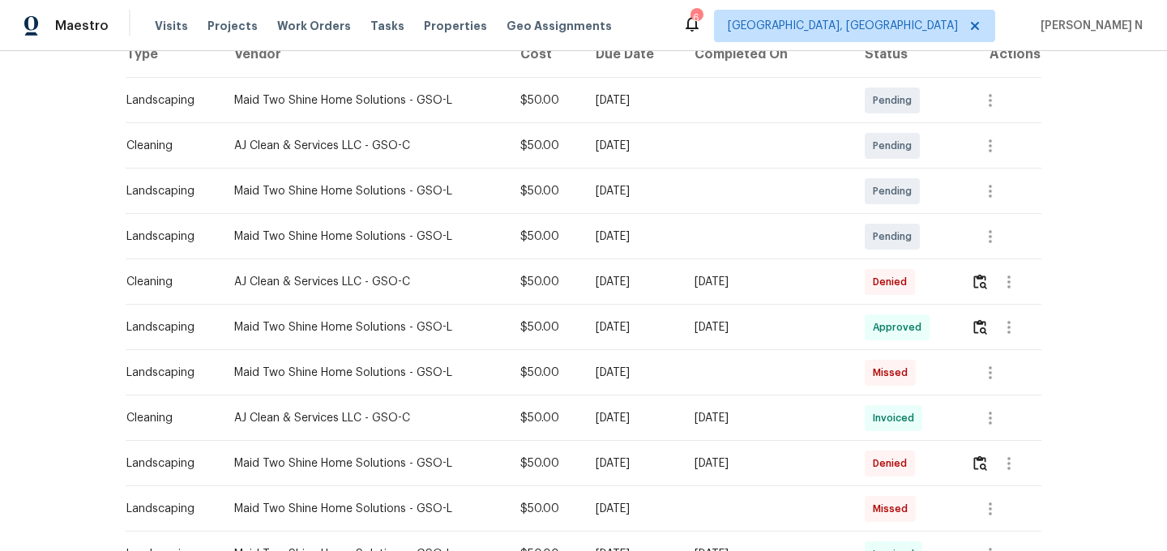
scroll to position [377, 0]
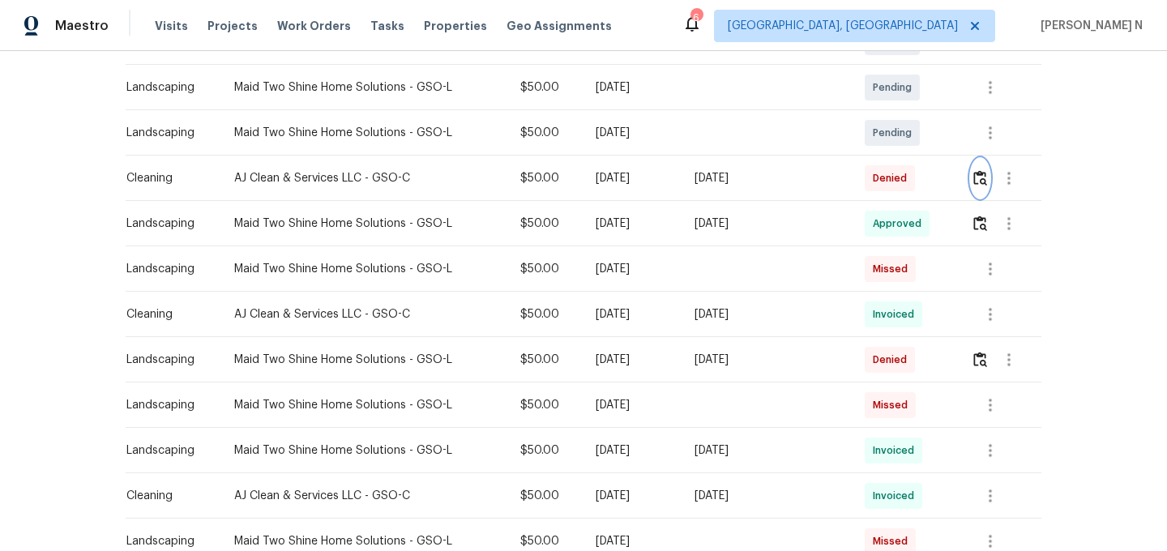
click at [977, 178] on img "button" at bounding box center [980, 177] width 14 height 15
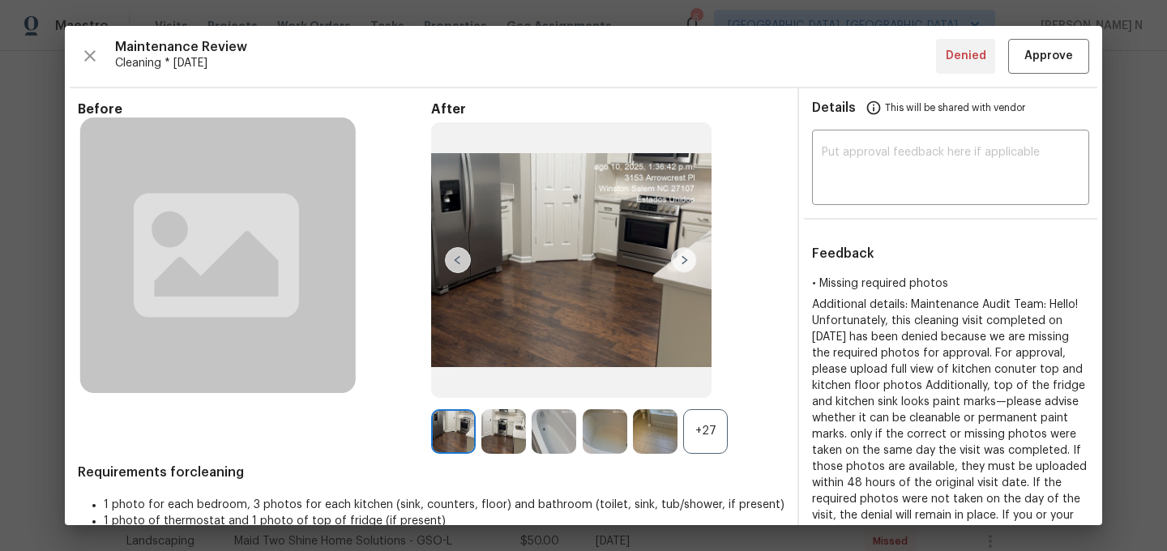
click at [716, 447] on div "+27" at bounding box center [705, 431] width 45 height 45
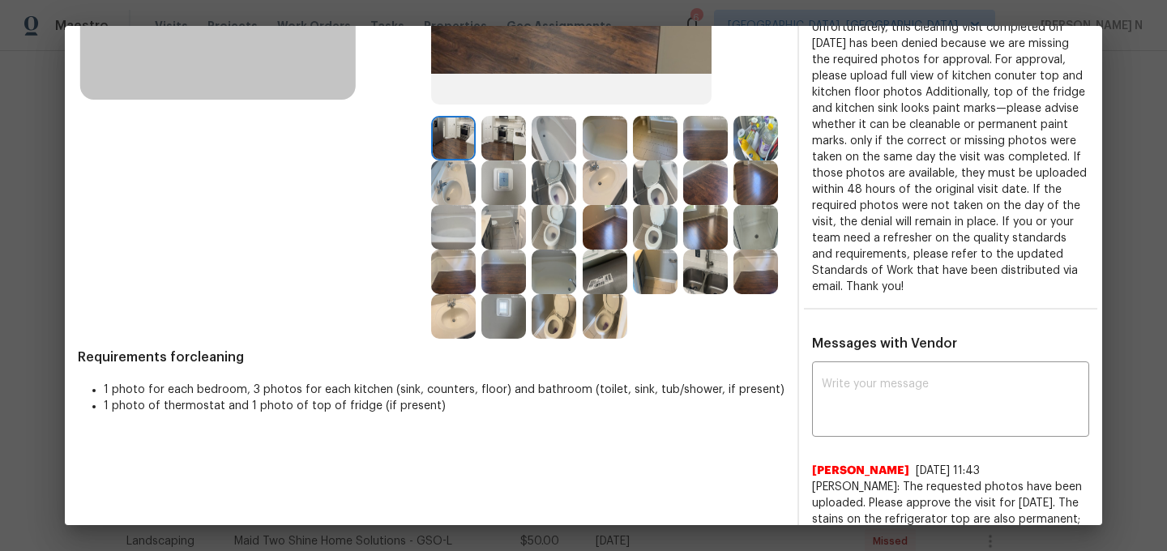
scroll to position [276, 0]
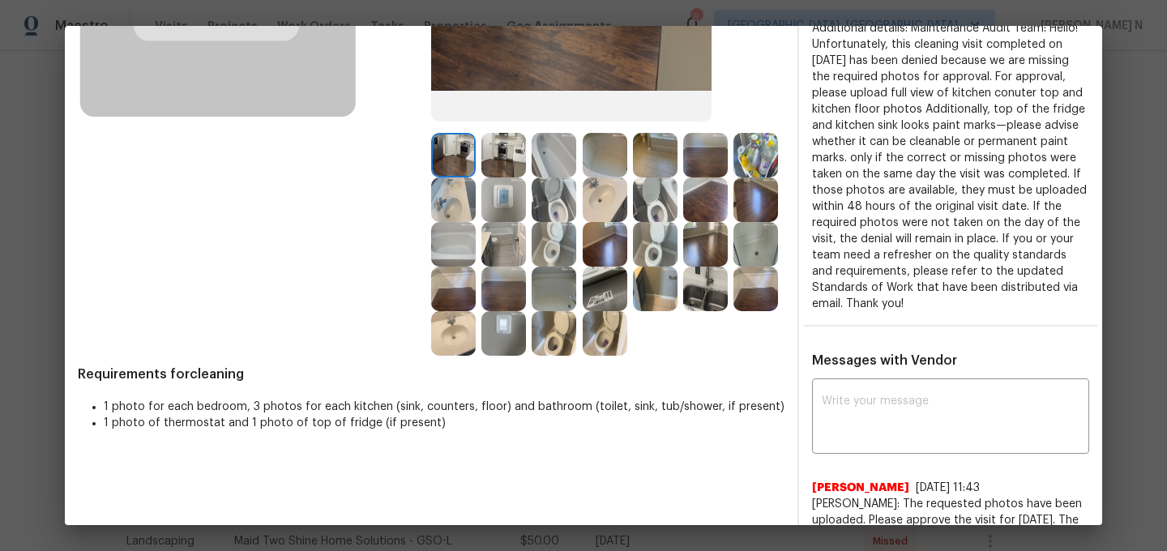
click at [614, 274] on img at bounding box center [605, 289] width 45 height 45
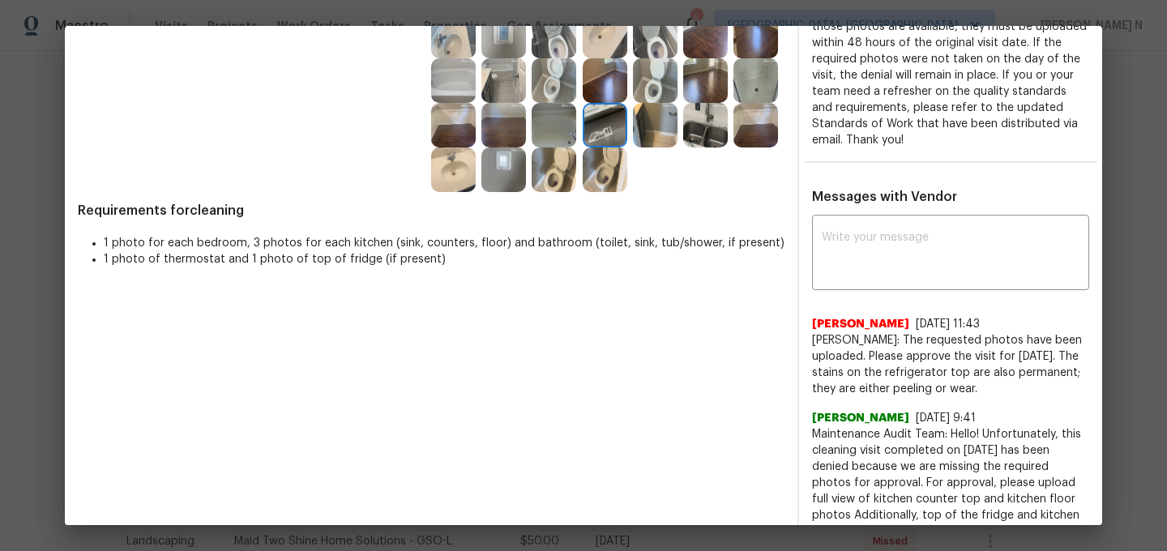
scroll to position [537, 0]
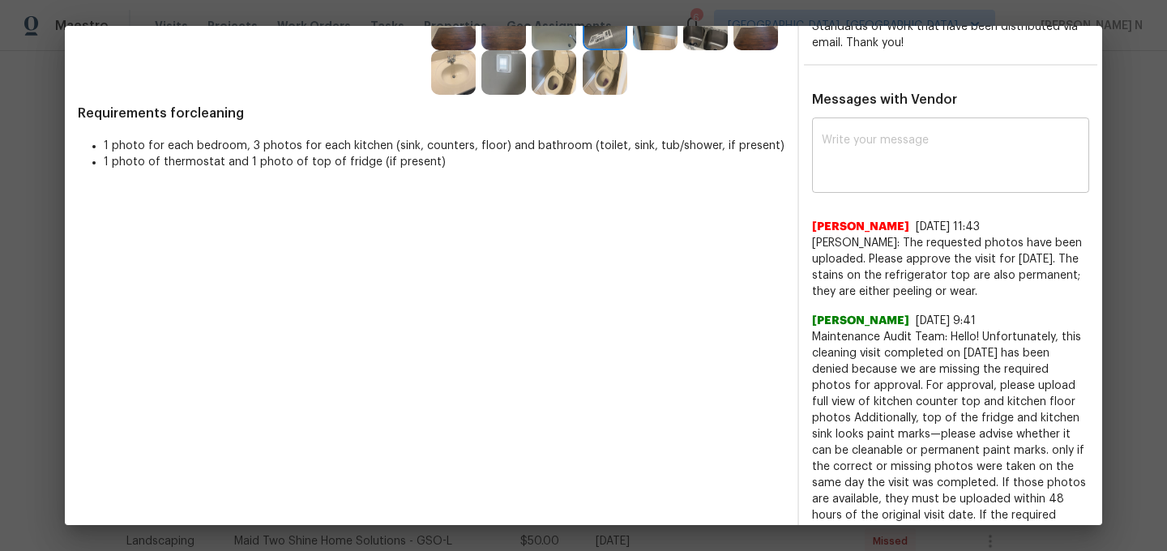
click at [897, 153] on textarea at bounding box center [951, 157] width 258 height 45
paste textarea "Maintenance Audit Team: Hello! Thank you for the feedback after further review …"
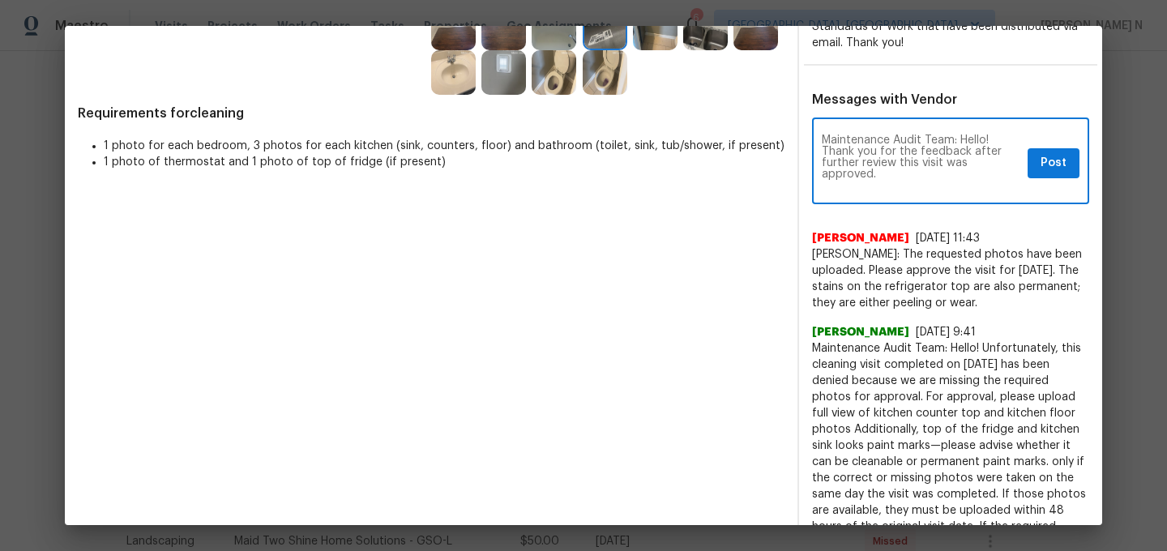
scroll to position [0, 0]
type textarea "Maintenance Audit Team: Hello! Thank you for the feedback after further review …"
click at [1050, 168] on span "Post" at bounding box center [1054, 163] width 26 height 20
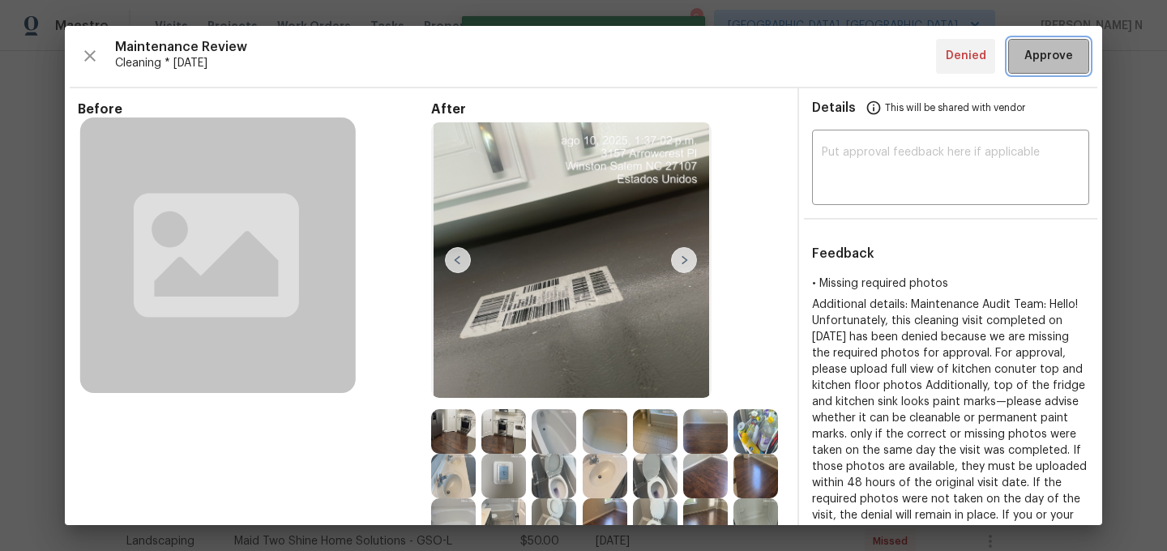
click at [1066, 68] on button "Approve" at bounding box center [1048, 56] width 81 height 35
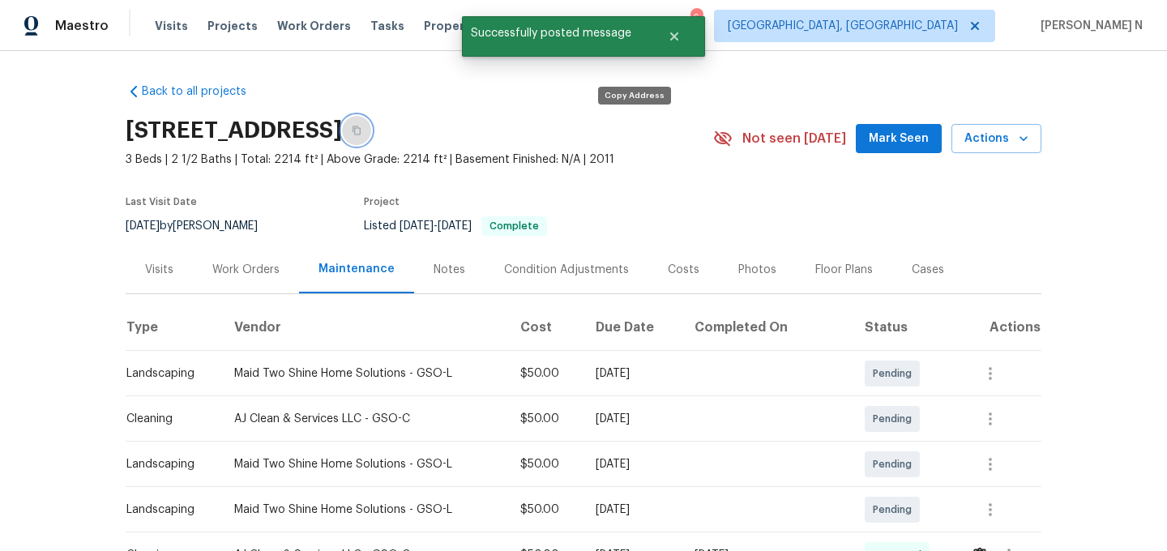
click at [361, 134] on icon "button" at bounding box center [357, 130] width 8 height 9
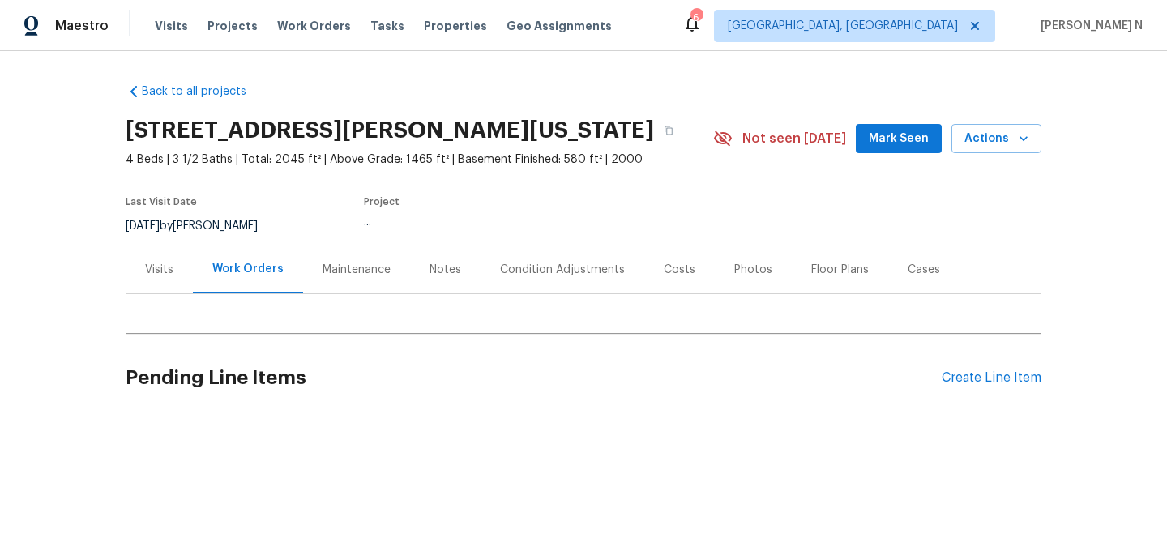
click at [377, 275] on div "Maintenance" at bounding box center [357, 270] width 68 height 16
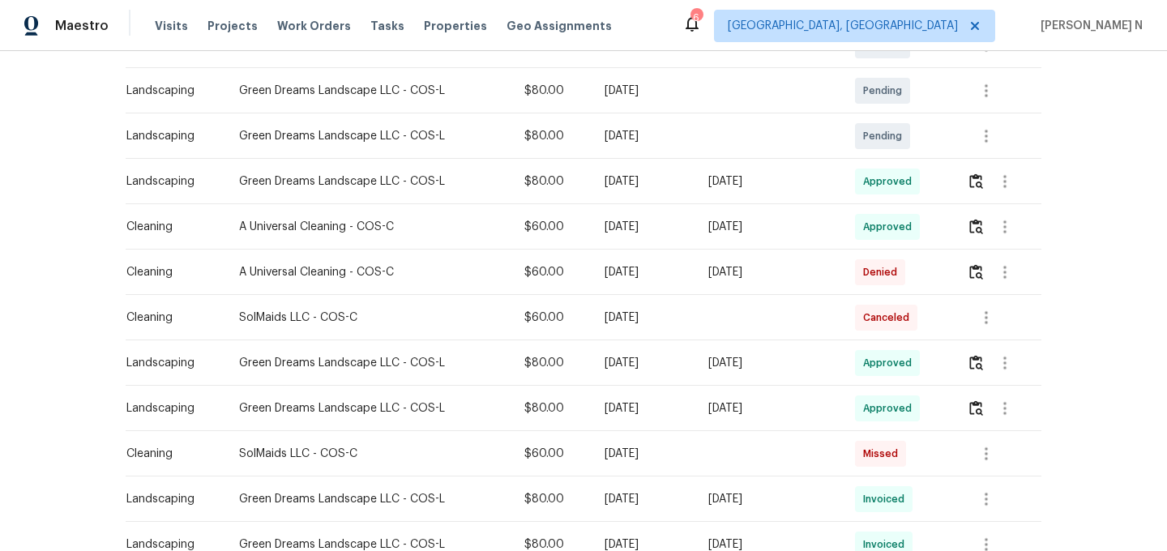
scroll to position [355, 0]
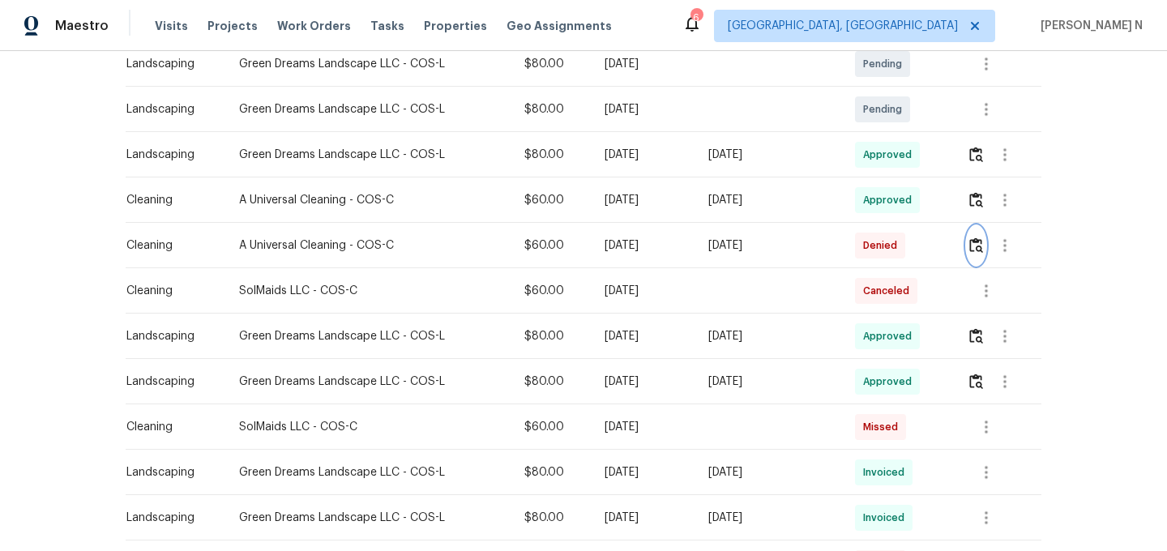
click at [981, 247] on img "button" at bounding box center [976, 244] width 14 height 15
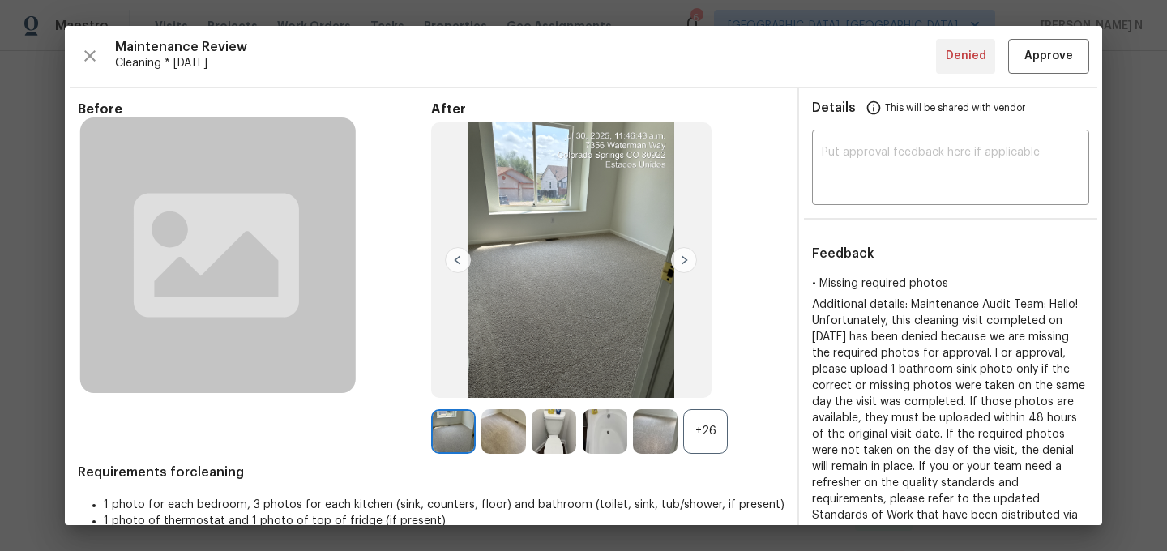
click at [706, 430] on div "+26" at bounding box center [705, 431] width 45 height 45
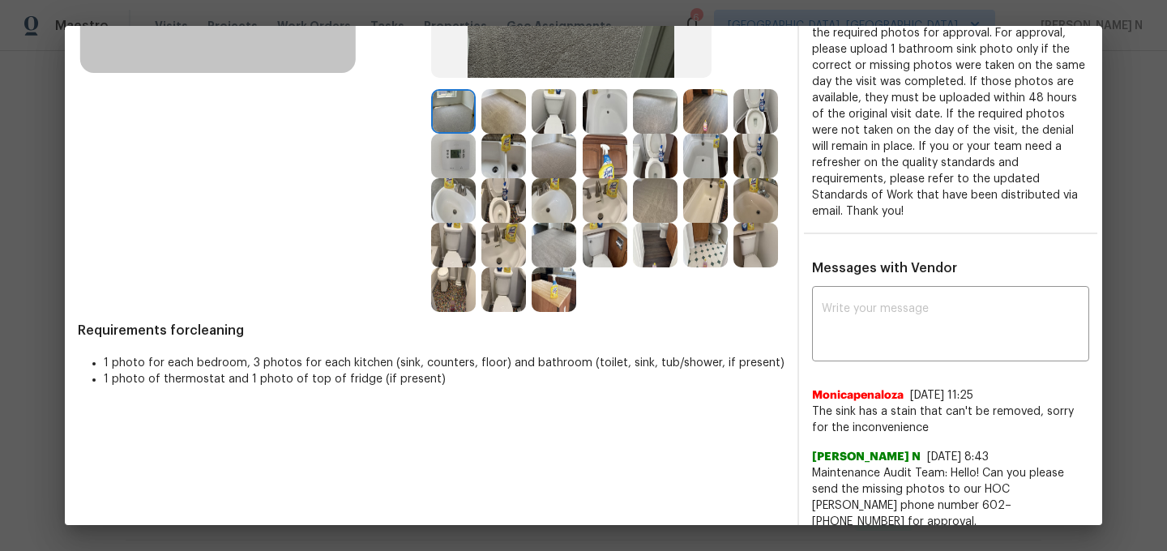
scroll to position [572, 0]
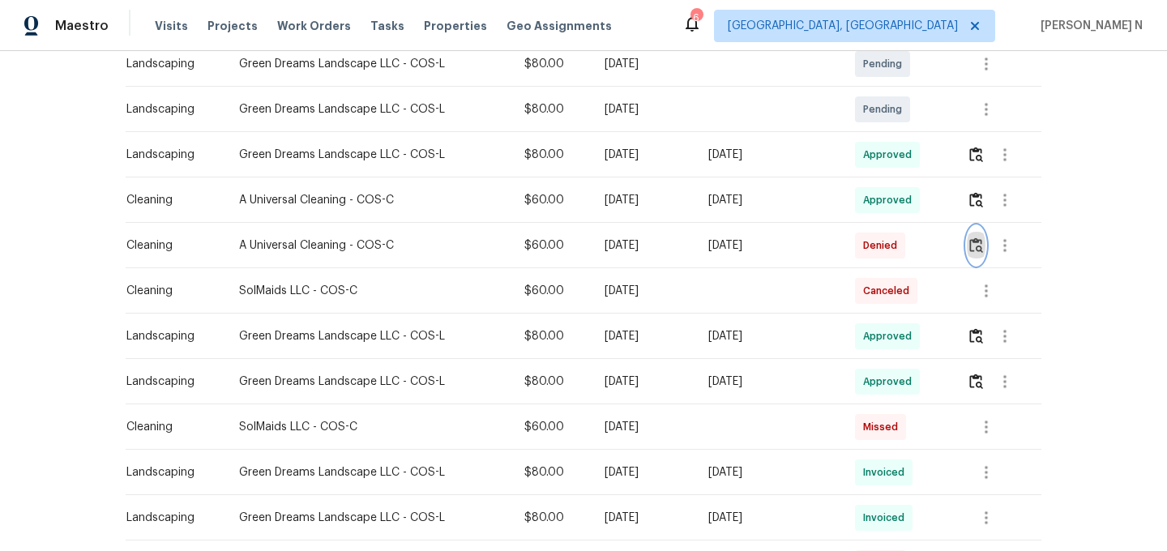
click at [976, 250] on img "button" at bounding box center [976, 244] width 14 height 15
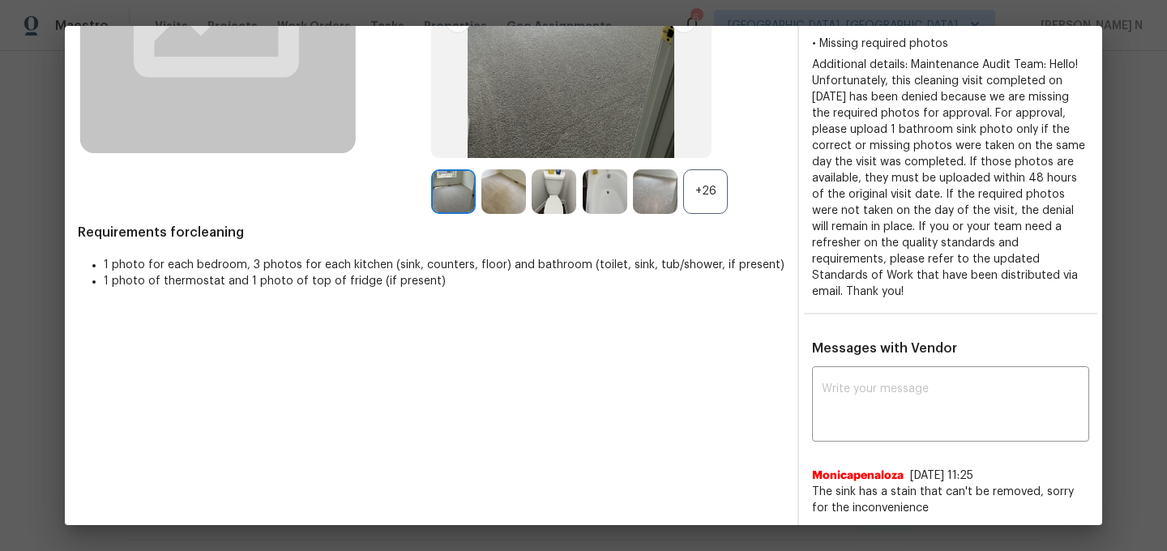
scroll to position [164, 0]
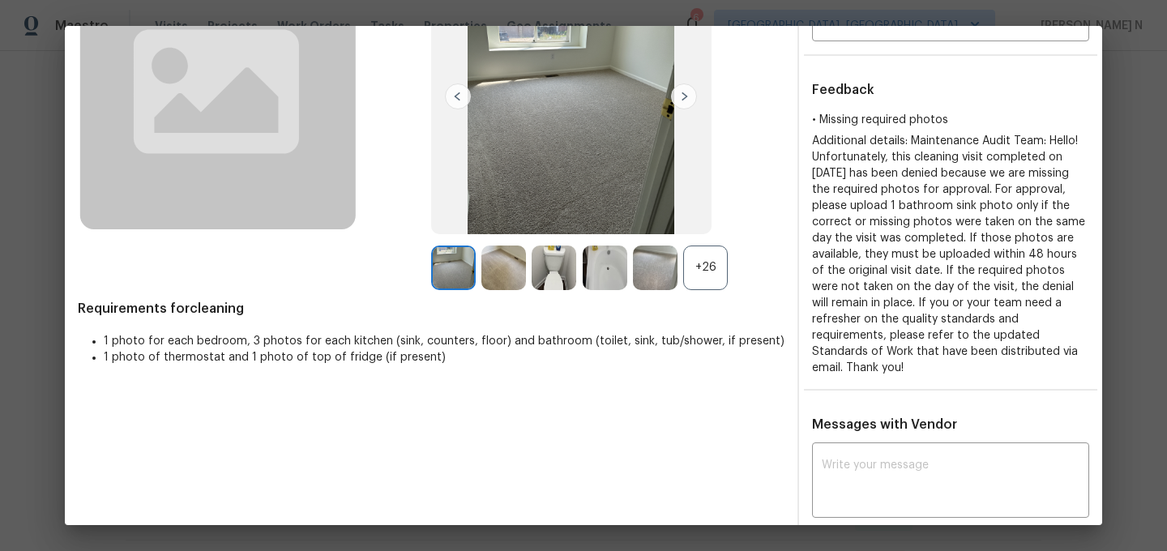
click at [707, 254] on div "+26" at bounding box center [705, 268] width 45 height 45
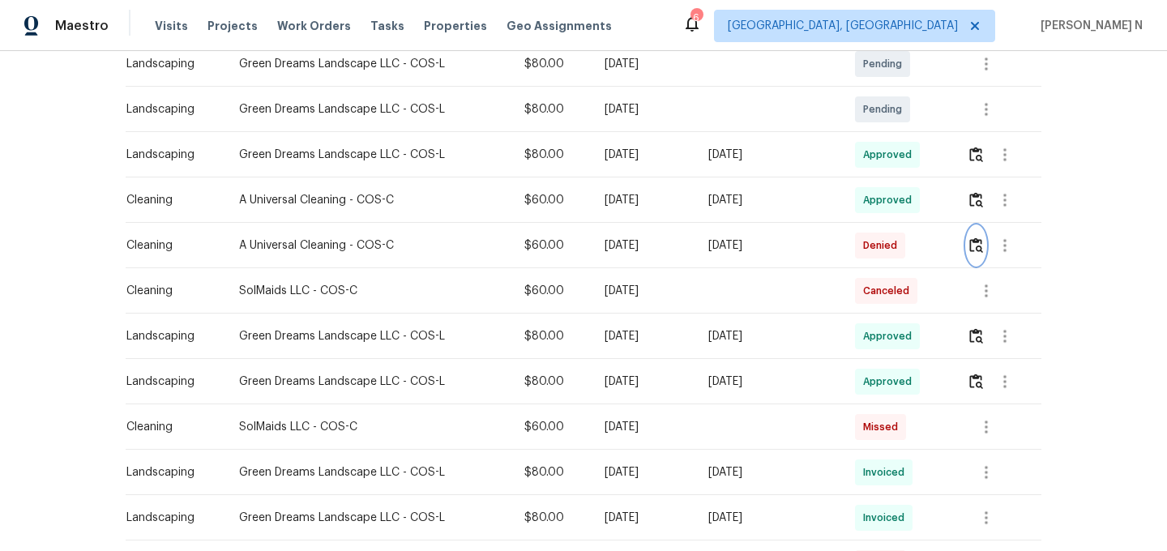
scroll to position [0, 0]
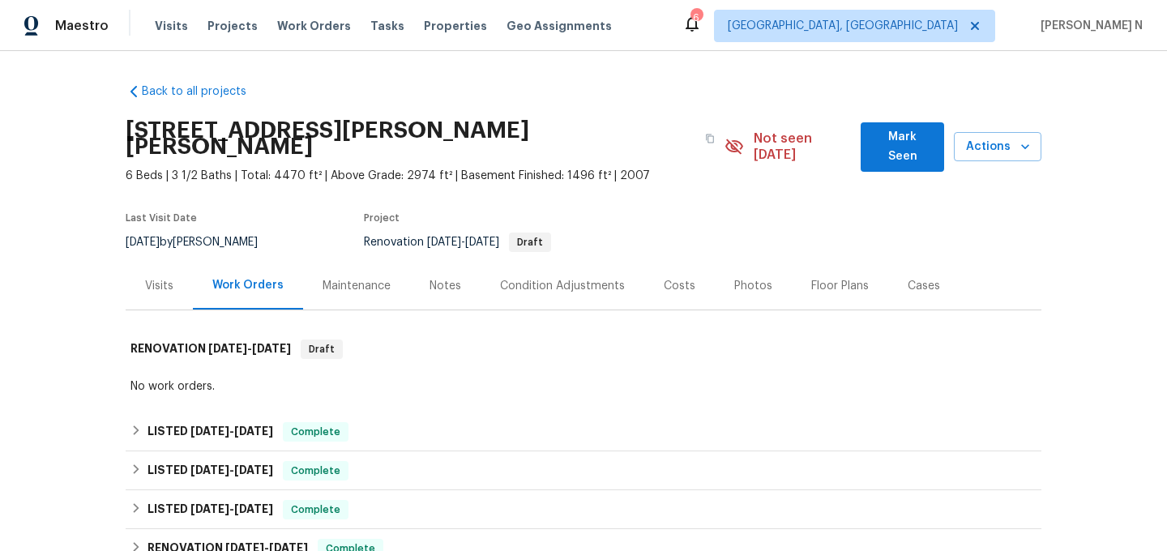
click at [369, 281] on div "Maintenance" at bounding box center [356, 286] width 107 height 48
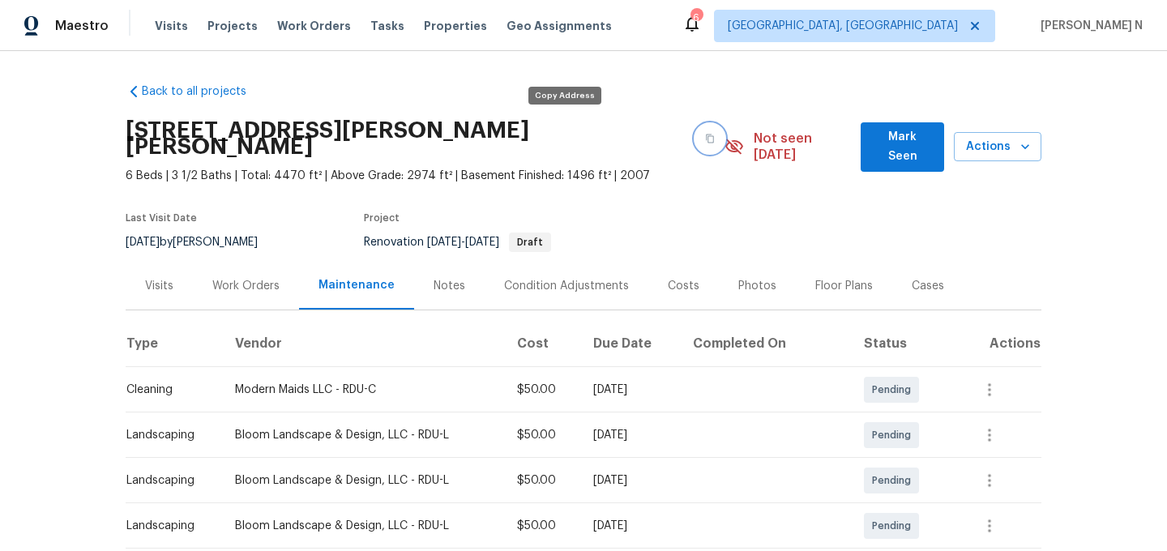
click at [695, 140] on button "button" at bounding box center [709, 138] width 29 height 29
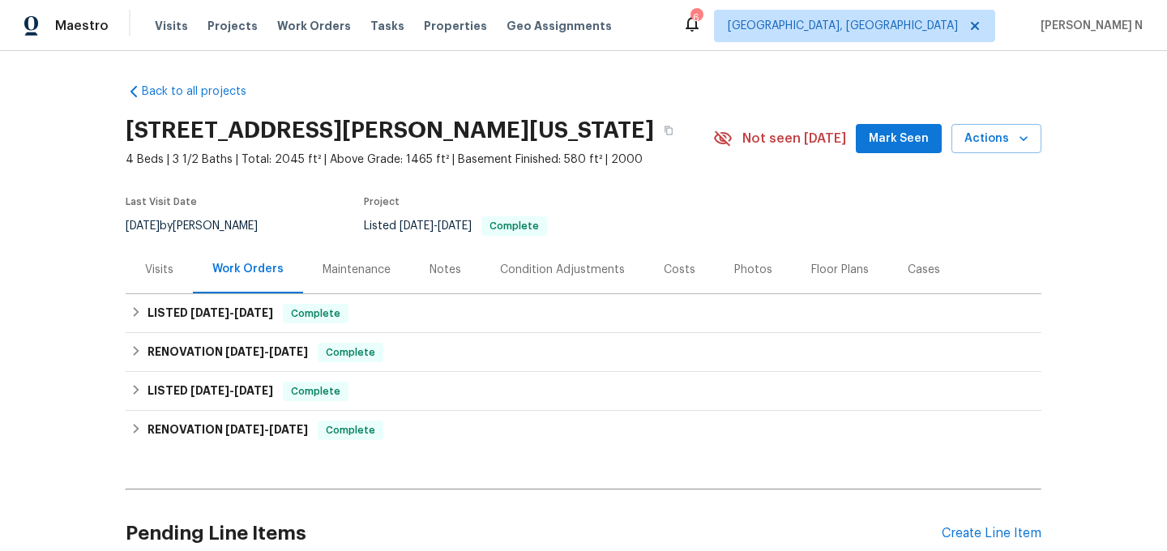
click at [363, 260] on div "Maintenance" at bounding box center [356, 270] width 107 height 48
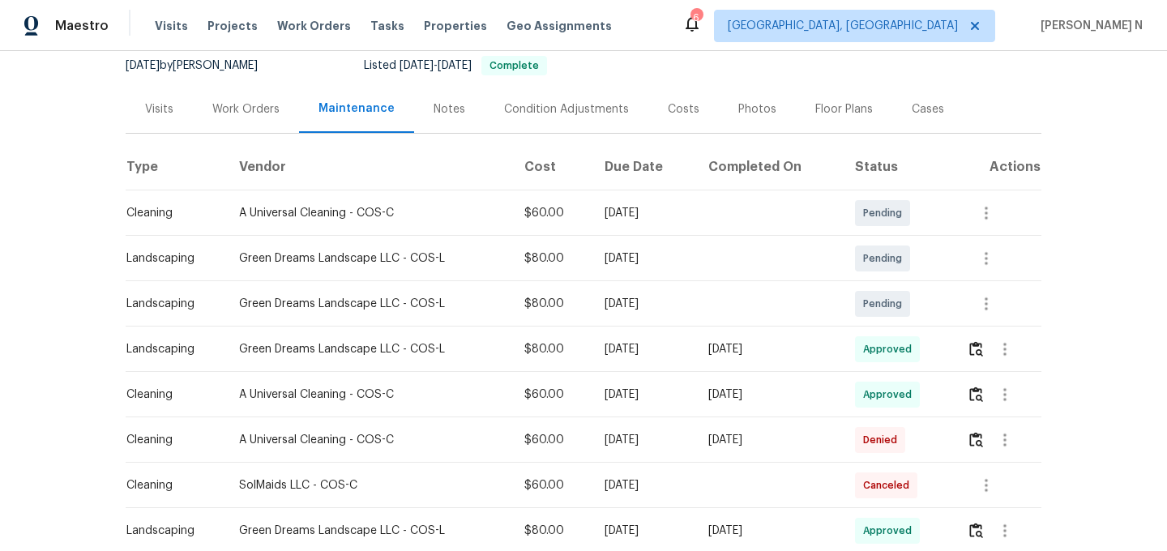
scroll to position [250, 0]
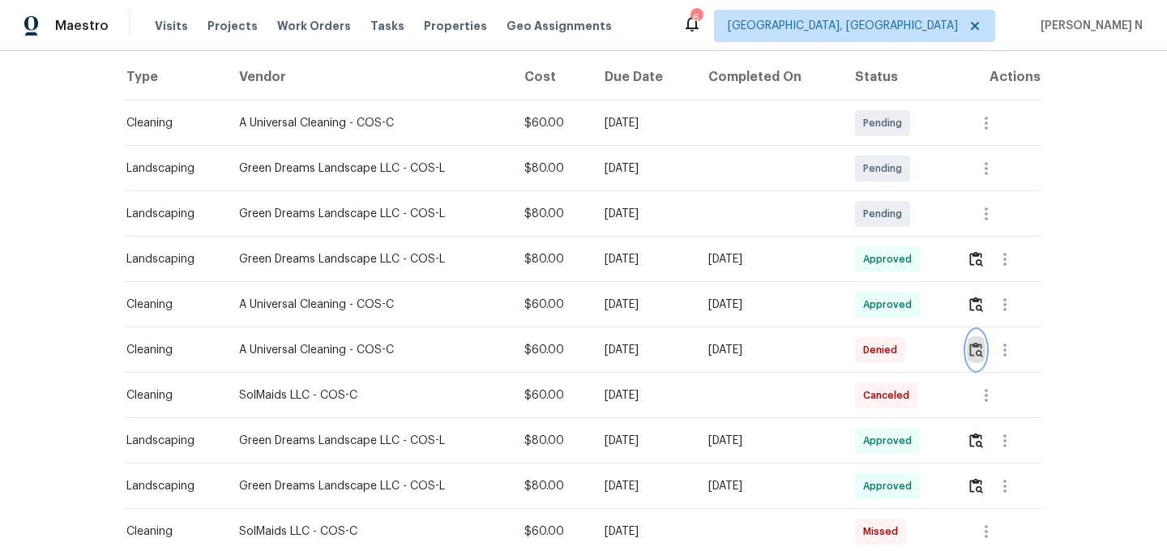
click at [977, 357] on button "button" at bounding box center [976, 350] width 19 height 39
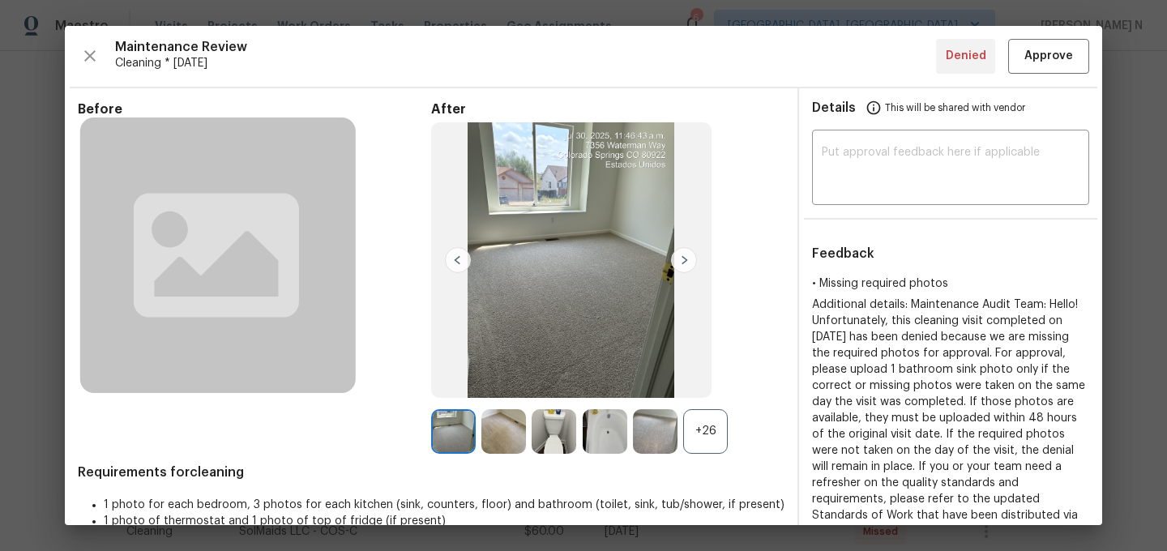
click at [723, 424] on div "+26" at bounding box center [705, 431] width 45 height 45
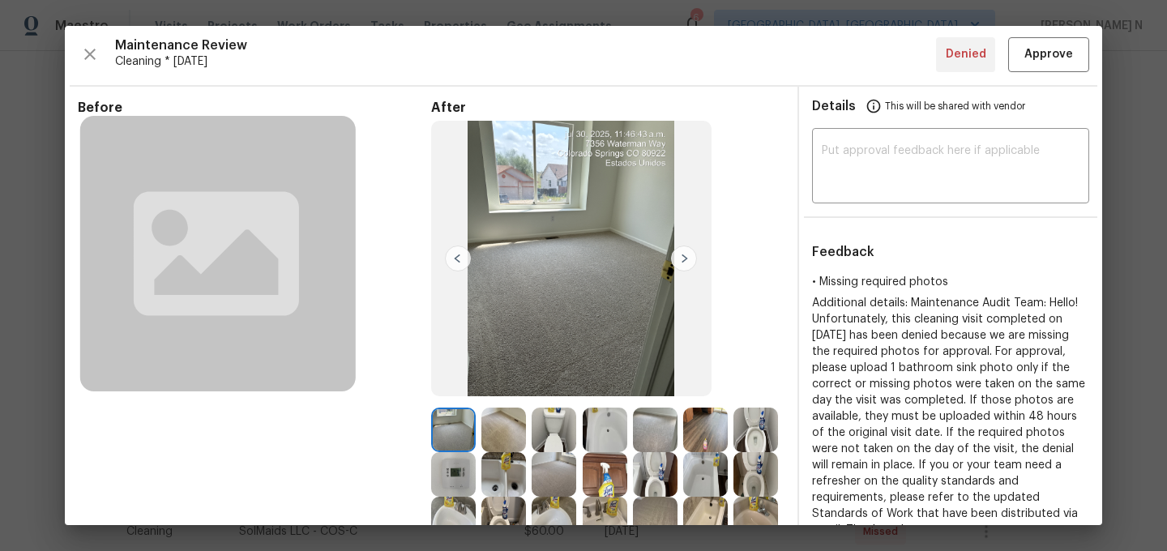
scroll to position [0, 0]
click at [1078, 76] on div "Maintenance Review Cleaning * [DATE] Denied Approve Before After Requirements f…" at bounding box center [583, 275] width 1037 height 499
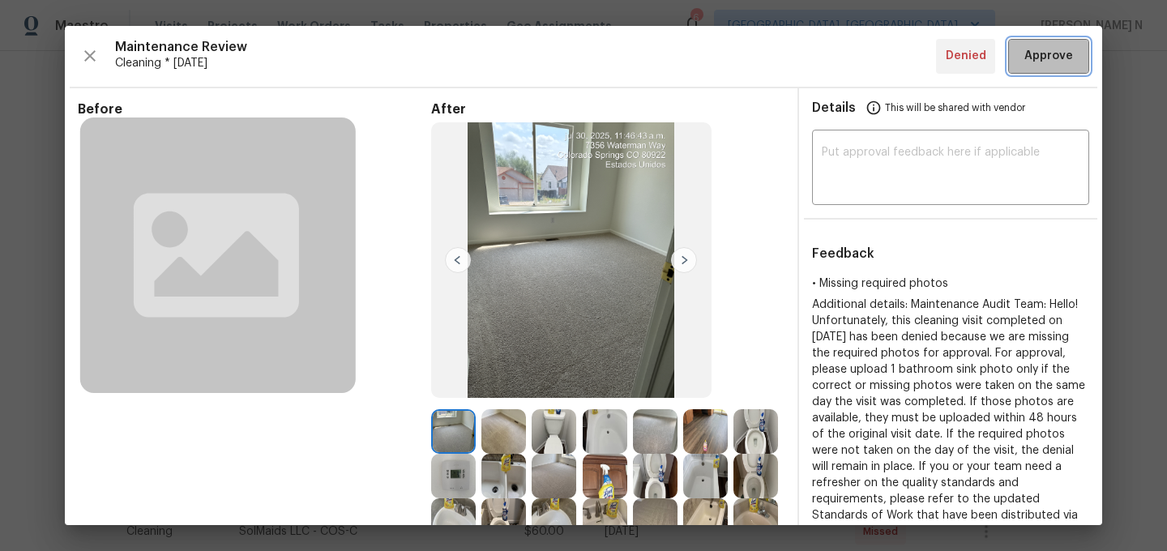
click at [1078, 71] on button "Approve" at bounding box center [1048, 56] width 81 height 35
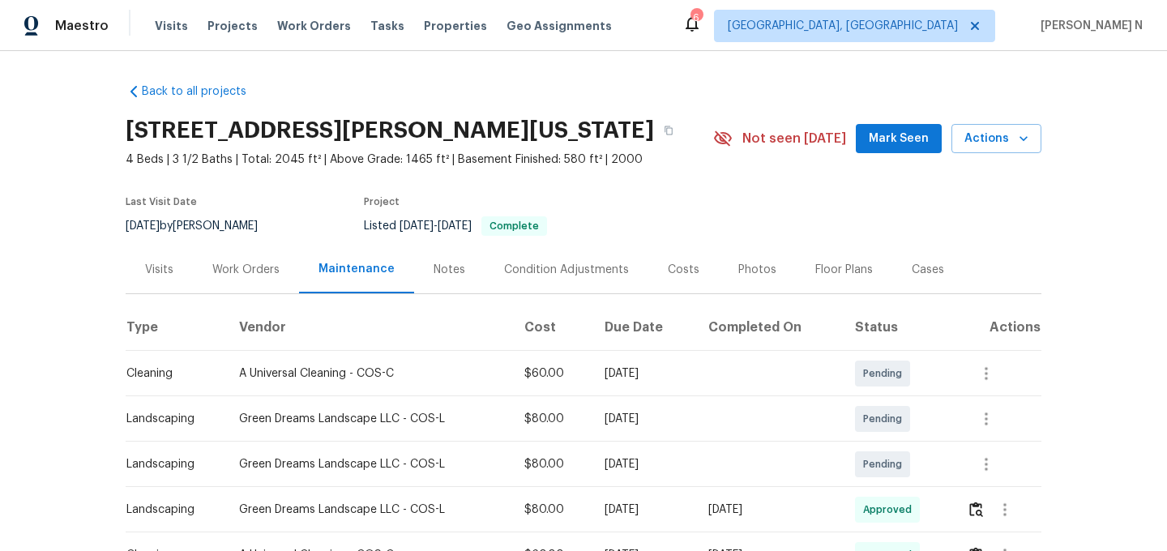
click at [705, 122] on div "[STREET_ADDRESS][PERSON_NAME][US_STATE]" at bounding box center [420, 130] width 588 height 42
click at [683, 122] on button "button" at bounding box center [668, 130] width 29 height 29
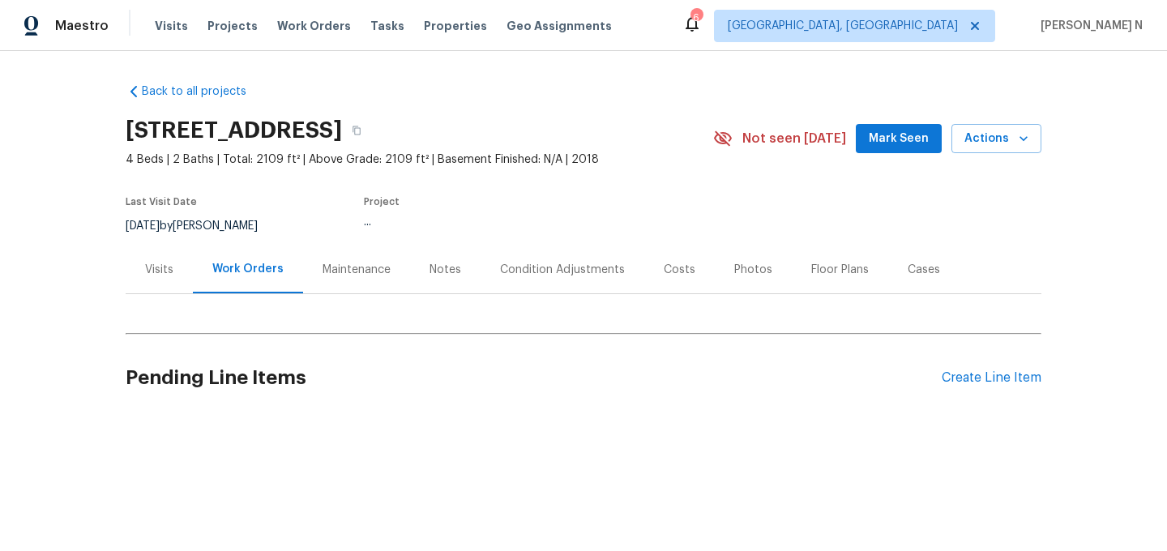
click at [370, 263] on div "Maintenance" at bounding box center [357, 270] width 68 height 16
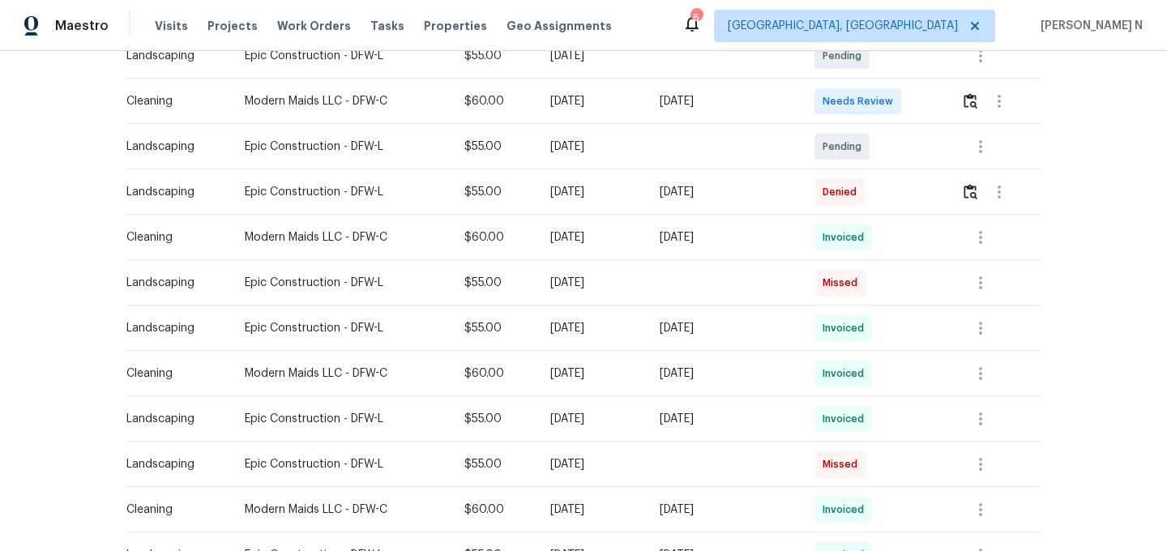
scroll to position [447, 0]
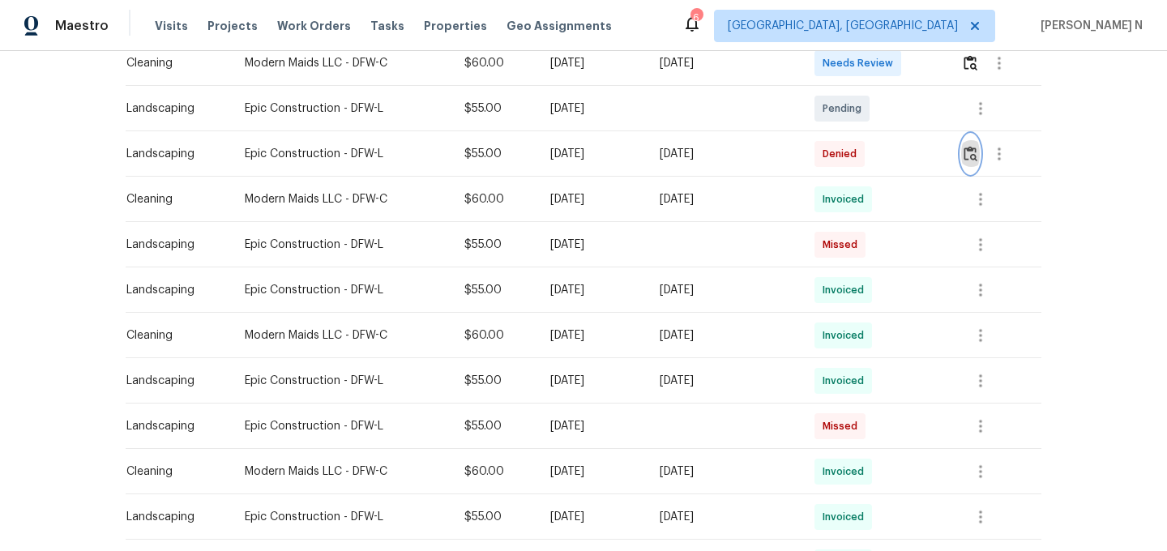
click at [967, 152] on button "button" at bounding box center [970, 154] width 19 height 39
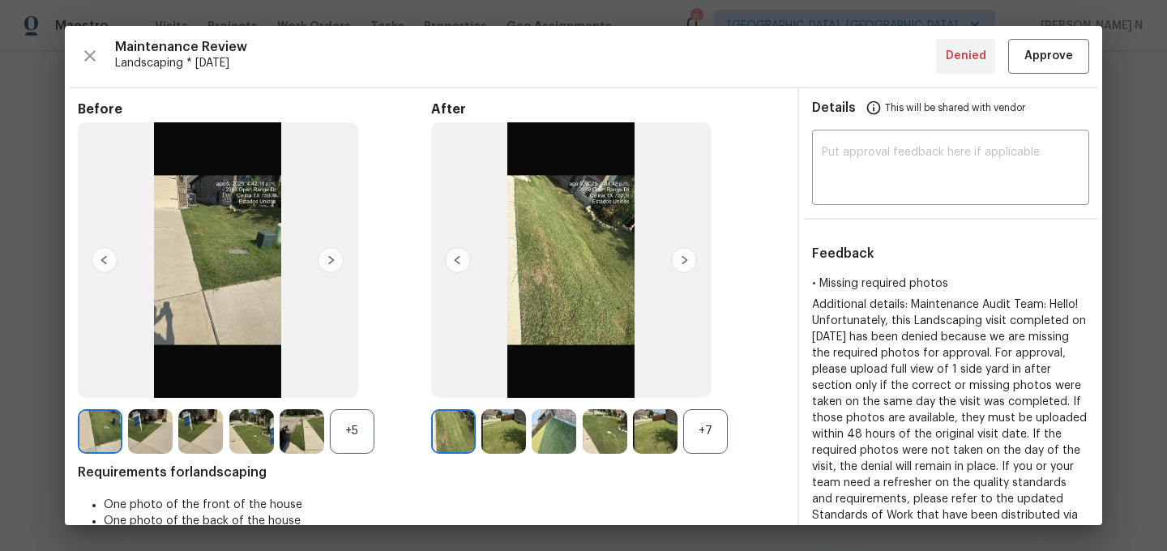
click at [699, 420] on div "+7" at bounding box center [705, 431] width 45 height 45
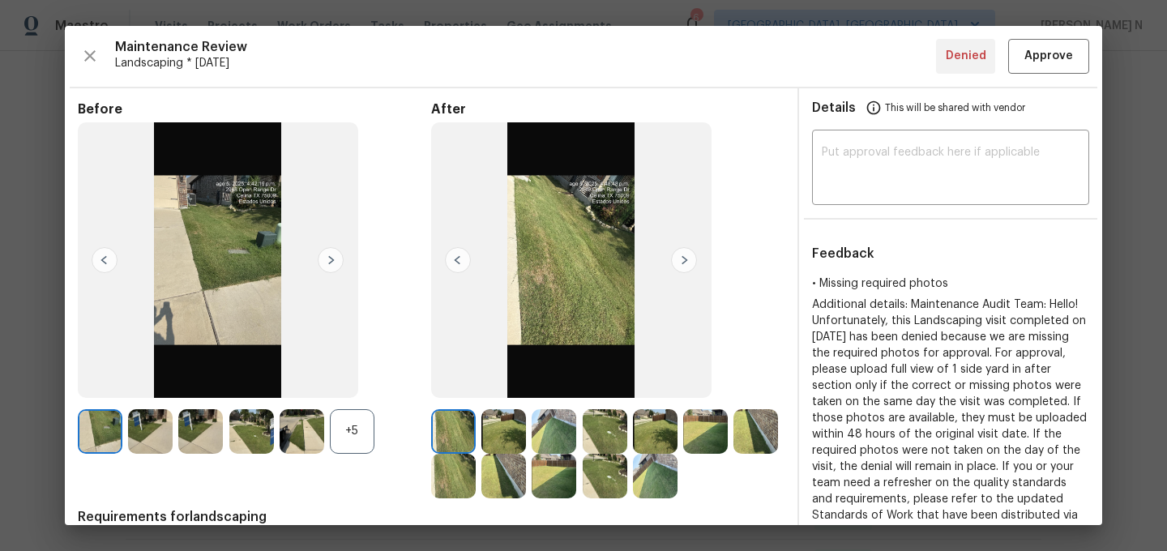
click at [354, 435] on div "+5" at bounding box center [352, 431] width 45 height 45
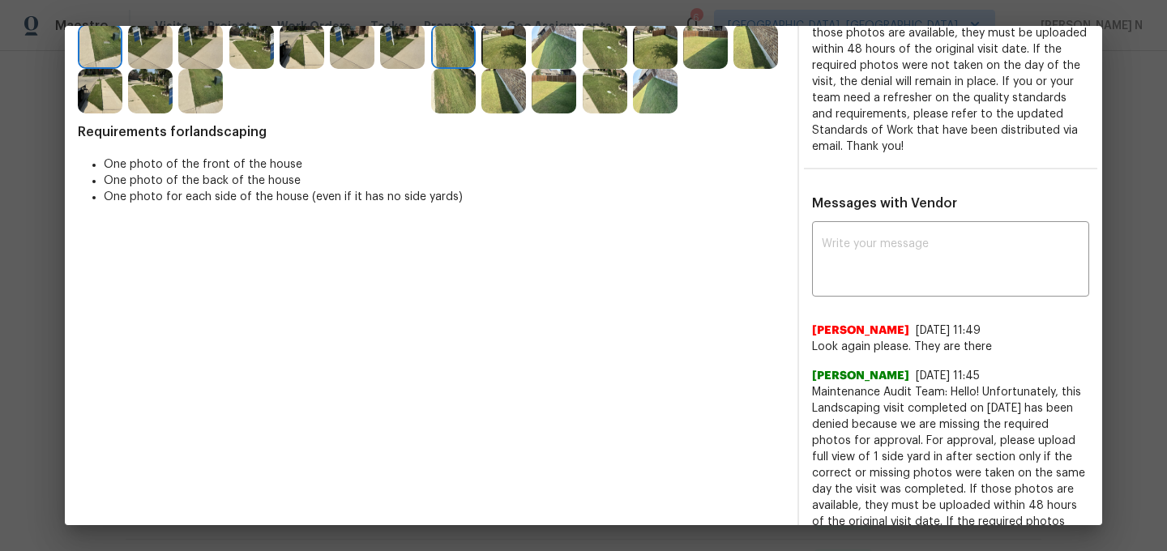
scroll to position [468, 0]
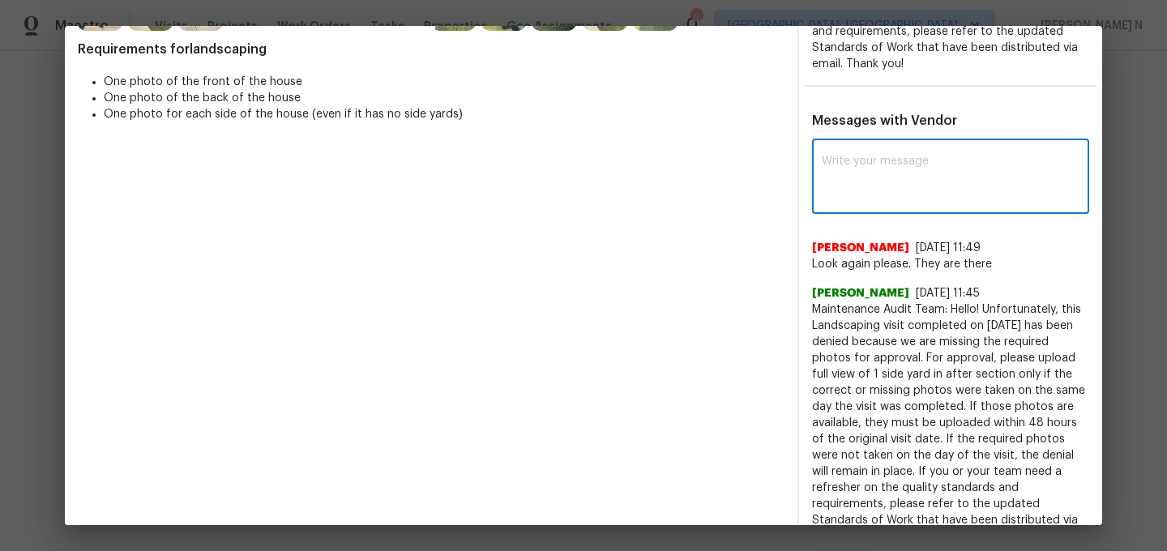
click at [982, 183] on textarea at bounding box center [951, 178] width 258 height 45
paste textarea "Maintenance Audit Team: Hello! Thank you for the feedback after further review …"
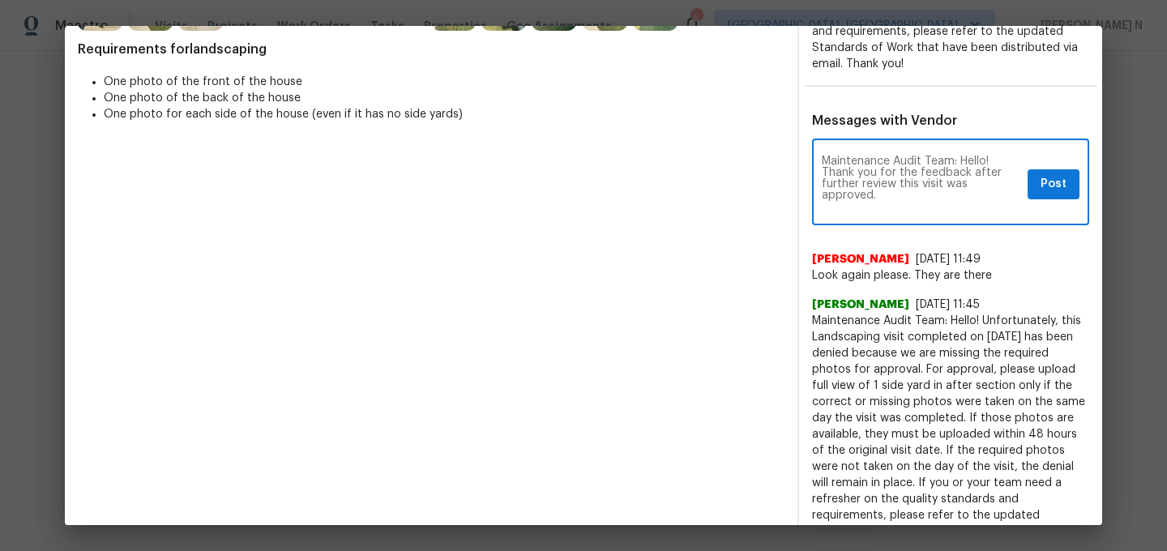
scroll to position [0, 0]
type textarea "Maintenance Audit Team: Hello! Thank you for the feedback after further review …"
click at [1056, 185] on span "Post" at bounding box center [1054, 184] width 26 height 20
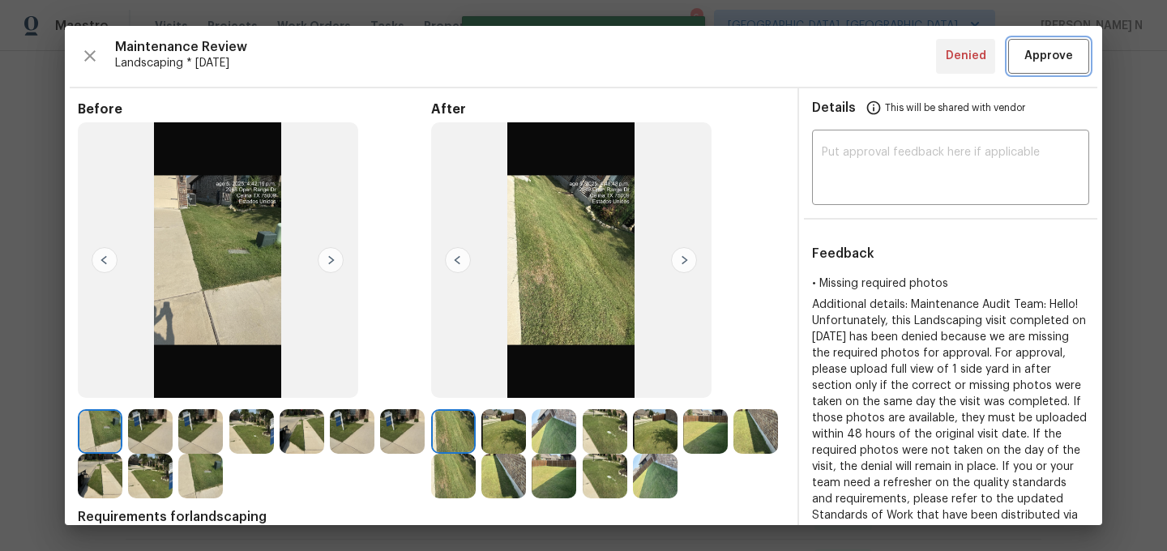
click at [1046, 48] on span "Approve" at bounding box center [1048, 56] width 49 height 20
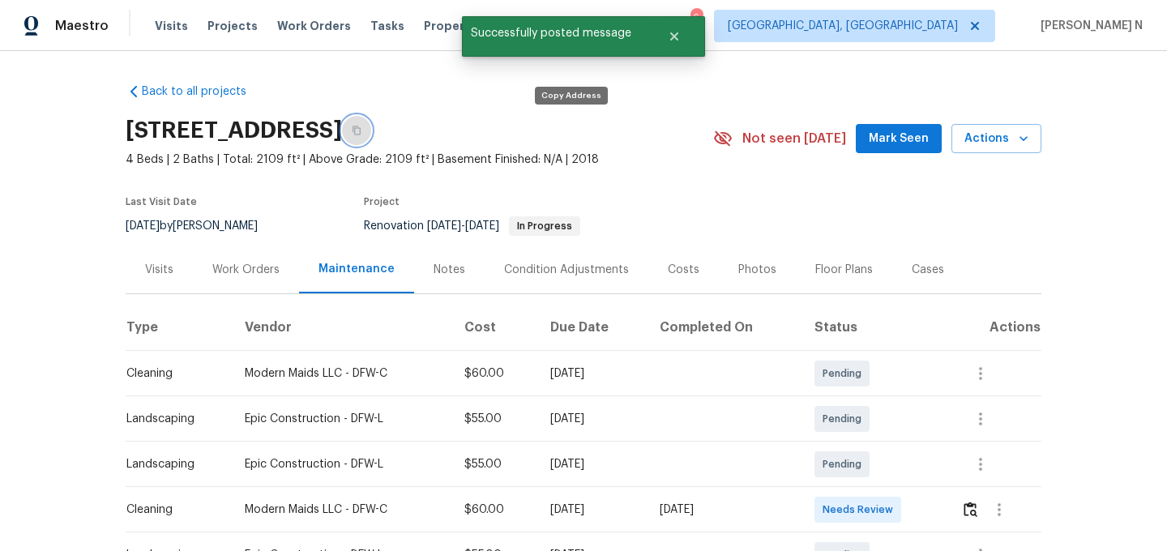
click at [371, 139] on button "button" at bounding box center [356, 130] width 29 height 29
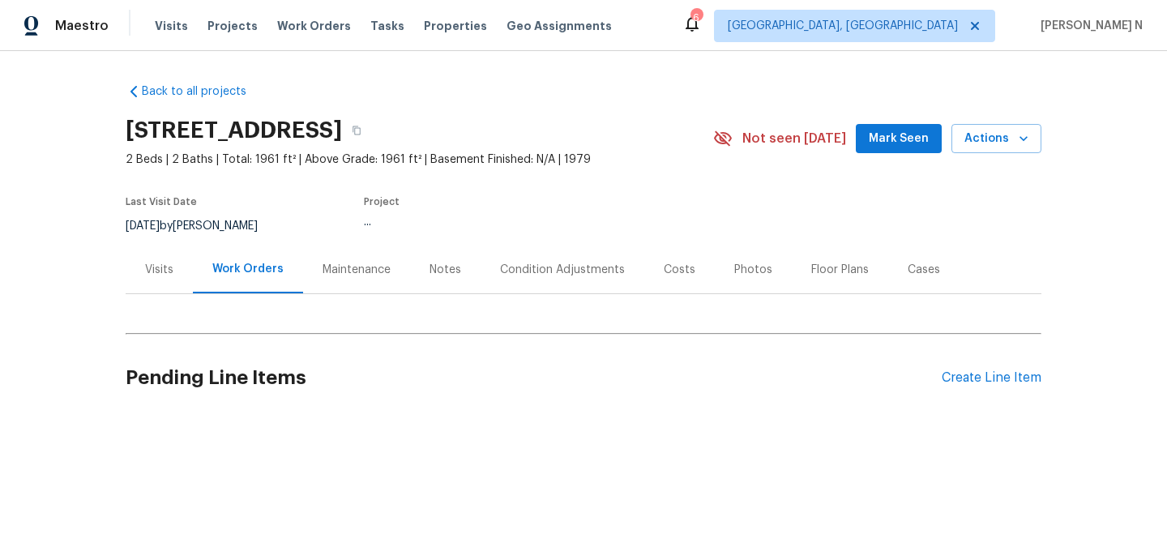
click at [332, 279] on div "Maintenance" at bounding box center [356, 270] width 107 height 48
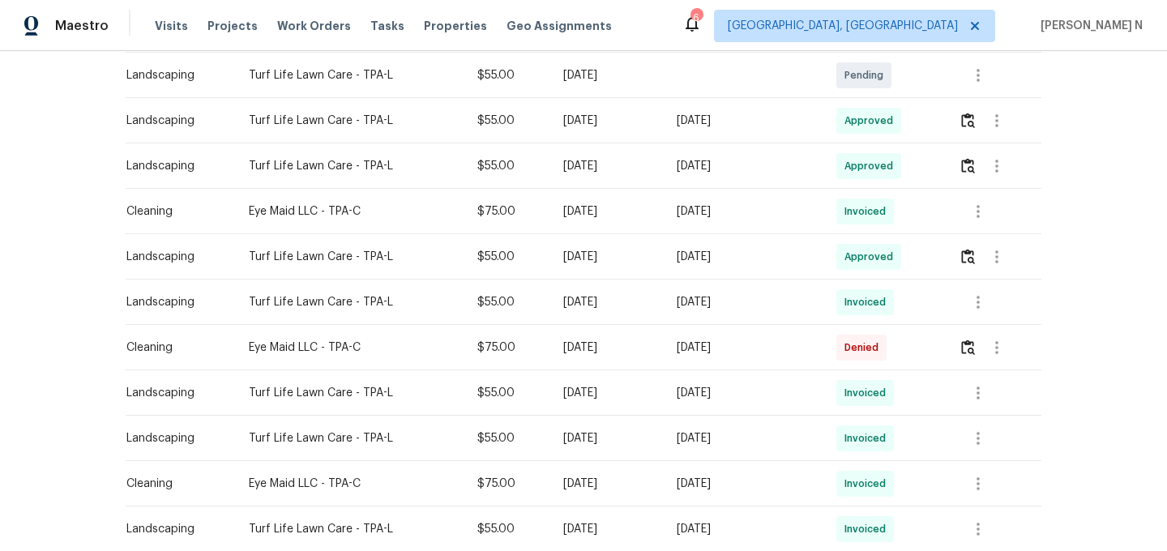
scroll to position [394, 0]
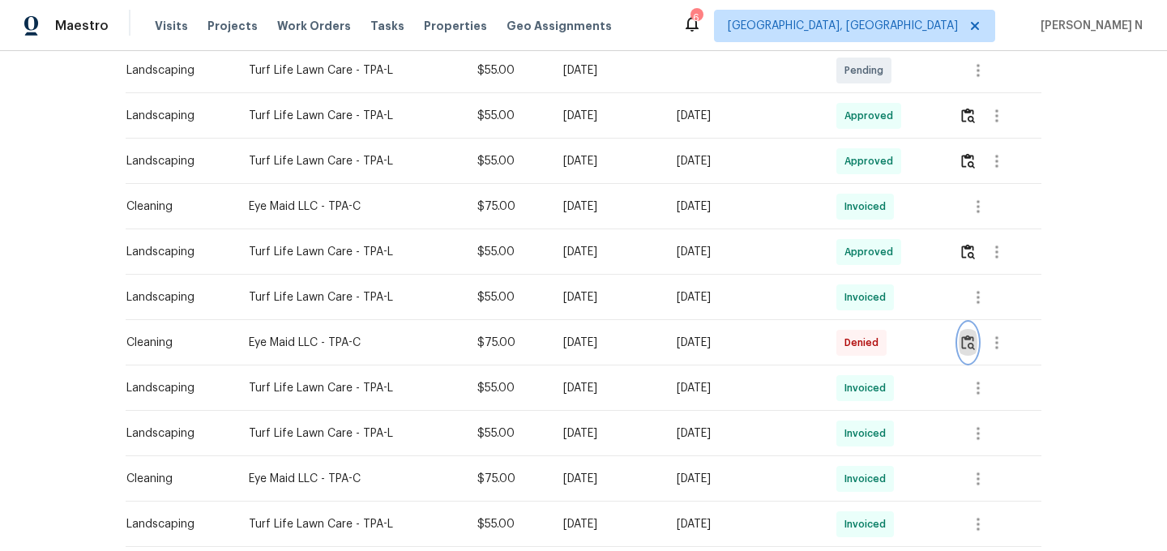
click at [968, 350] on button "button" at bounding box center [968, 342] width 19 height 39
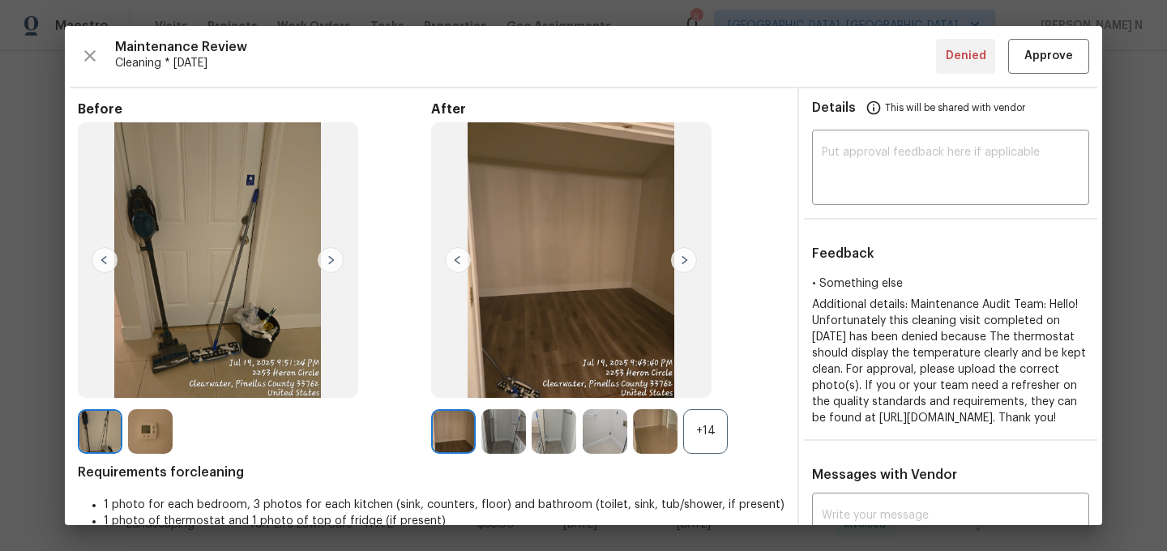
click at [709, 440] on div "+14" at bounding box center [705, 431] width 45 height 45
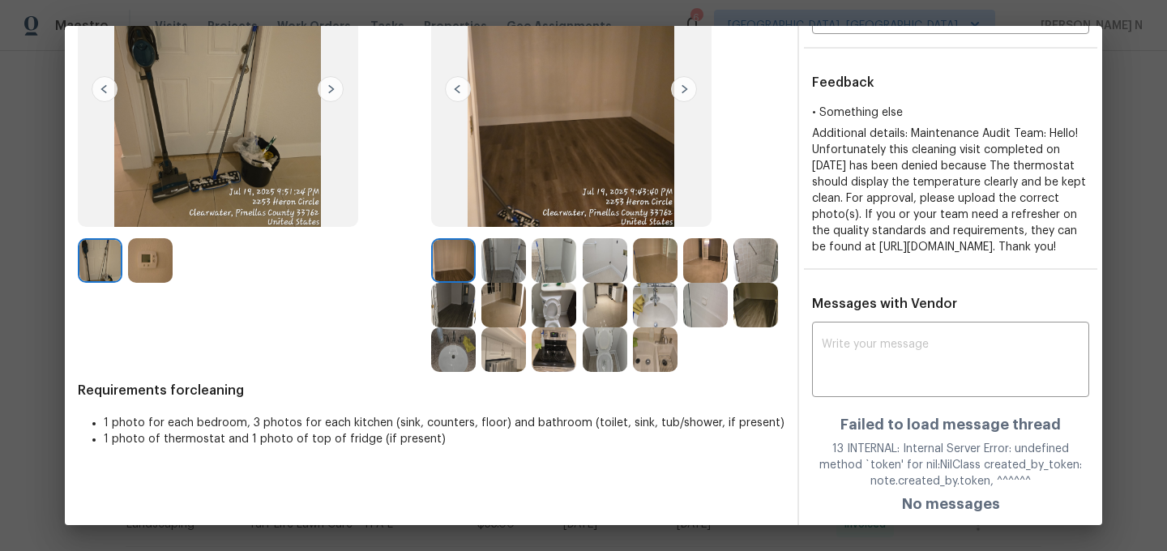
scroll to position [203, 0]
click at [165, 238] on img at bounding box center [150, 260] width 45 height 45
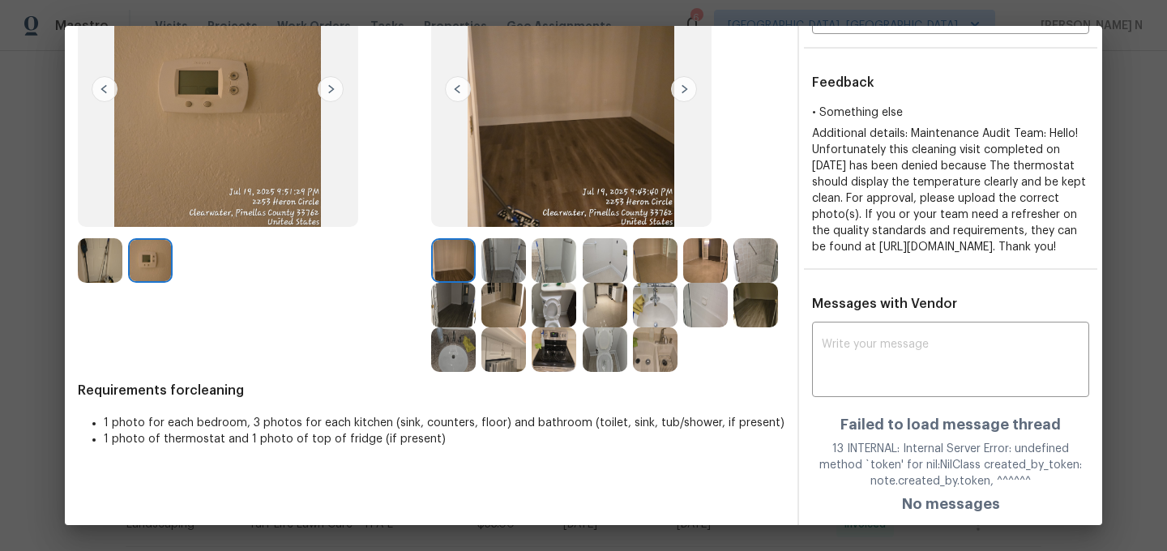
scroll to position [24, 0]
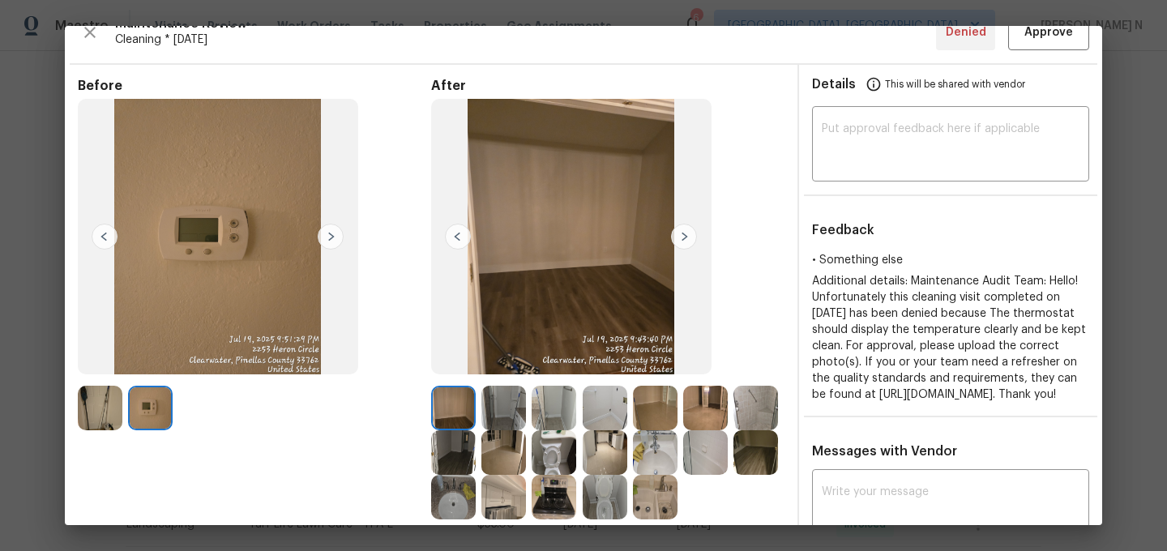
click at [154, 389] on img at bounding box center [150, 408] width 45 height 45
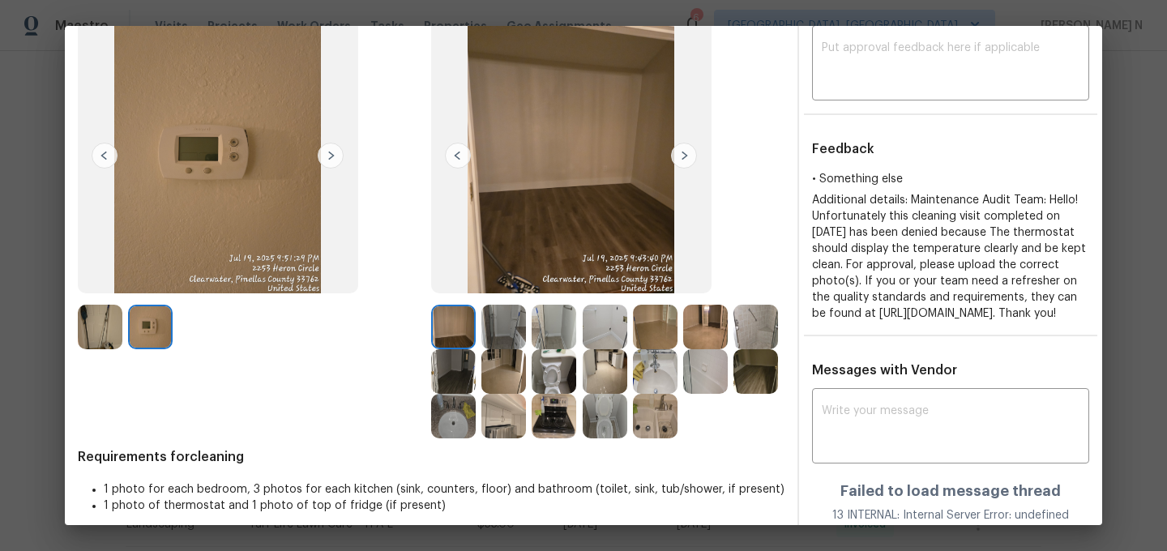
scroll to position [203, 0]
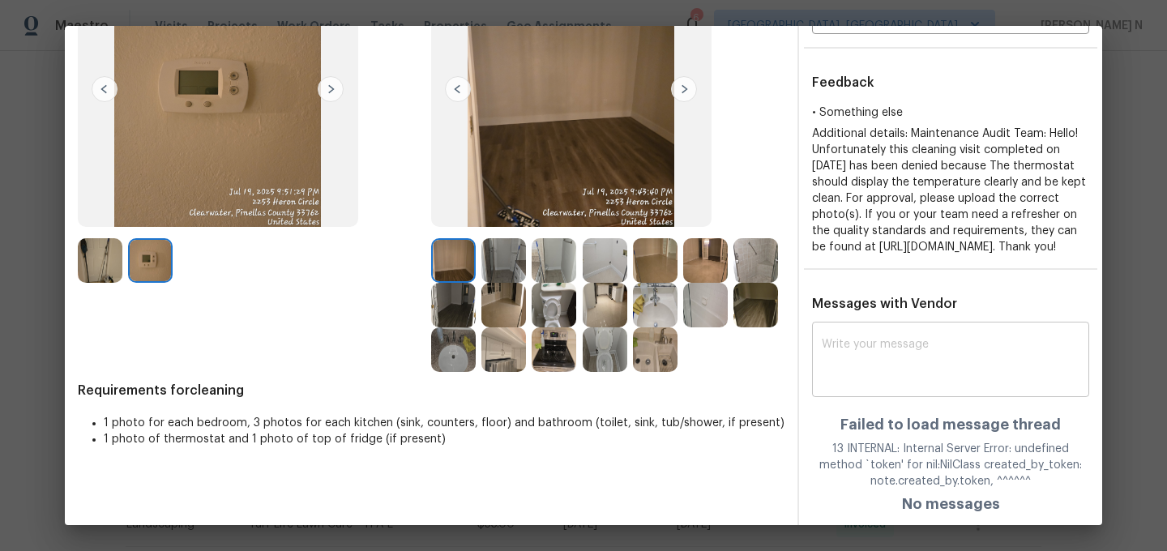
click at [916, 356] on textarea at bounding box center [951, 361] width 258 height 45
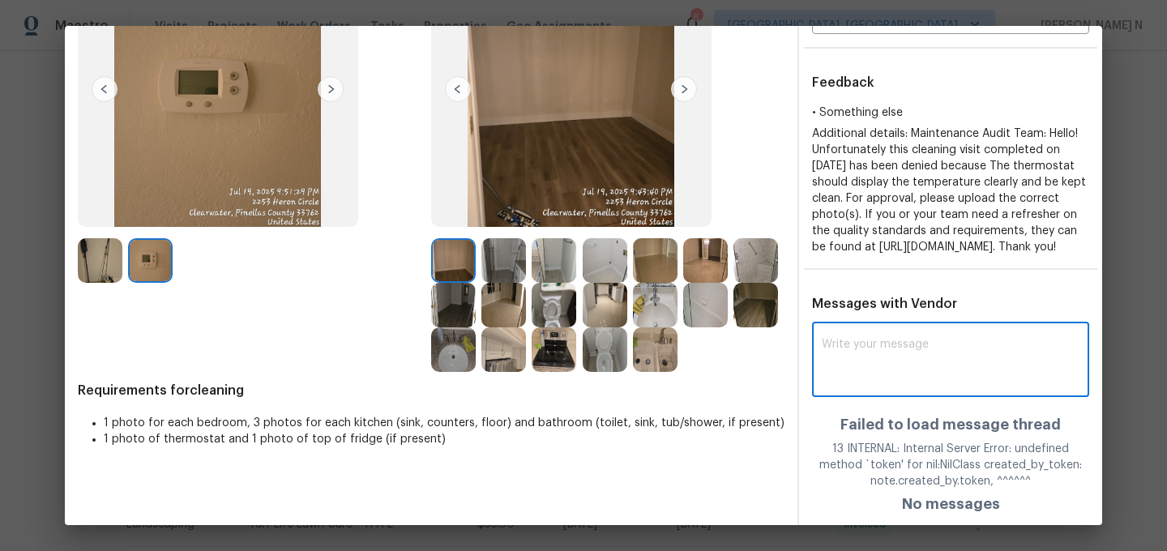
paste textarea "Maintenance Audit Team: Hello! Thank you for the feedback after further review …"
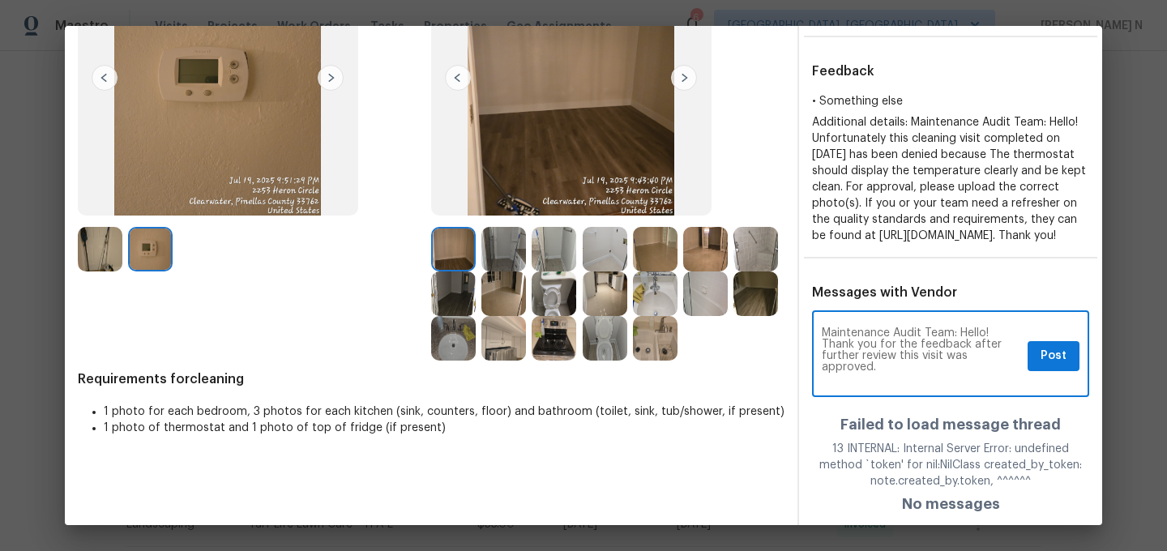
scroll to position [0, 0]
type textarea "Maintenance Audit Team: Hello! Thank you for the feedback after further review …"
click at [1058, 366] on span "Post" at bounding box center [1054, 356] width 26 height 20
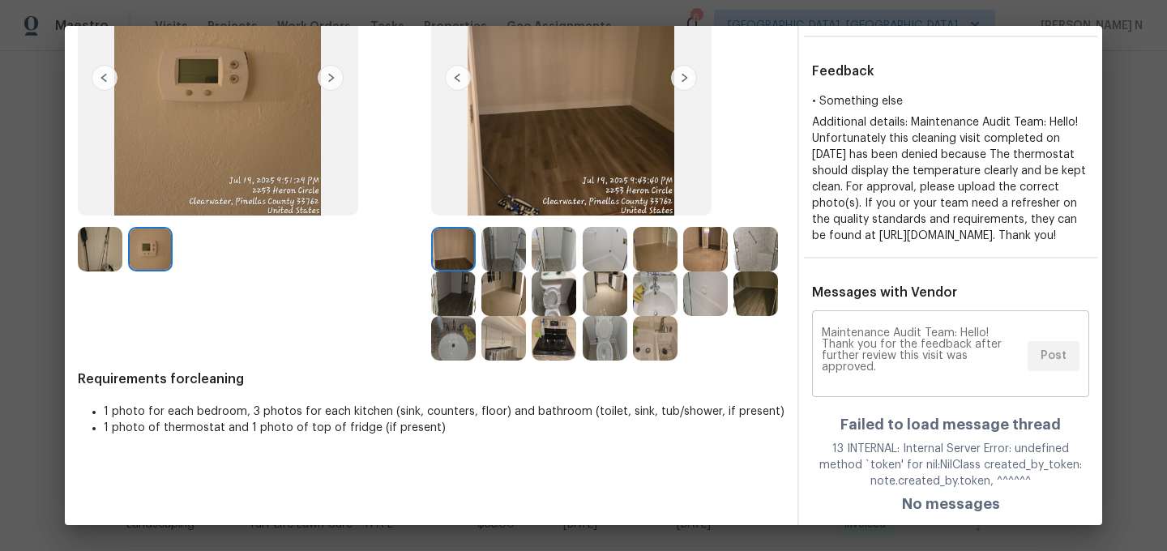
click at [1058, 370] on div "Maintenance Audit Team: Hello! Thank you for the feedback after further review …" at bounding box center [950, 355] width 277 height 83
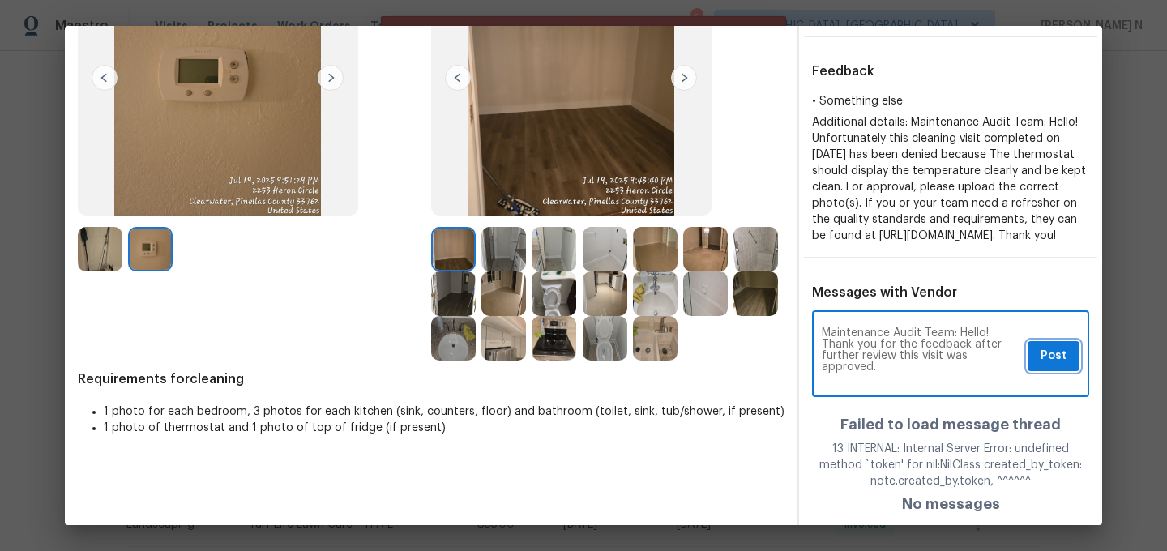
click at [1058, 366] on span "Post" at bounding box center [1054, 356] width 26 height 20
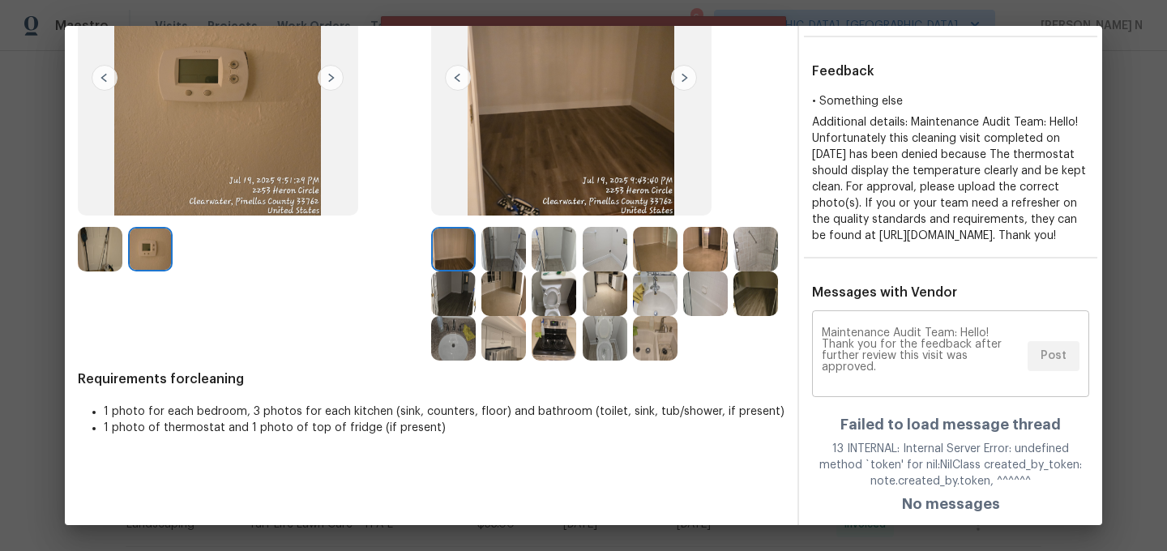
click at [1058, 370] on div "Maintenance Audit Team: Hello! Thank you for the feedback after further review …" at bounding box center [950, 355] width 277 height 83
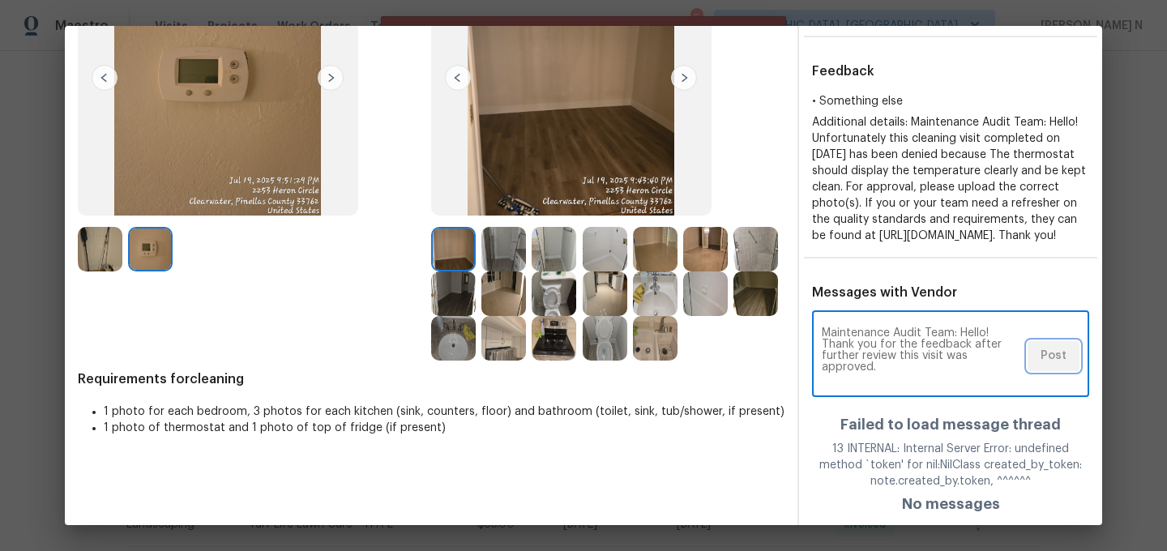
click at [1058, 366] on span "Post" at bounding box center [1054, 356] width 26 height 20
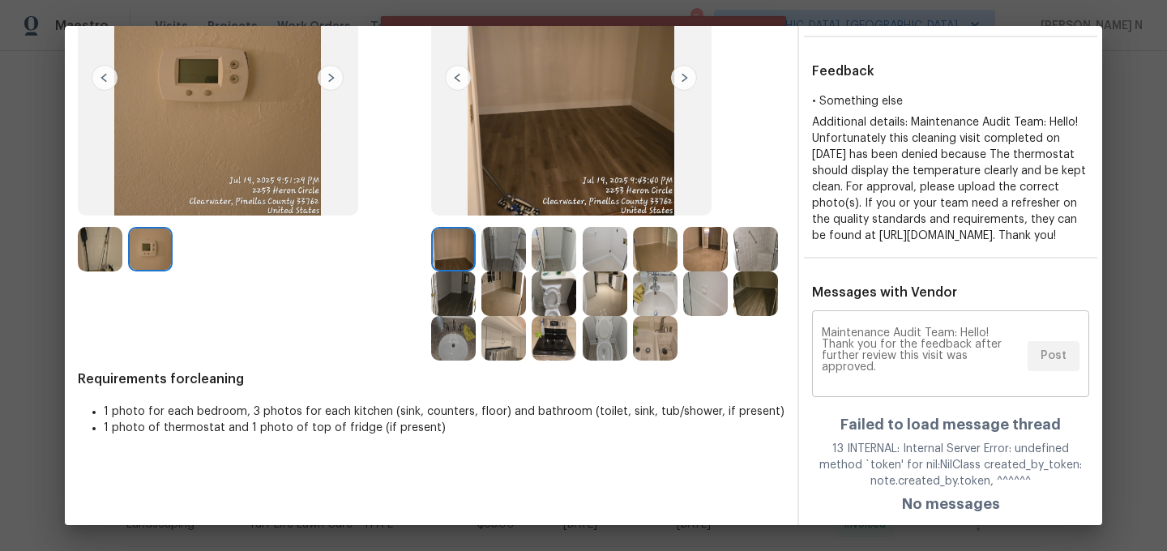
click at [1058, 370] on div "Maintenance Audit Team: Hello! Thank you for the feedback after further review …" at bounding box center [950, 355] width 277 height 83
click at [1058, 366] on span "Post" at bounding box center [1054, 356] width 26 height 20
click at [1058, 370] on div "Maintenance Audit Team: Hello! Thank you for the feedback after further review …" at bounding box center [950, 355] width 277 height 83
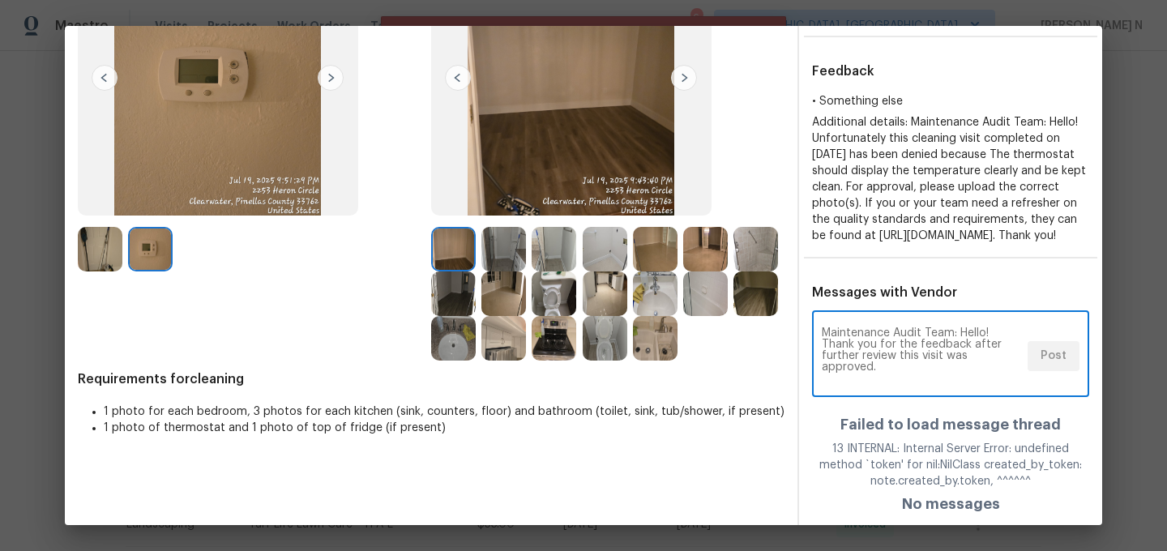
click at [1058, 370] on div "Maintenance Audit Team: Hello! Thank you for the feedback after further review …" at bounding box center [950, 355] width 277 height 83
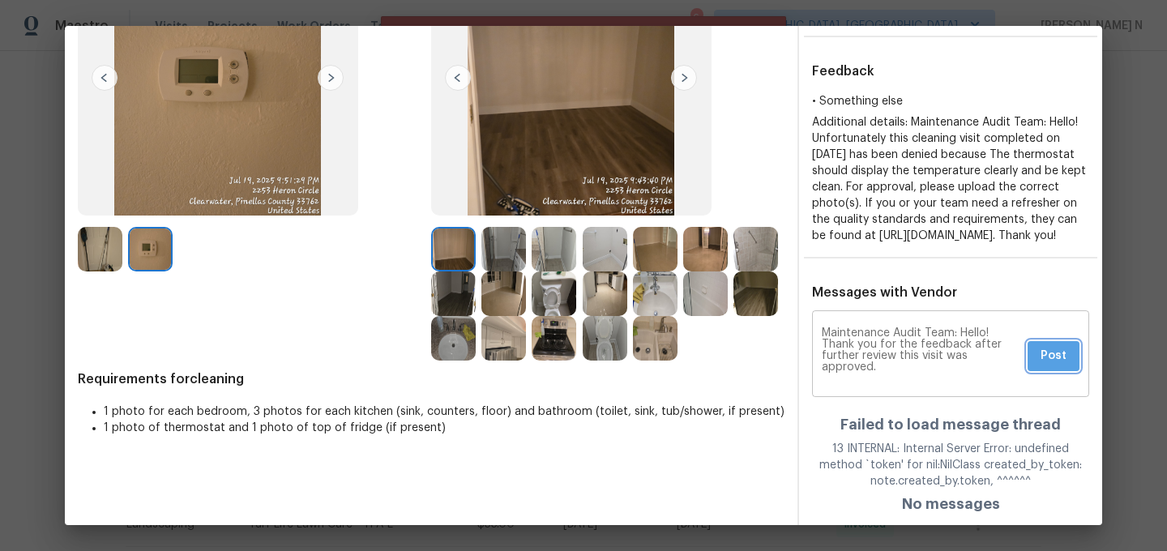
click at [1058, 366] on span "Post" at bounding box center [1054, 356] width 26 height 20
click at [1058, 370] on div "Maintenance Audit Team: Hello! Thank you for the feedback after further review …" at bounding box center [950, 355] width 277 height 83
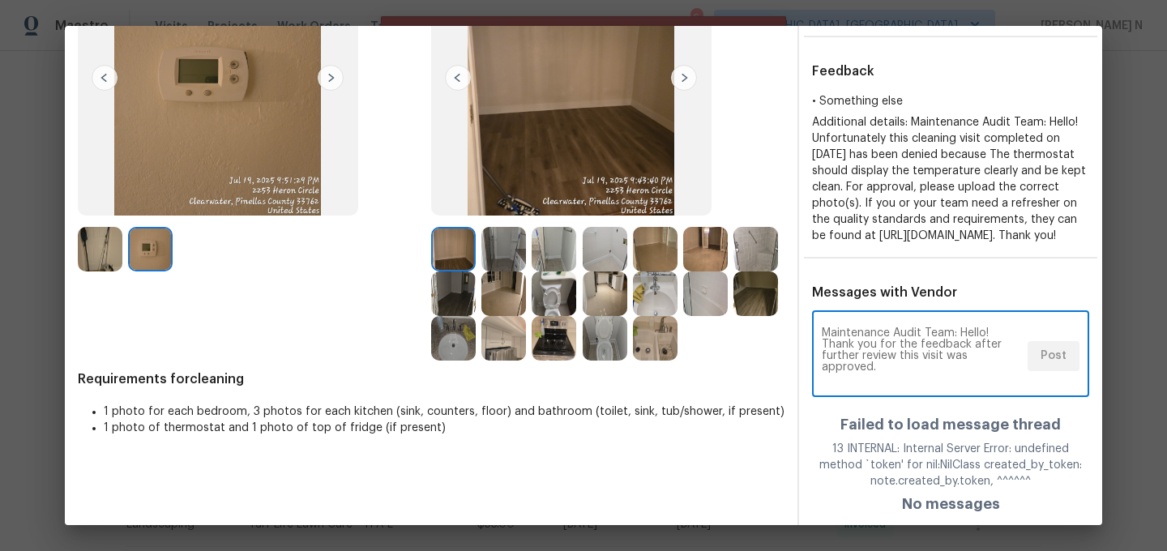
click at [1058, 370] on div "Maintenance Audit Team: Hello! Thank you for the feedback after further review …" at bounding box center [950, 355] width 277 height 83
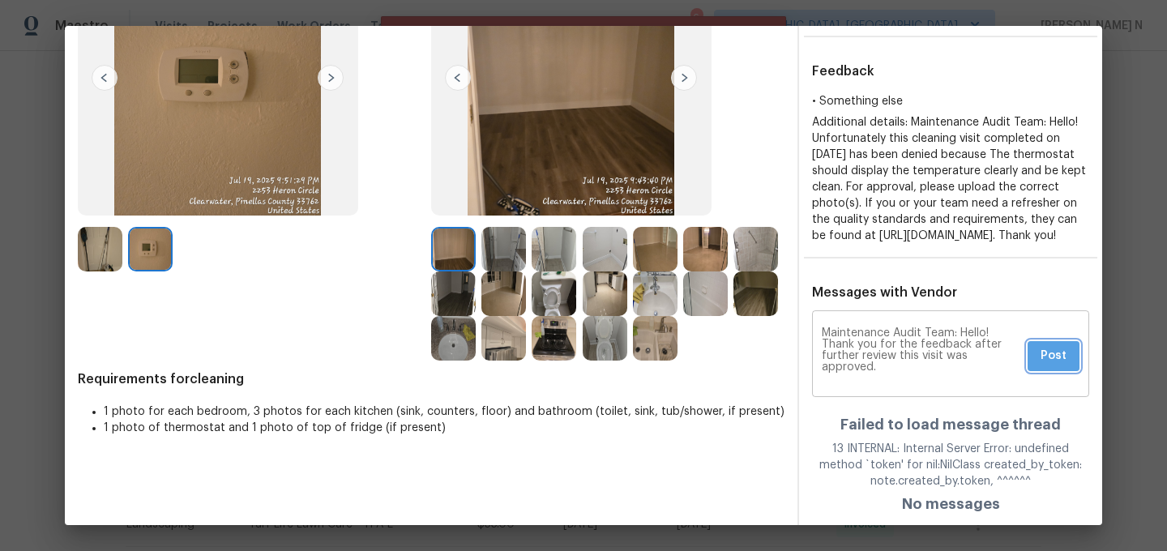
click at [1058, 366] on span "Post" at bounding box center [1054, 356] width 26 height 20
click at [1058, 370] on div "Maintenance Audit Team: Hello! Thank you for the feedback after further review …" at bounding box center [950, 355] width 277 height 83
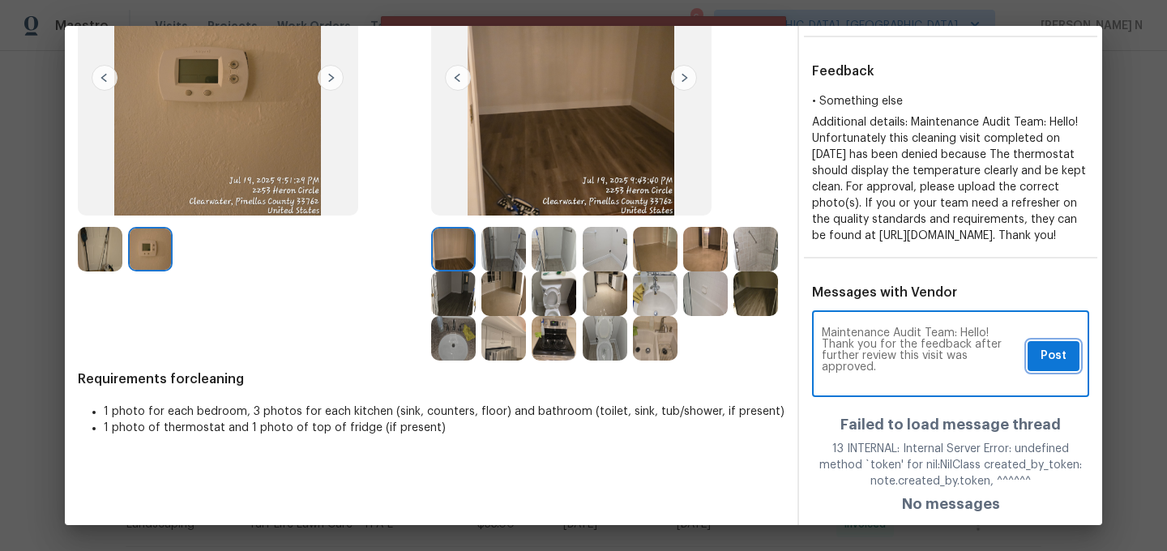
click at [1058, 366] on span "Post" at bounding box center [1054, 356] width 26 height 20
click at [1058, 370] on div "Maintenance Audit Team: Hello! Thank you for the feedback after further review …" at bounding box center [950, 355] width 277 height 83
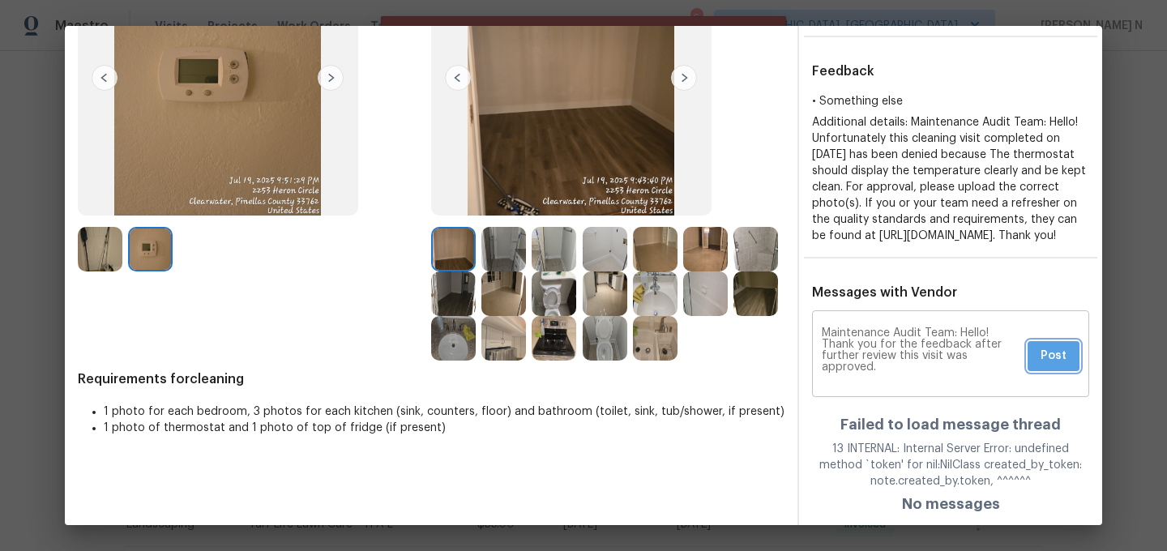
click at [1058, 366] on span "Post" at bounding box center [1054, 356] width 26 height 20
click at [1058, 370] on div "Maintenance Audit Team: Hello! Thank you for the feedback after further review …" at bounding box center [950, 355] width 277 height 83
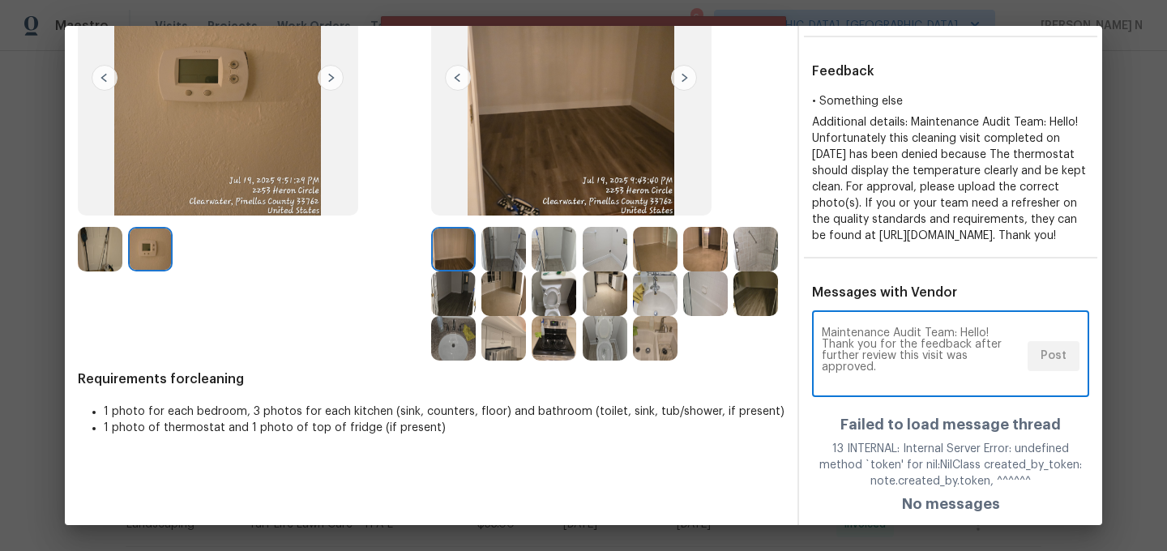
click at [1058, 370] on div "Maintenance Audit Team: Hello! Thank you for the feedback after further review …" at bounding box center [950, 355] width 277 height 83
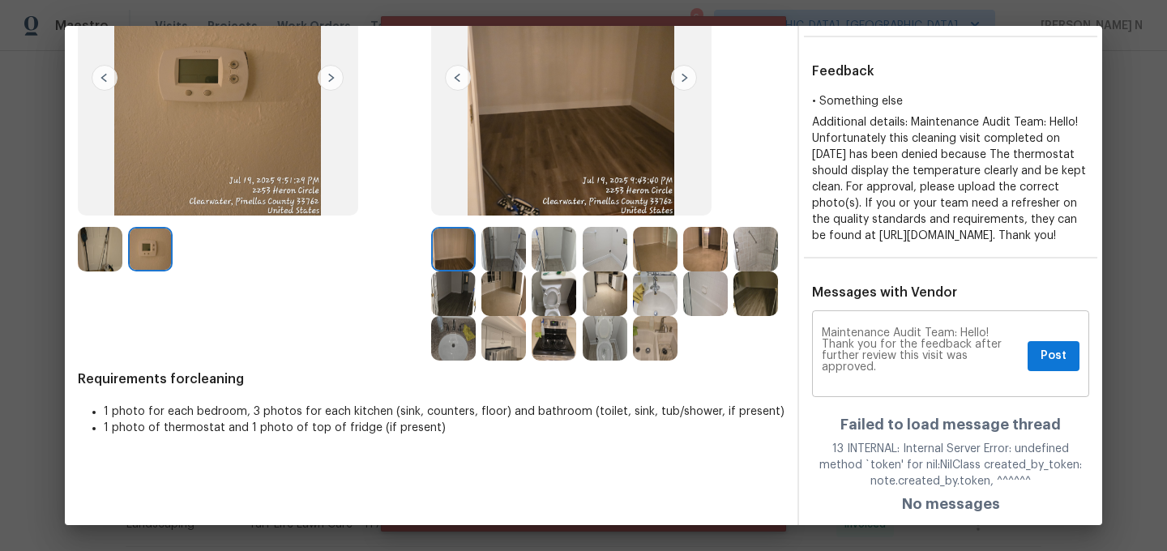
click at [1058, 370] on div "Maintenance Audit Team: Hello! Thank you for the feedback after further review …" at bounding box center [950, 355] width 277 height 83
click at [1021, 370] on textarea "Maintenance Audit Team: Hello! Thank you for the feedback after further review …" at bounding box center [921, 355] width 199 height 57
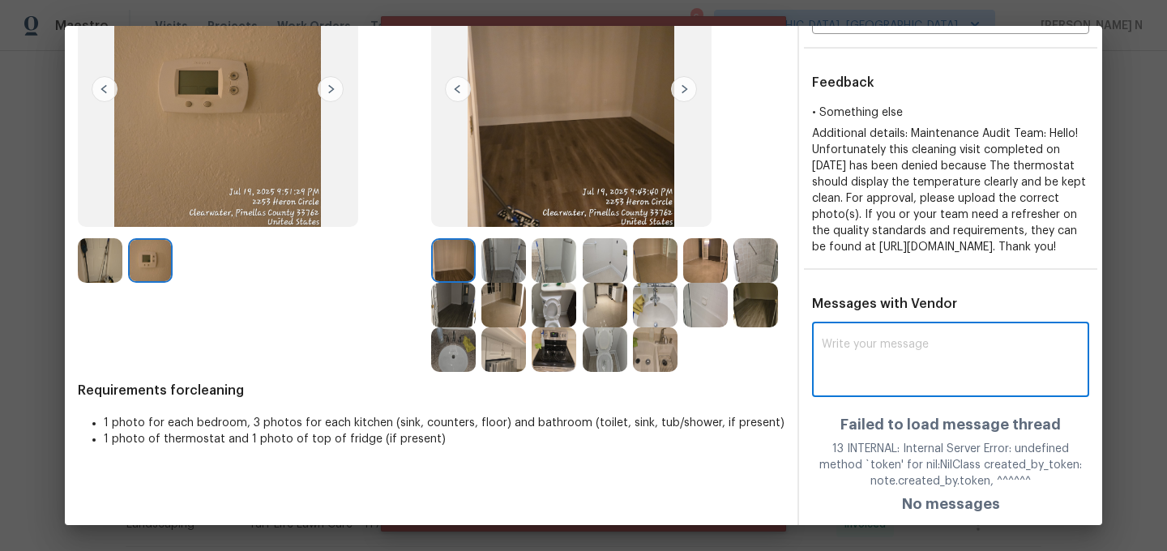
click at [1058, 370] on textarea at bounding box center [951, 361] width 258 height 45
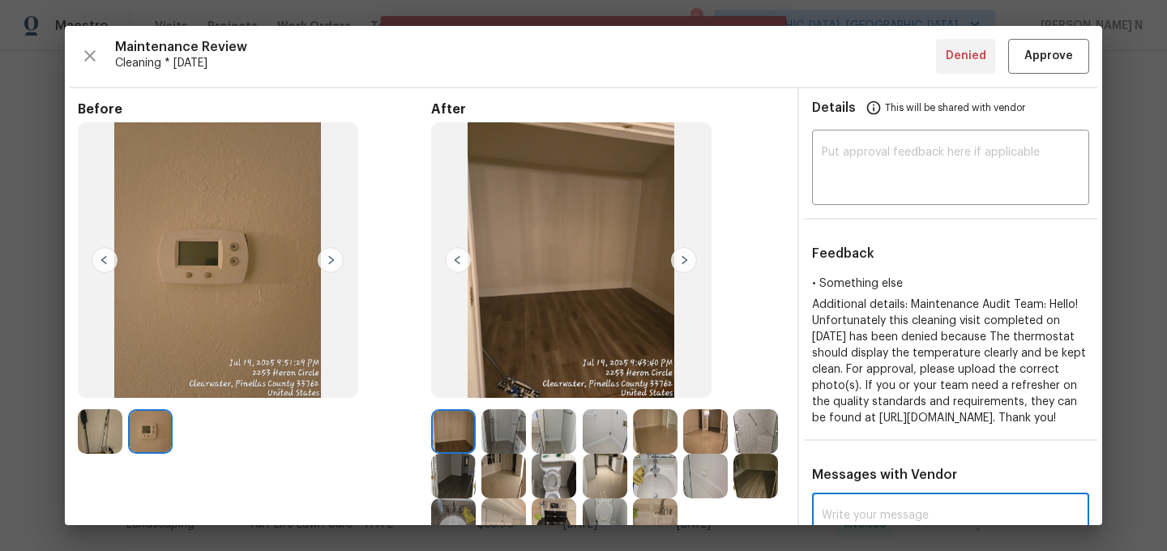
click at [1051, 75] on div "Maintenance Review Cleaning * Mon, Jul 21 Denied Approve Before After Requireme…" at bounding box center [583, 275] width 1037 height 499
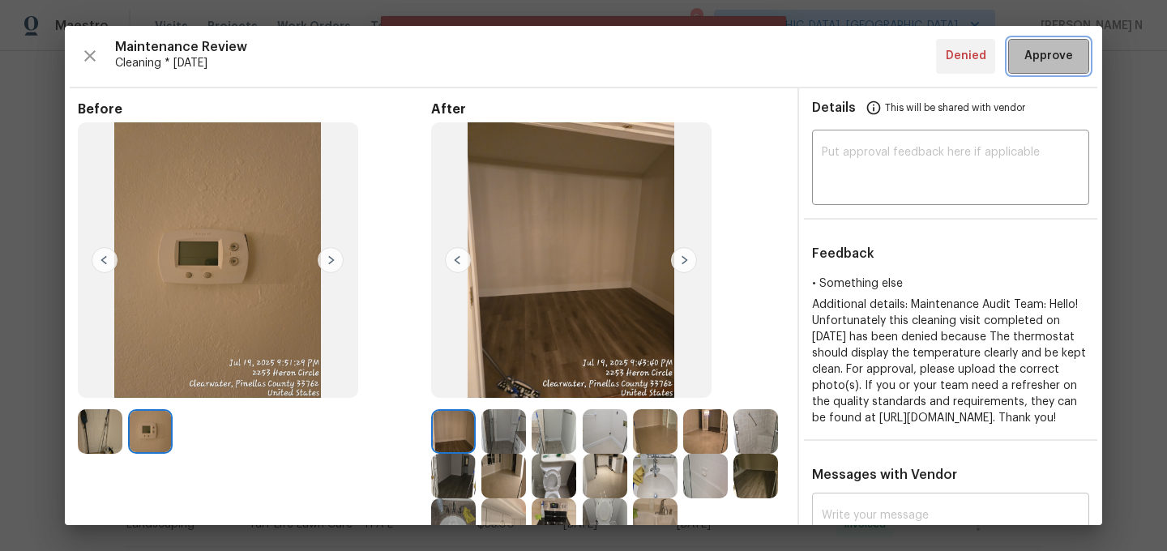
click at [1051, 72] on button "Approve" at bounding box center [1048, 56] width 81 height 35
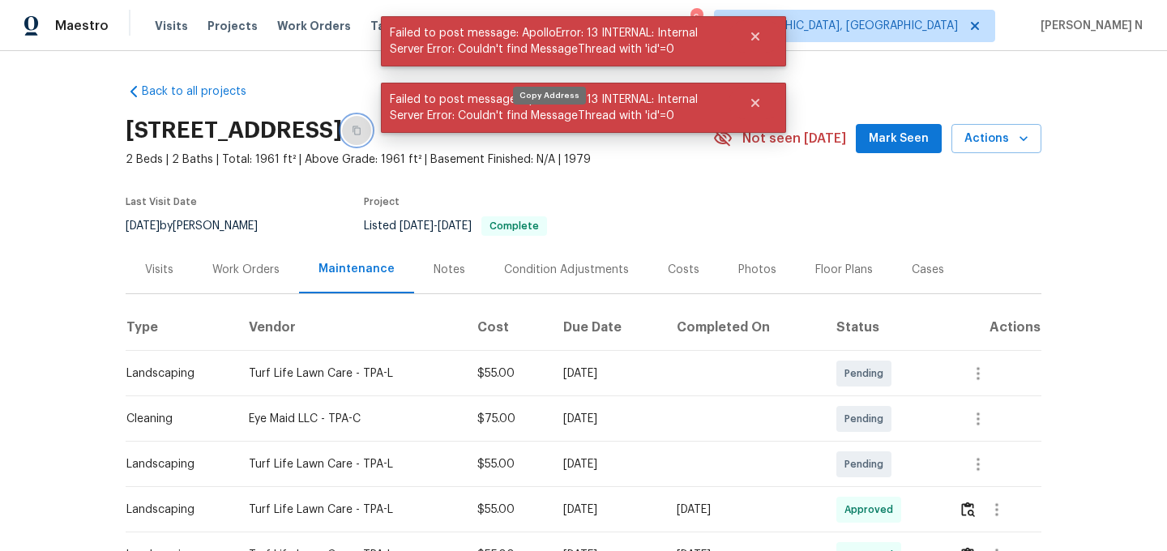
click at [371, 135] on button "button" at bounding box center [356, 130] width 29 height 29
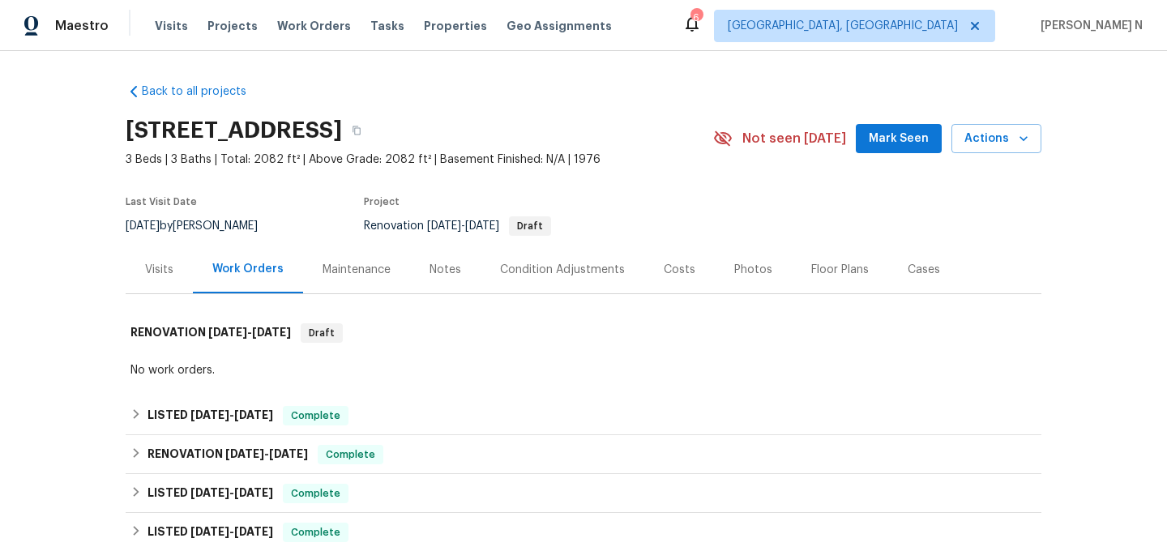
click at [373, 276] on div "Maintenance" at bounding box center [357, 270] width 68 height 16
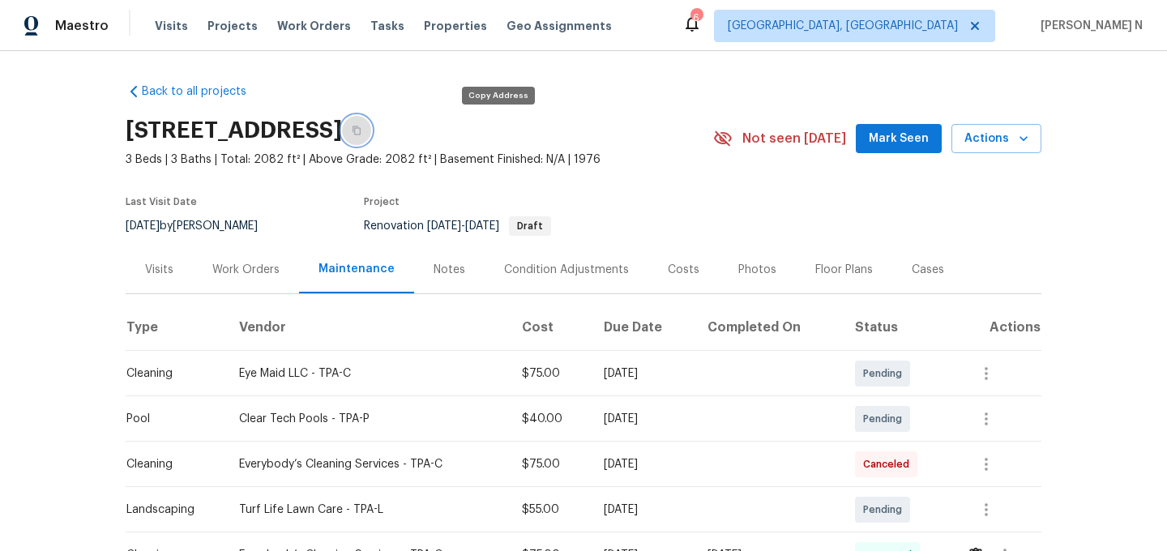
click at [371, 126] on button "button" at bounding box center [356, 130] width 29 height 29
